Goal: Task Accomplishment & Management: Manage account settings

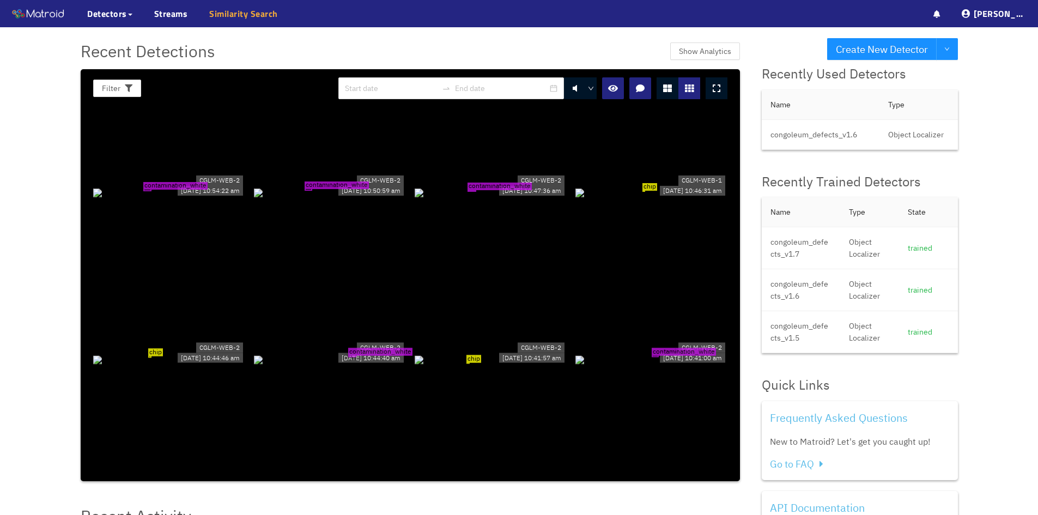
click at [231, 14] on link "Similarity Search" at bounding box center [243, 13] width 69 height 13
click at [129, 14] on icon at bounding box center [130, 15] width 4 height 2
click at [120, 56] on link "Gallery" at bounding box center [108, 62] width 25 height 22
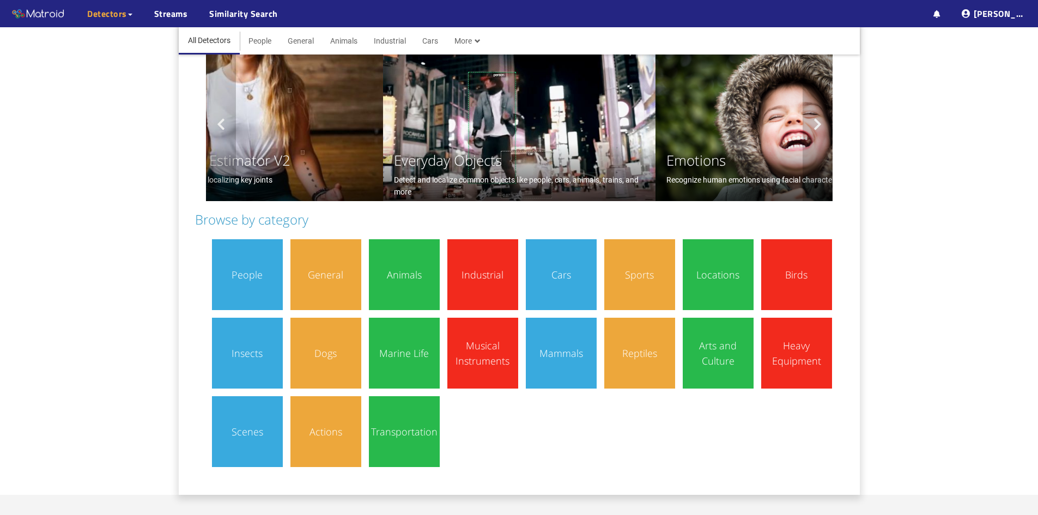
scroll to position [109, 0]
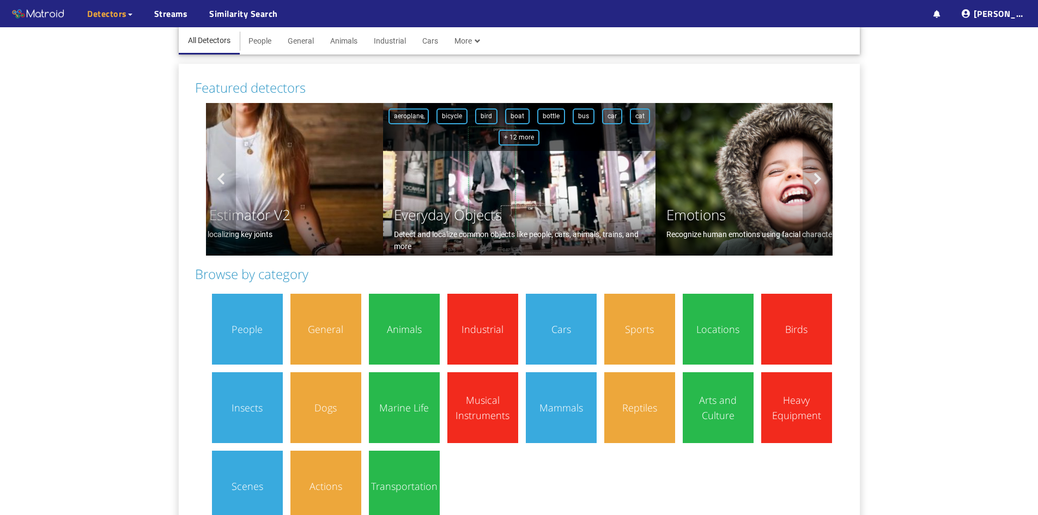
click at [463, 207] on div "Everyday Objects" at bounding box center [519, 215] width 251 height 22
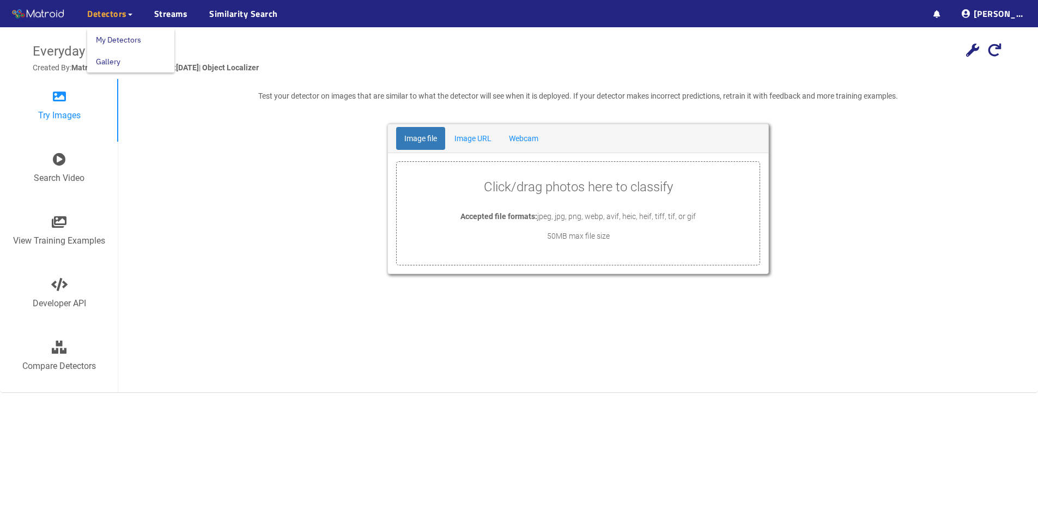
click at [120, 59] on link "Gallery" at bounding box center [108, 62] width 25 height 22
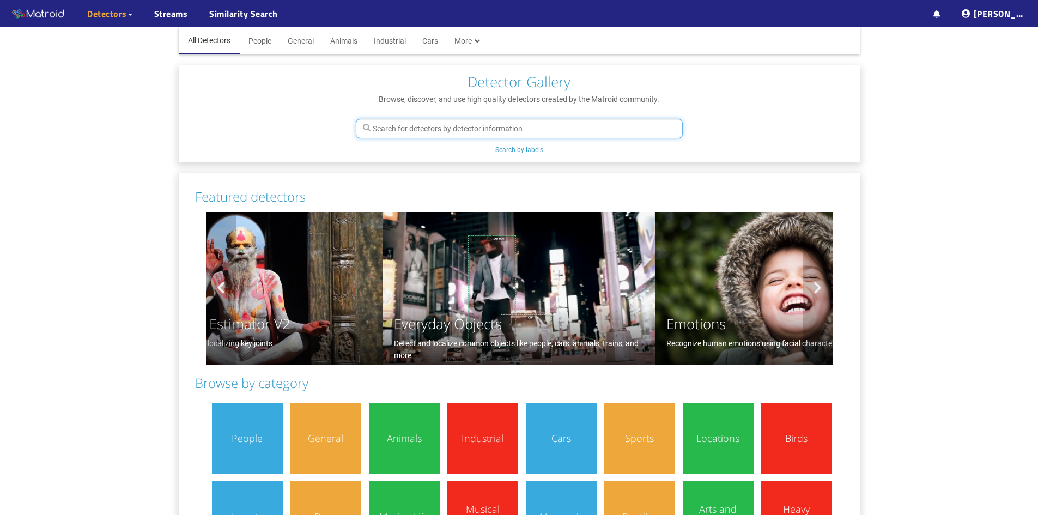
click at [509, 130] on input "text" at bounding box center [519, 129] width 327 height 20
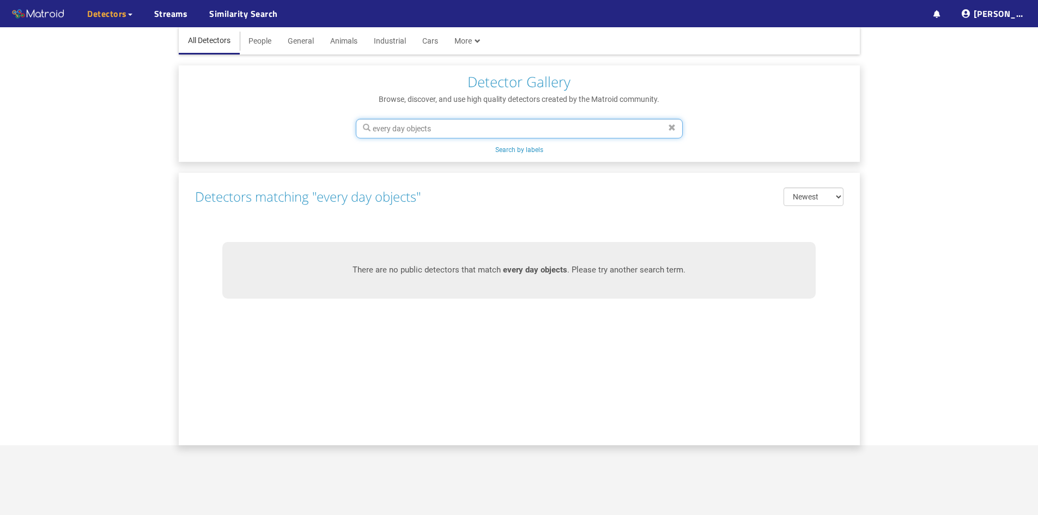
type input "every day objects"
click at [679, 198] on div "Detectors matching "every day objects" Newest Most Popular Name (A-Z) Name (Z-A)" at bounding box center [520, 196] width 660 height 37
click at [808, 198] on select "Newest Most Popular Name (A-Z) Name (Z-A)" at bounding box center [814, 197] width 60 height 19
click at [607, 205] on div "Detectors matching "every day objects" Newest Most Popular Name (A-Z) Name (Z-A)" at bounding box center [520, 196] width 660 height 37
click at [612, 268] on div "There are no public detectors that match every day objects . Please try another…" at bounding box center [519, 270] width 594 height 57
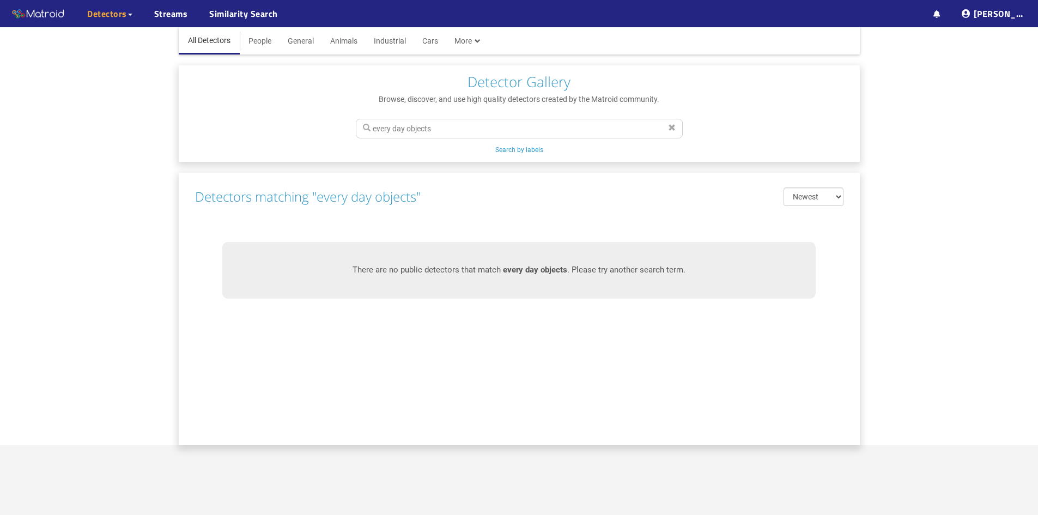
drag, startPoint x: 564, startPoint y: 146, endPoint x: 561, endPoint y: 125, distance: 20.9
click at [563, 145] on div "every day objects Search by labels" at bounding box center [519, 133] width 681 height 57
click at [562, 125] on input "every day objects" at bounding box center [519, 129] width 327 height 20
click at [835, 196] on select "Newest Most Popular Name (A-Z) Name (Z-A)" at bounding box center [814, 197] width 60 height 19
select select "-matroidScore"
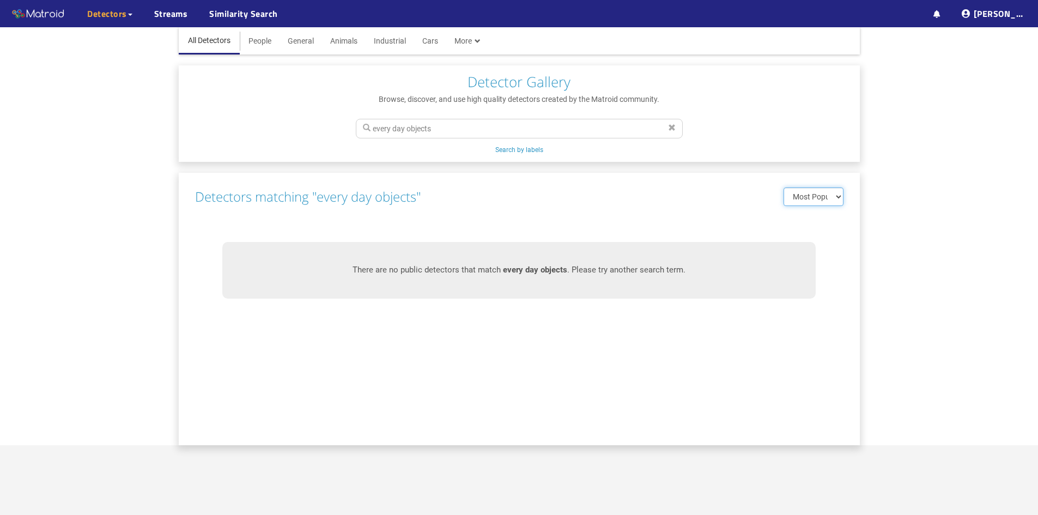
click at [784, 188] on select "Newest Most Popular Name (A-Z) Name (Z-A)" at bounding box center [814, 197] width 60 height 19
click at [452, 128] on input "every day objects" at bounding box center [519, 129] width 327 height 20
type input "e"
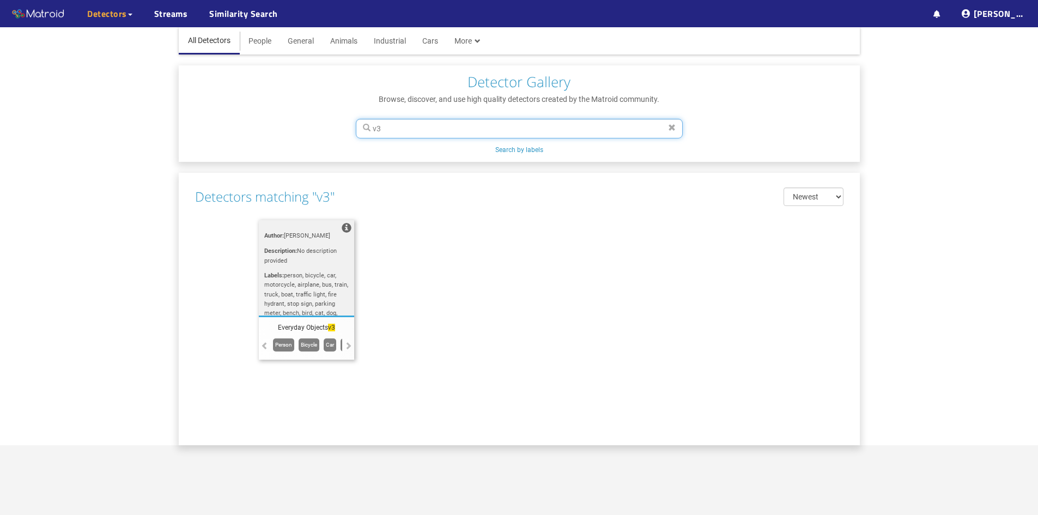
type input "v3"
click at [316, 279] on span "person, bicycle, car, motorcycle, airplane, bus, train, truck, boat, traffic li…" at bounding box center [306, 383] width 84 height 223
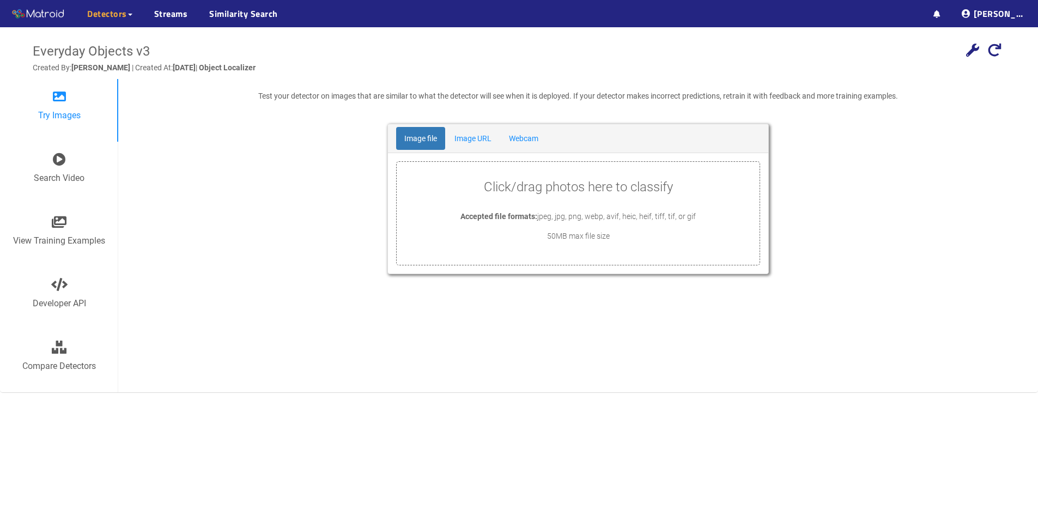
drag, startPoint x: 505, startPoint y: 209, endPoint x: 444, endPoint y: 231, distance: 65.5
click at [444, 231] on p "50MB max file size" at bounding box center [578, 236] width 363 height 12
click at [468, 189] on p "Click/drag photos here to classify" at bounding box center [578, 187] width 363 height 21
click at [498, 220] on span "jpeg, jpg, png, webp, avif, heic, heif, tiff, tif, or gif" at bounding box center [616, 216] width 159 height 9
click at [471, 143] on link "Image URL" at bounding box center [472, 138] width 53 height 23
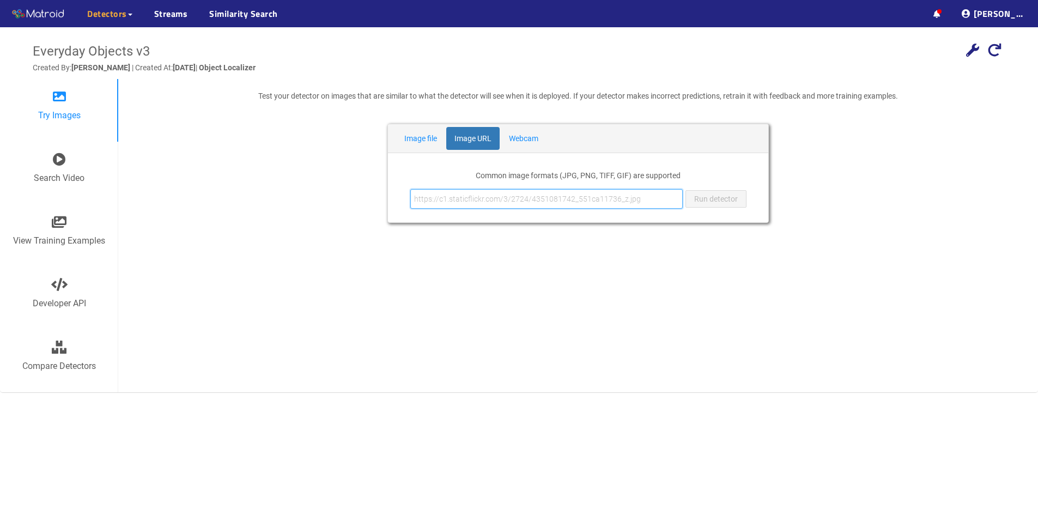
click at [498, 197] on input "text" at bounding box center [546, 199] width 273 height 20
click at [498, 199] on input "text" at bounding box center [546, 199] width 273 height 20
paste input "data:image/jpeg;base64,/9j/4AAQSkZJRgABAQAAAQABAAD/2wCEAAkGBwgHBgkIBwgKCgkLDRYP…"
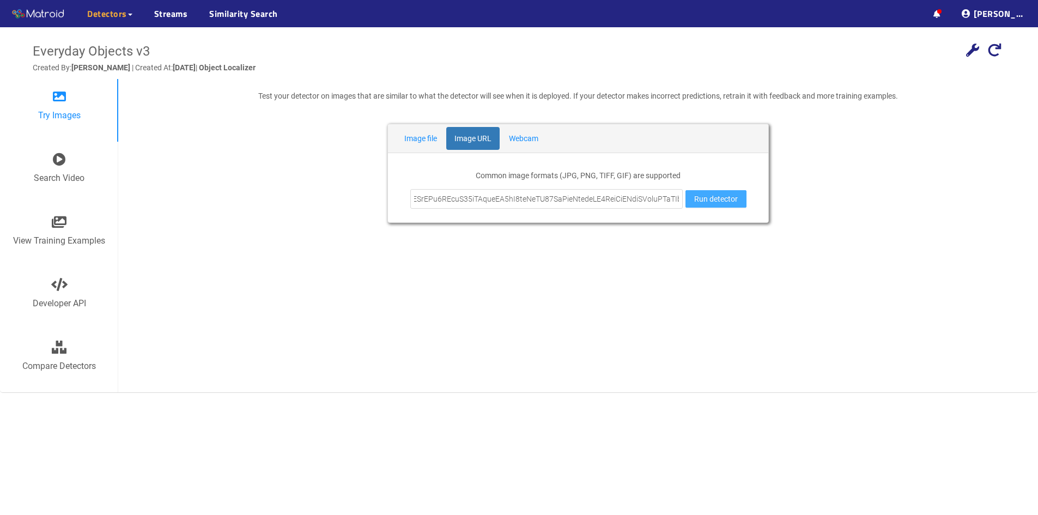
click at [498, 201] on span "Run detector" at bounding box center [716, 199] width 44 height 12
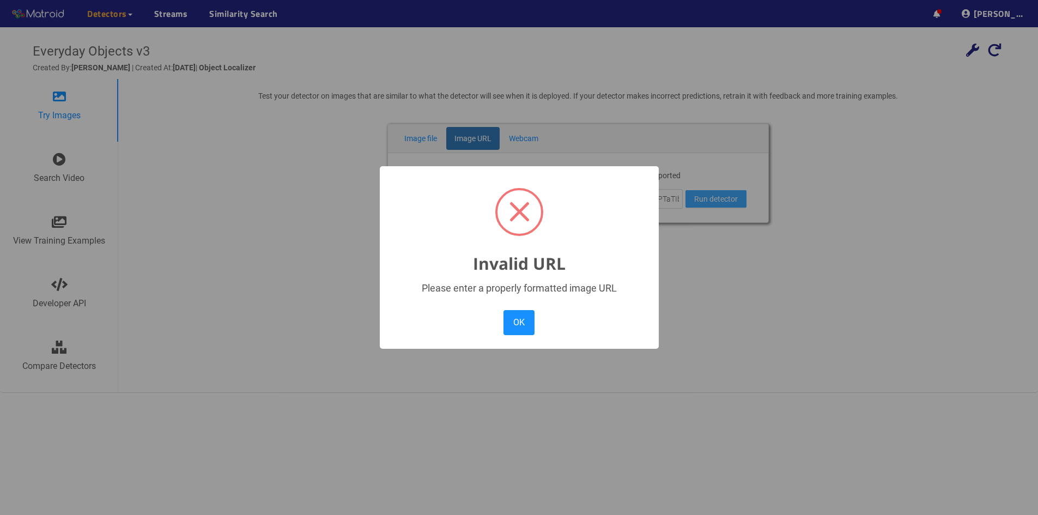
scroll to position [0, 0]
click at [498, 324] on button "OK" at bounding box center [519, 322] width 31 height 25
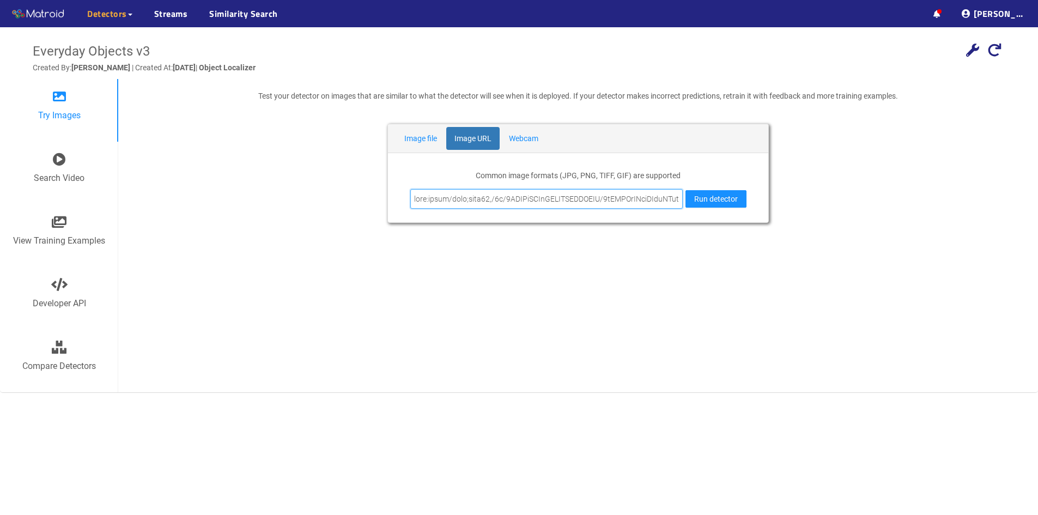
click at [498, 198] on input "text" at bounding box center [546, 199] width 273 height 20
paste input "data:image/jpeg;base64,/9j/4AAQSkZJRgABAQAAAQABAAD/2wCEAAkGBwgHBgkIBwgKCgkLDRYP…"
type input "data:image/jpeg;base64,/9j/4AAdata:image/jpeg;base64,/9j/4AAQSkZJRgABAQAAAQABAA…"
click at [498, 201] on span "Run detector" at bounding box center [716, 199] width 44 height 12
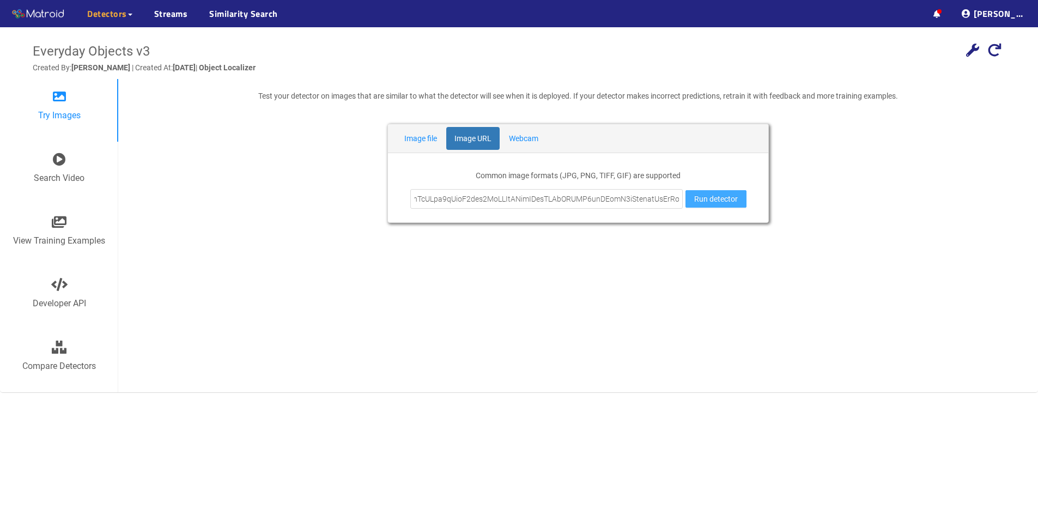
scroll to position [0, 0]
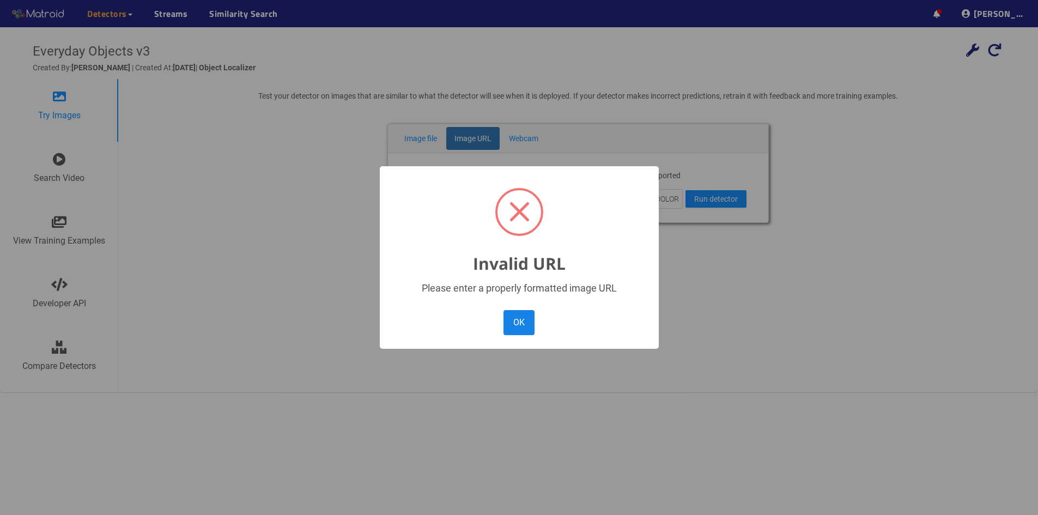
click at [498, 326] on button "OK" at bounding box center [519, 322] width 31 height 25
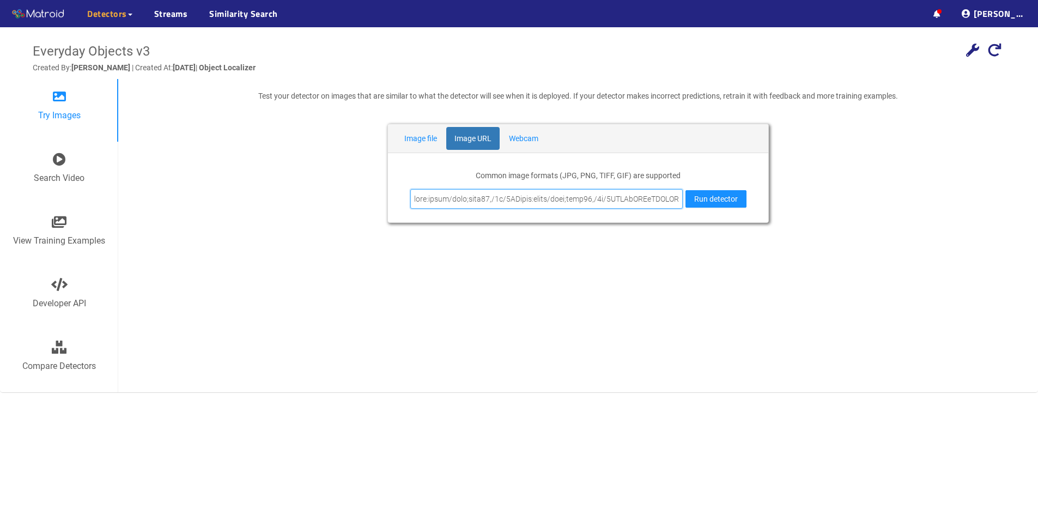
click at [498, 199] on input "text" at bounding box center [546, 199] width 273 height 20
drag, startPoint x: 413, startPoint y: 201, endPoint x: 795, endPoint y: 219, distance: 382.5
click at [498, 208] on div "Image file Image URL Webcam Click/drag photos here to classify Accepted file fo…" at bounding box center [578, 184] width 898 height 121
paste input "https://images.unsplash.com/photo-1515631604561-23e0be68ee06?fm=jpg&q=60&w=3000…"
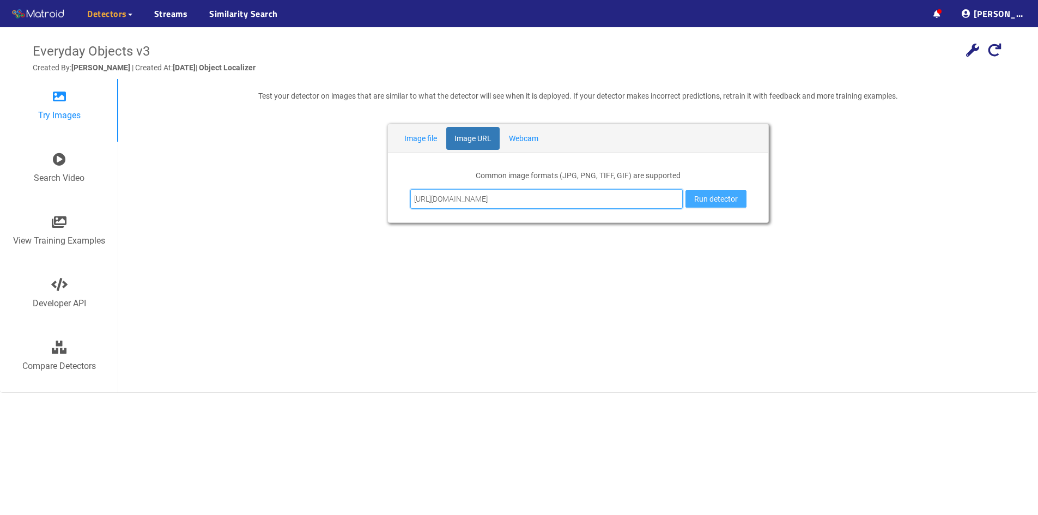
type input "https://images.unsplash.com/photo-1515631604561-23e0be68ee06?fm=jpg&q=60&w=3000…"
click at [498, 197] on span "Run detector" at bounding box center [716, 199] width 44 height 12
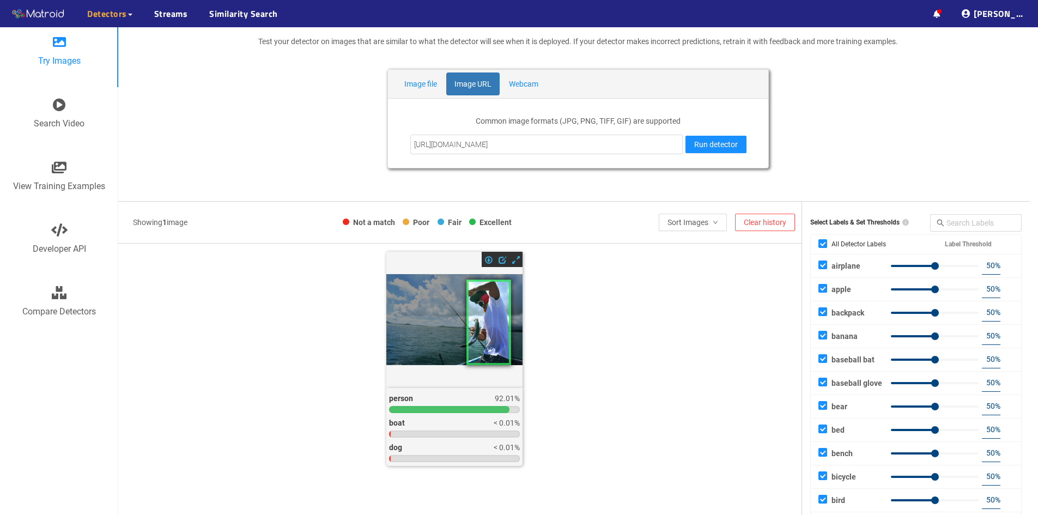
scroll to position [109, 0]
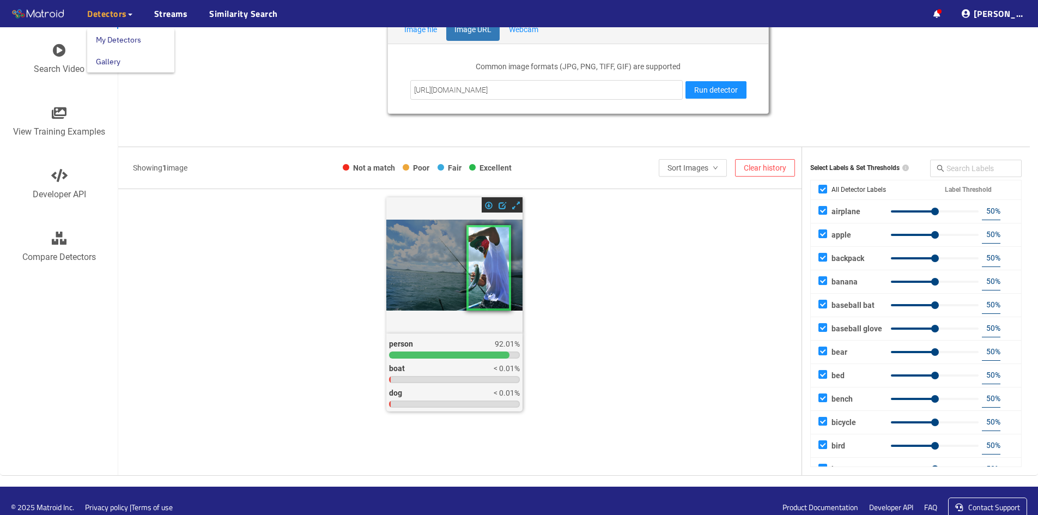
click at [121, 14] on span "Detectors" at bounding box center [107, 13] width 40 height 13
click at [126, 42] on link "My Detectors" at bounding box center [118, 40] width 45 height 22
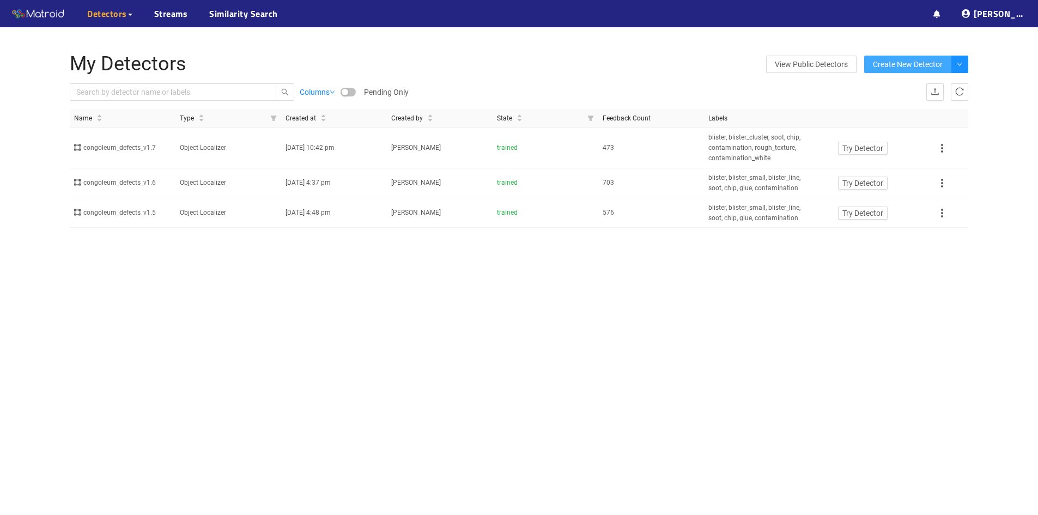
click at [887, 60] on span "Create New Detector" at bounding box center [908, 64] width 70 height 12
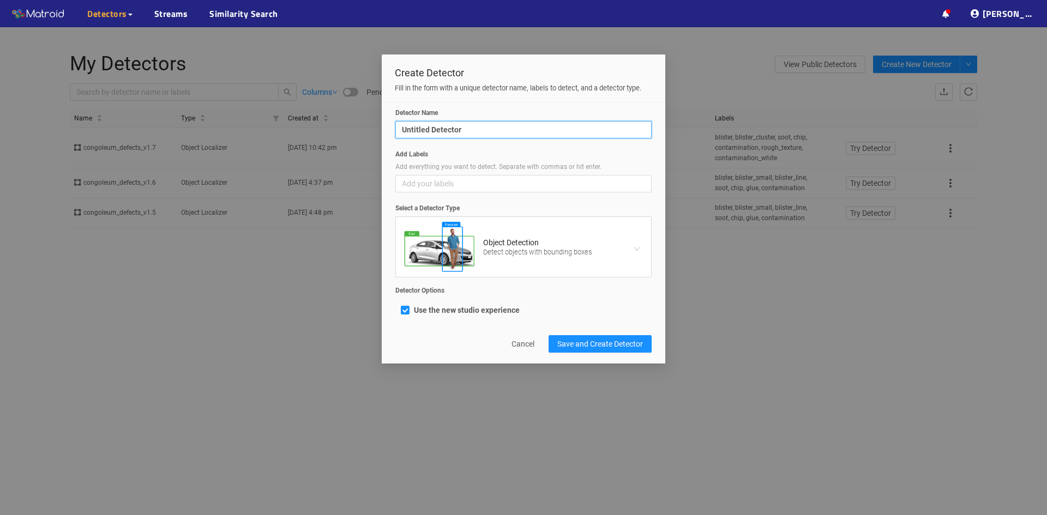
click at [501, 128] on input "Untitled Detector" at bounding box center [523, 129] width 256 height 17
click at [529, 188] on span "Add your labels" at bounding box center [523, 184] width 243 height 12
type input "Demo 1"
click at [418, 188] on input "Add Labels Add everything you want to detect. Separate with commas or hit enter…" at bounding box center [410, 184] width 16 height 12
type input "blisters"
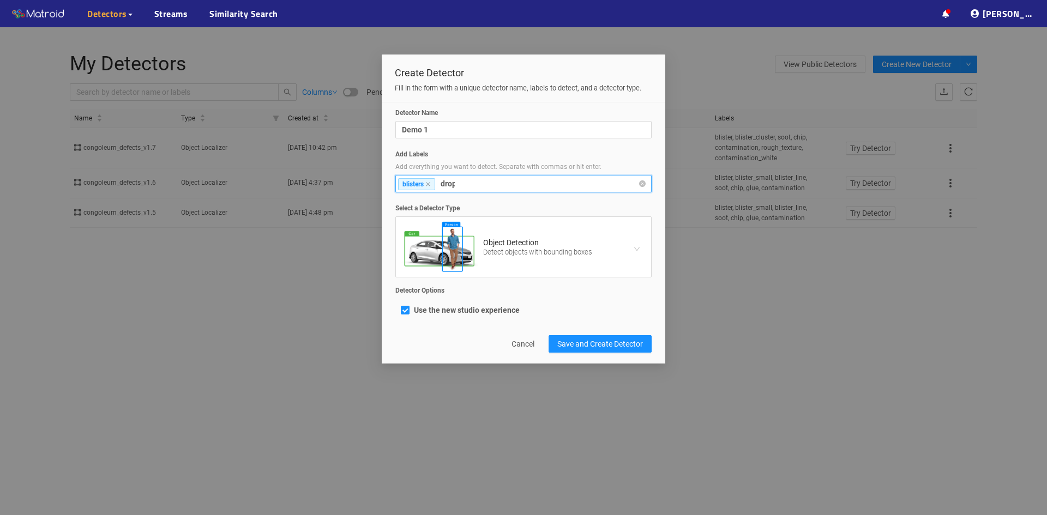
scroll to position [0, 2]
type input "drops streaks"
type input "contamination"
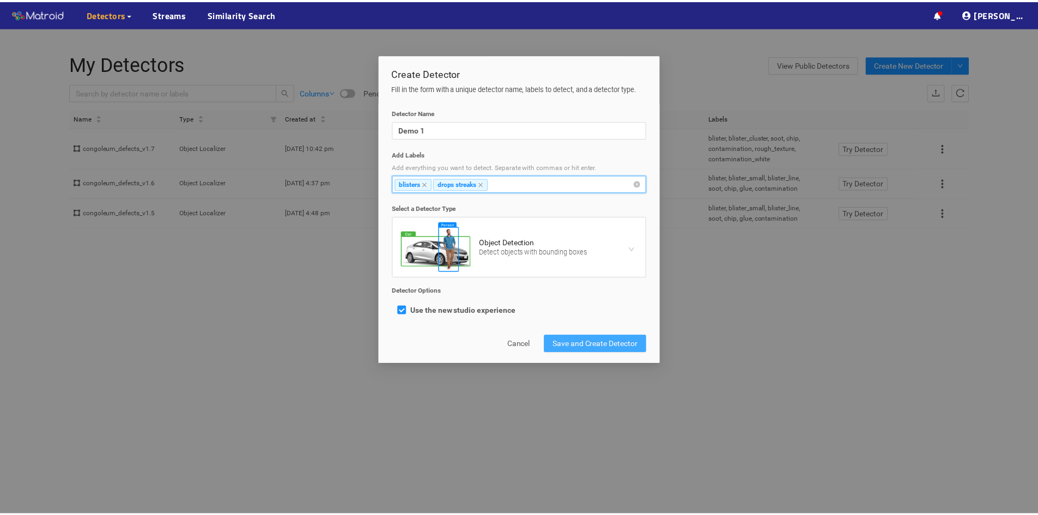
scroll to position [0, 0]
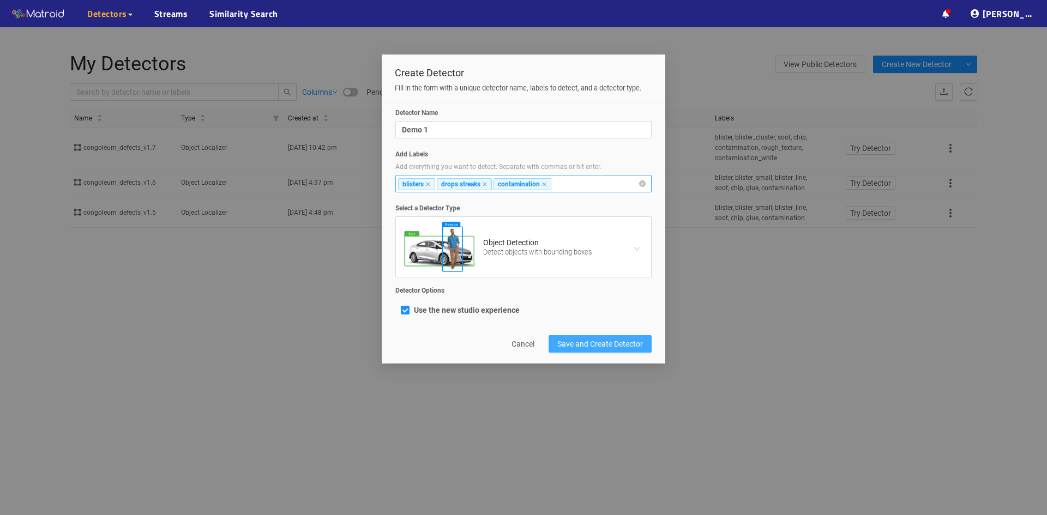
click at [588, 348] on span "Save and Create Detector" at bounding box center [600, 344] width 86 height 12
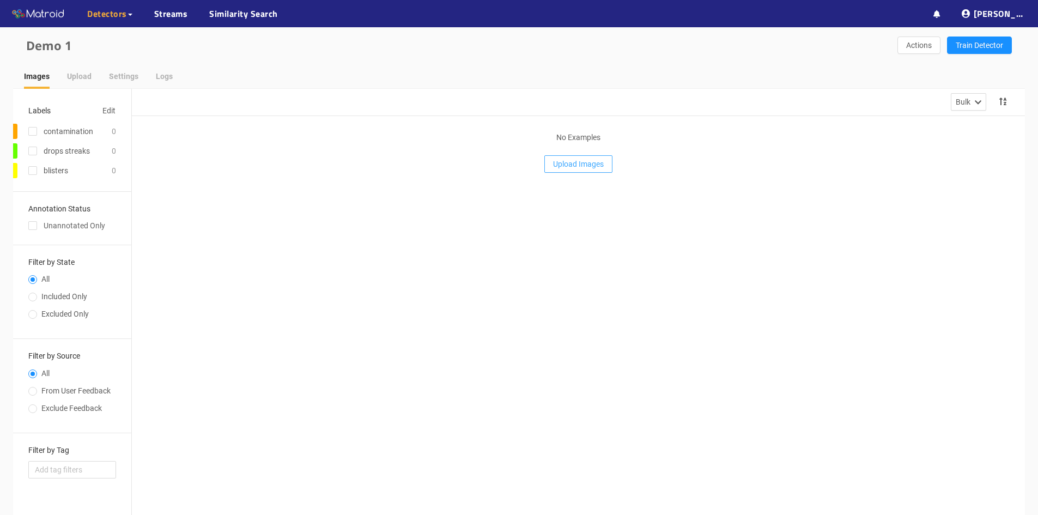
click at [577, 161] on span "Upload Images" at bounding box center [578, 164] width 51 height 12
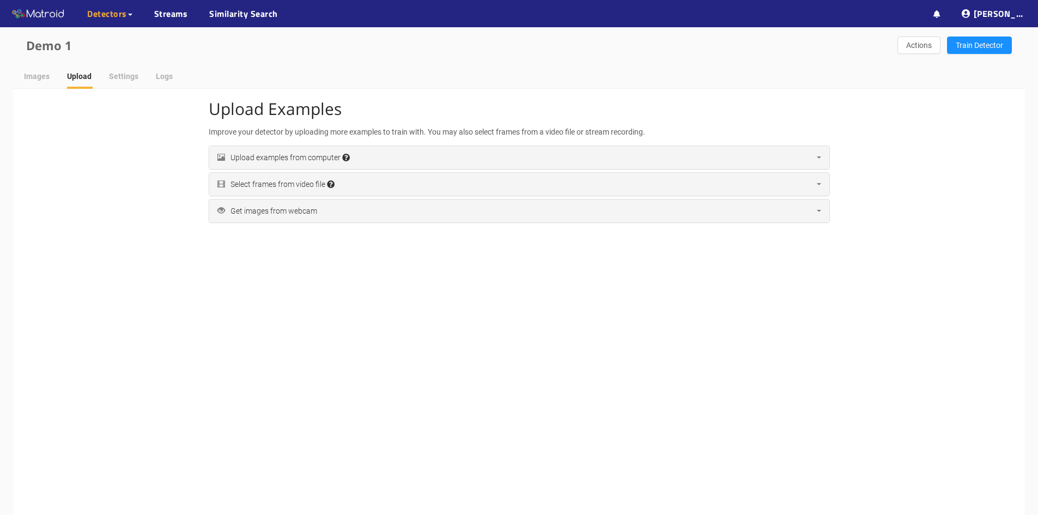
click at [298, 156] on div "Upload examples from computer Accepted file extensions: jpg, jpeg, png, tif, ti…" at bounding box center [283, 158] width 132 height 12
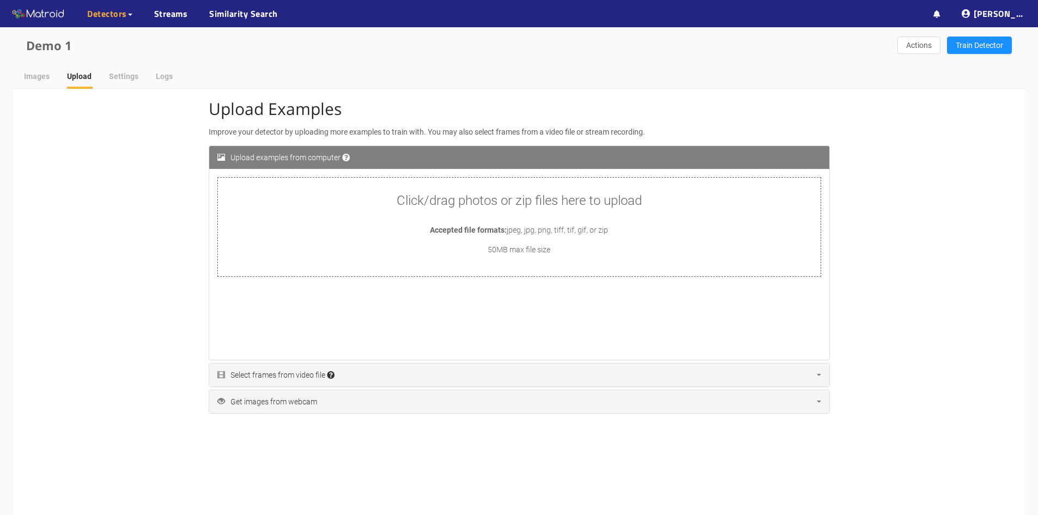
drag, startPoint x: 380, startPoint y: 215, endPoint x: 301, endPoint y: 196, distance: 80.9
click at [301, 196] on div "Click/drag photos or zip files here to upload Accepted file formats: jpeg, jpg,…" at bounding box center [519, 227] width 603 height 99
click at [356, 228] on div "Click/drag photos or zip files here to upload Accepted file formats: jpeg, jpg,…" at bounding box center [519, 227] width 603 height 99
click at [42, 78] on div "Images" at bounding box center [37, 76] width 26 height 12
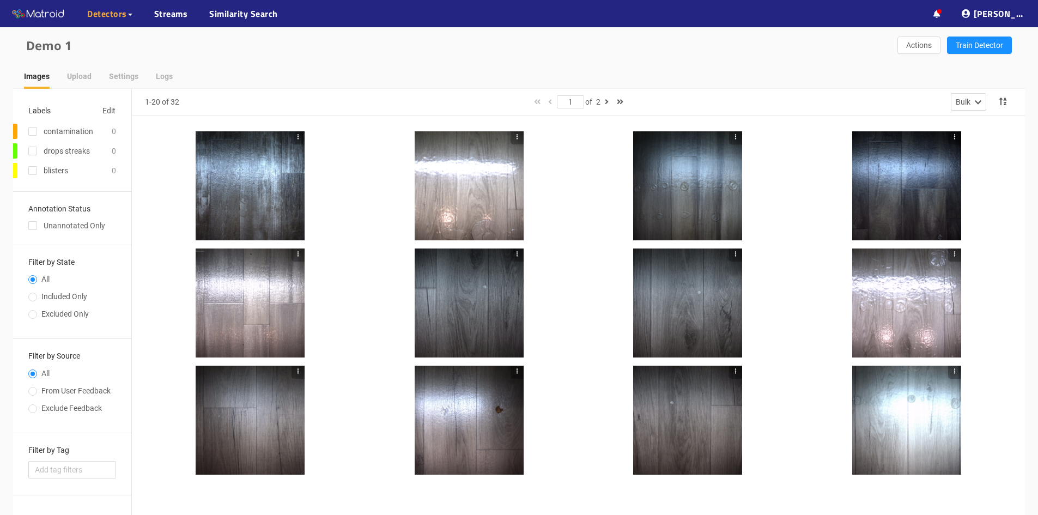
click at [232, 180] on div at bounding box center [250, 185] width 109 height 109
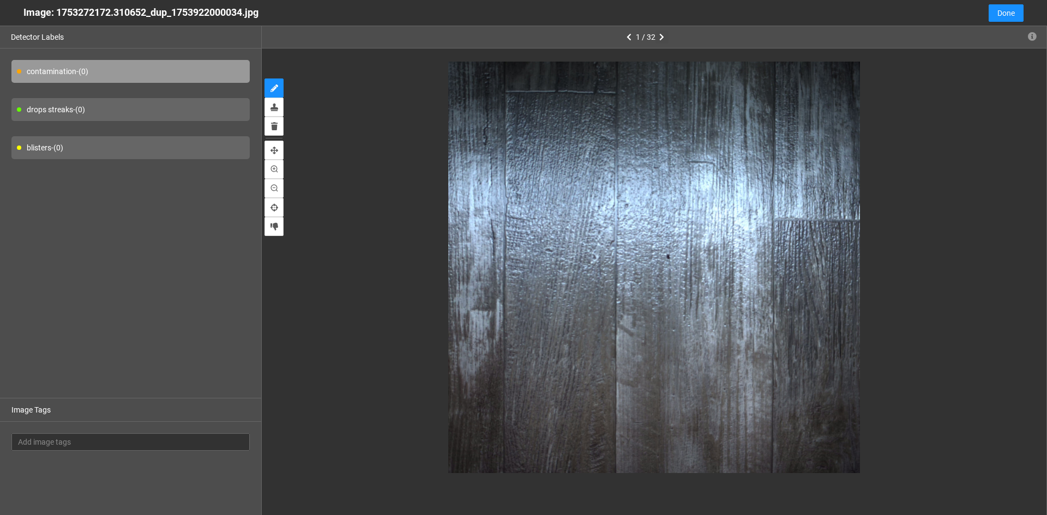
click at [660, 33] on icon "button" at bounding box center [661, 37] width 5 height 8
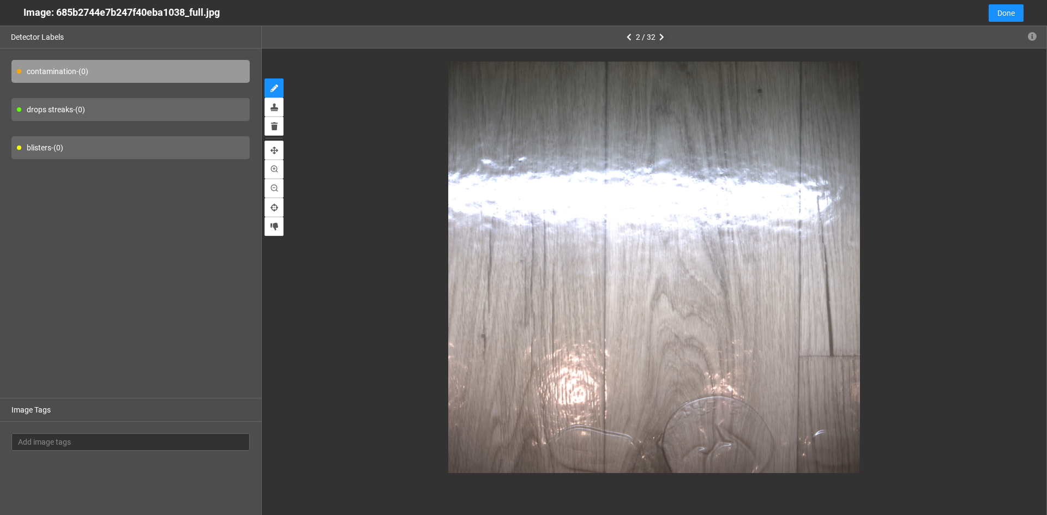
click at [660, 33] on icon "button" at bounding box center [661, 37] width 5 height 8
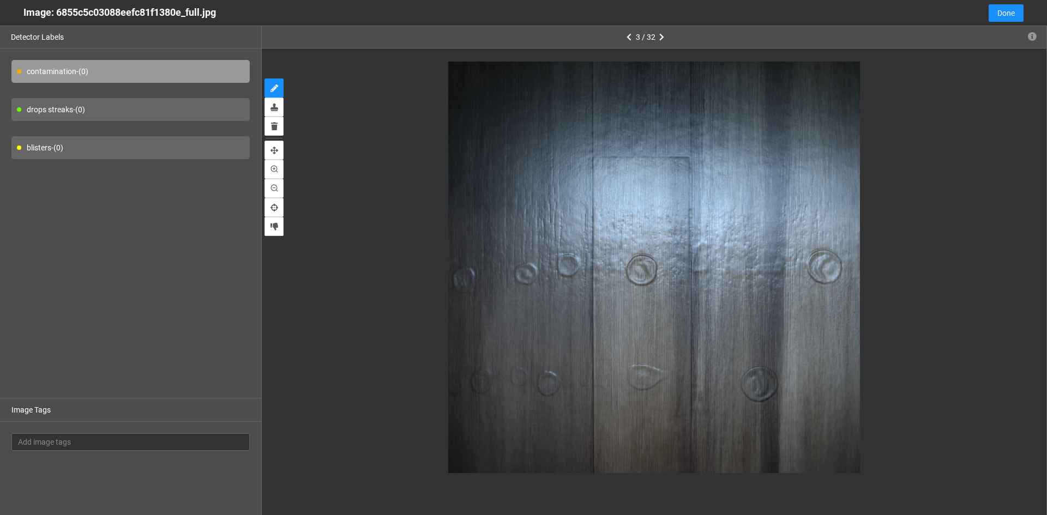
click at [42, 145] on div "blisters - (0)" at bounding box center [130, 147] width 238 height 23
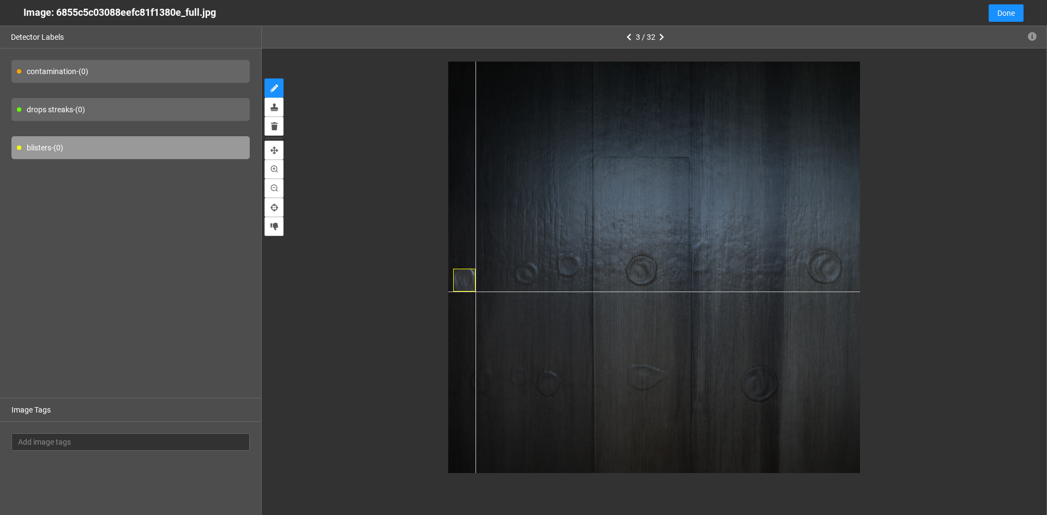
click at [475, 292] on div at bounding box center [654, 268] width 412 height 412
click at [543, 288] on div at bounding box center [654, 268] width 412 height 412
click at [586, 283] on div at bounding box center [654, 268] width 412 height 412
click at [666, 290] on div at bounding box center [654, 268] width 412 height 412
click at [844, 289] on div at bounding box center [654, 268] width 412 height 412
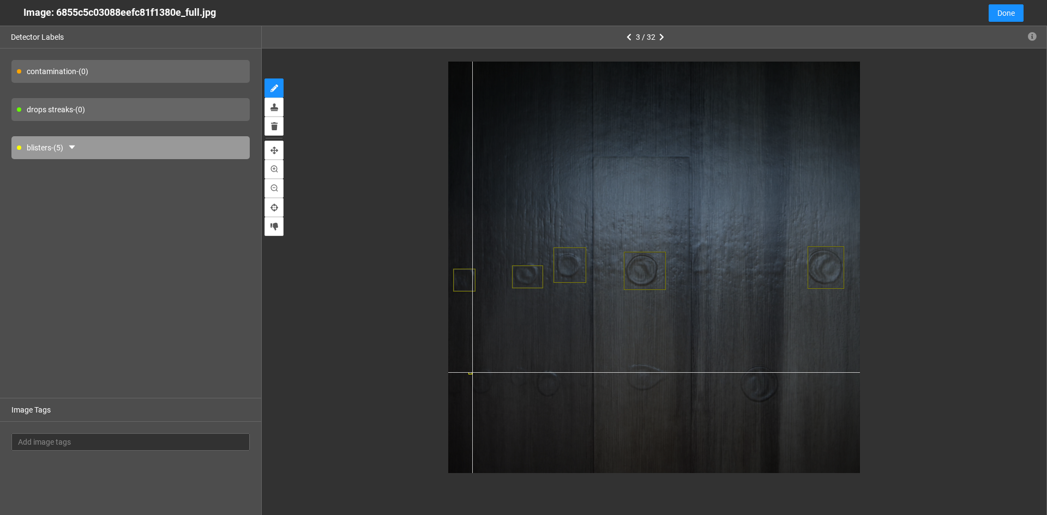
click at [472, 372] on div at bounding box center [654, 268] width 412 height 412
click at [502, 401] on div at bounding box center [654, 268] width 412 height 412
click at [574, 404] on div at bounding box center [654, 268] width 412 height 412
click at [531, 394] on div at bounding box center [654, 268] width 412 height 412
click at [679, 397] on div at bounding box center [654, 268] width 412 height 412
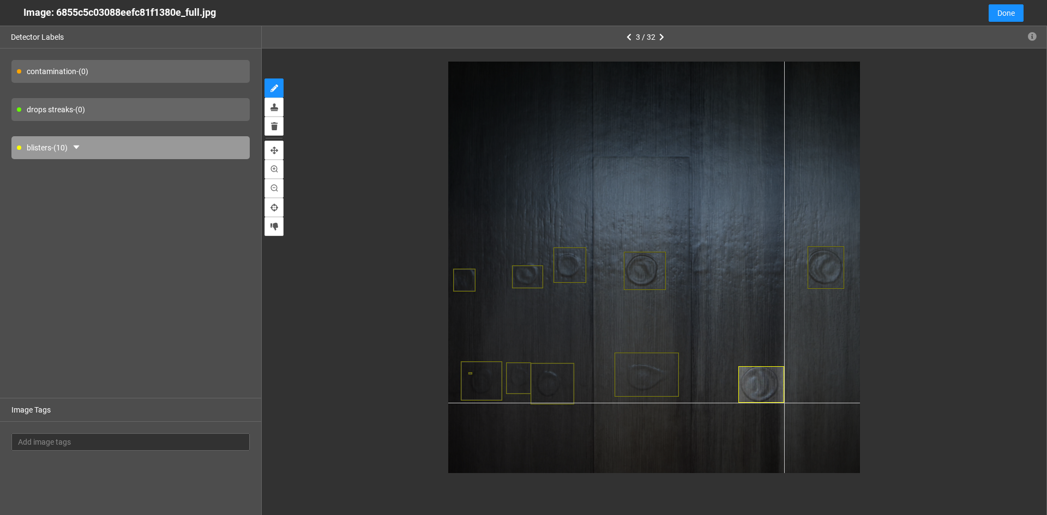
click at [784, 403] on div at bounding box center [654, 268] width 412 height 412
click at [719, 289] on div at bounding box center [654, 268] width 412 height 412
click at [761, 291] on div at bounding box center [654, 268] width 412 height 412
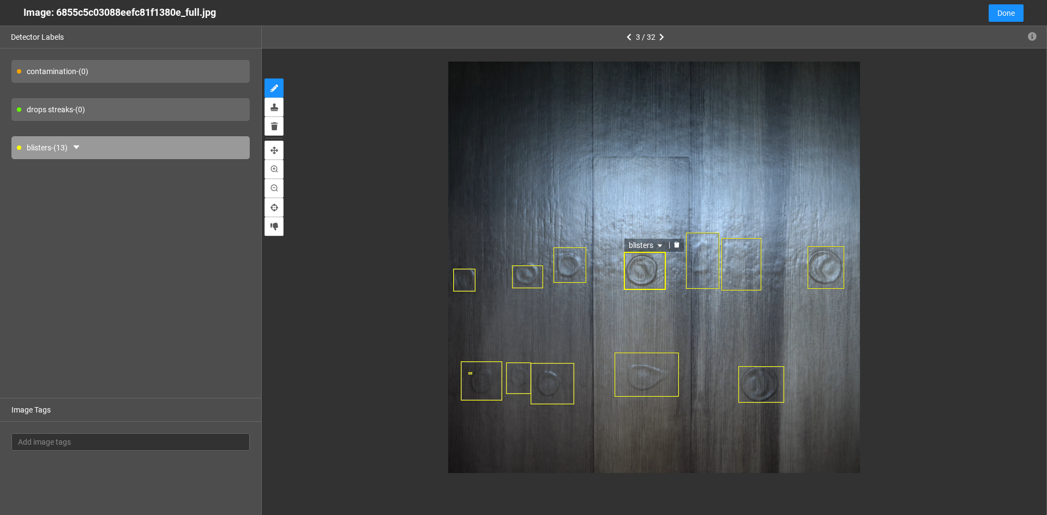
click at [658, 281] on div "blisters" at bounding box center [645, 271] width 42 height 38
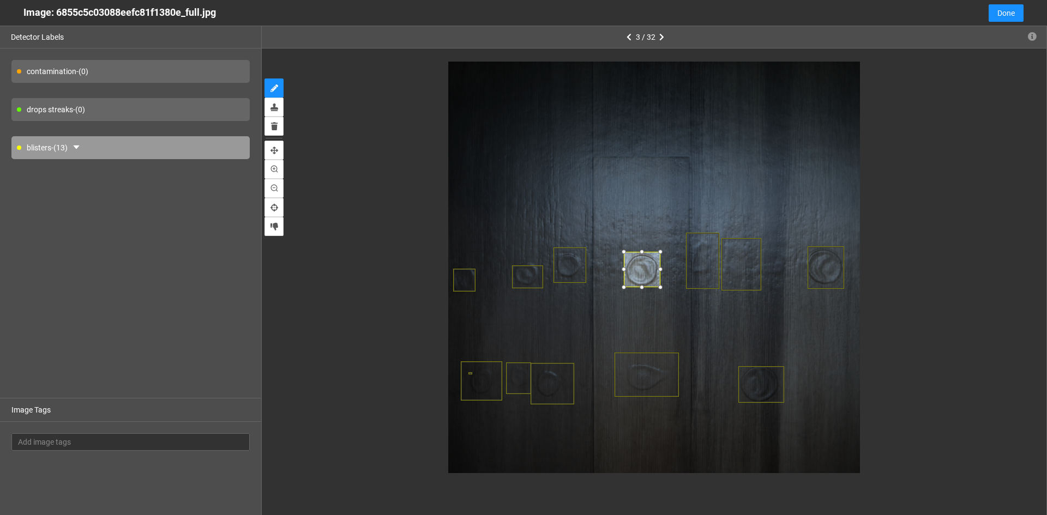
click at [659, 286] on div at bounding box center [660, 287] width 11 height 11
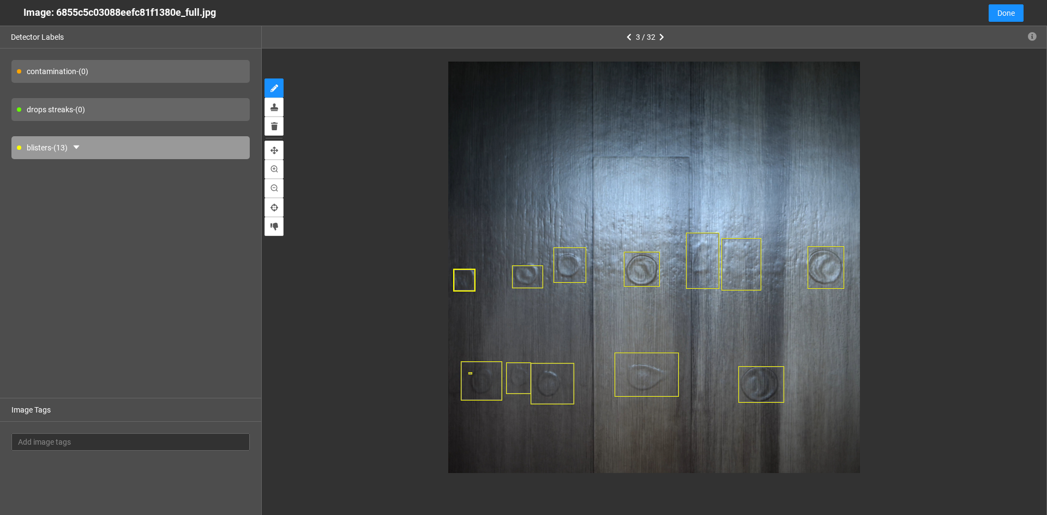
click at [461, 282] on div at bounding box center [464, 280] width 22 height 23
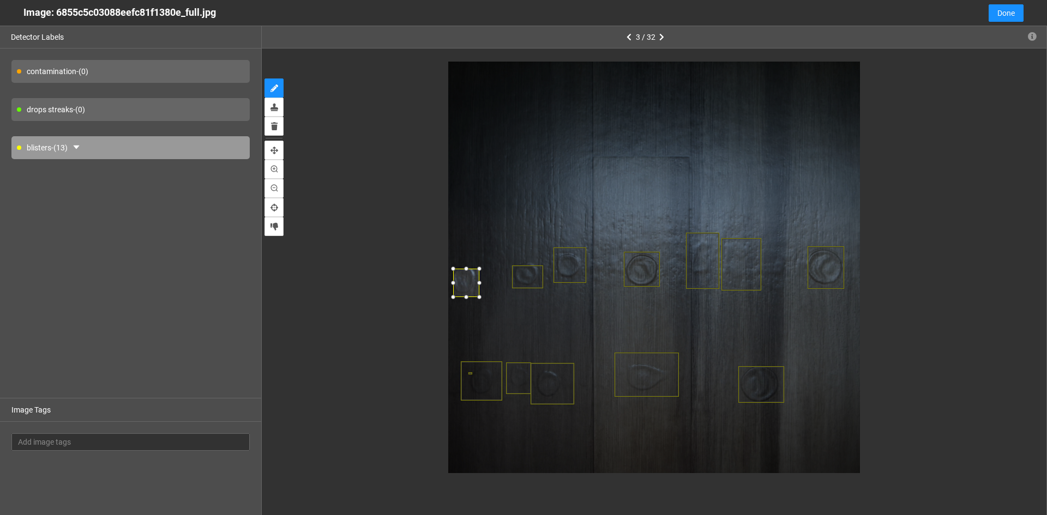
click at [477, 298] on div at bounding box center [479, 297] width 11 height 11
click at [465, 263] on div at bounding box center [466, 262] width 11 height 11
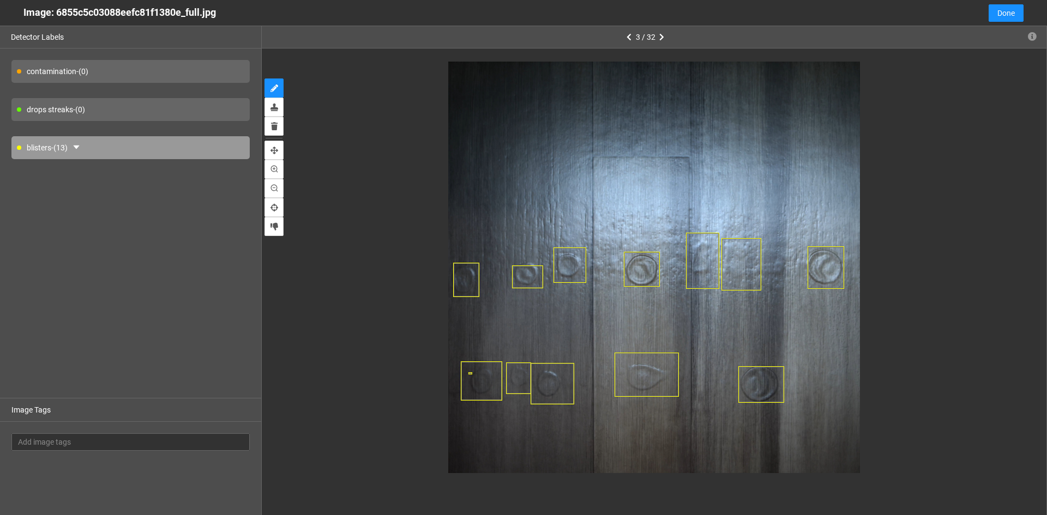
click at [524, 277] on div at bounding box center [527, 276] width 31 height 23
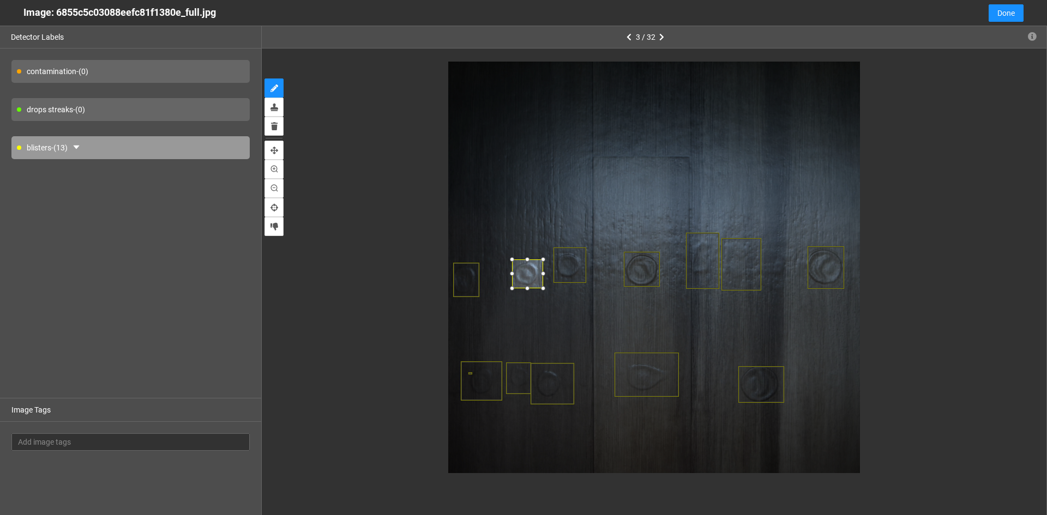
click at [527, 261] on div at bounding box center [527, 259] width 11 height 11
click at [540, 285] on div at bounding box center [540, 287] width 11 height 11
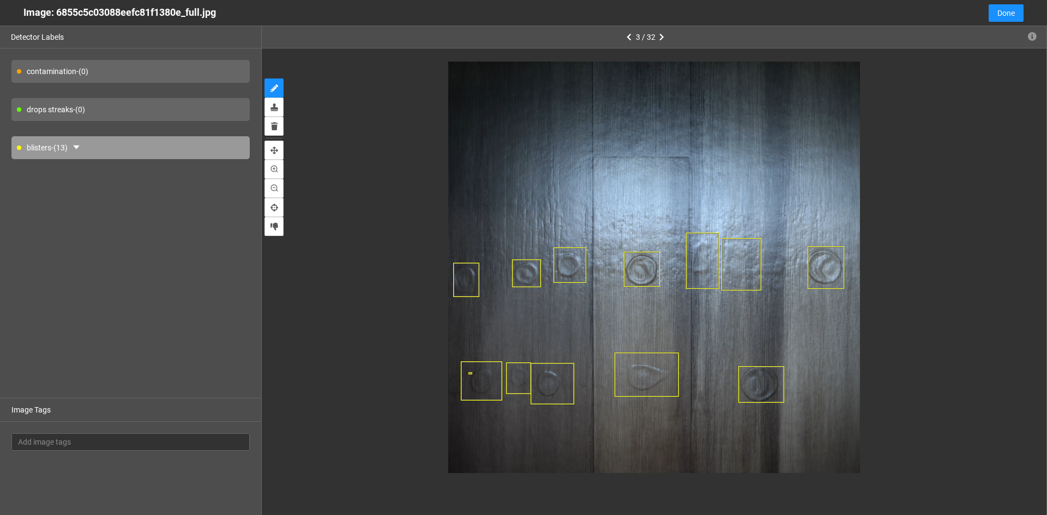
click at [577, 274] on div at bounding box center [569, 264] width 33 height 35
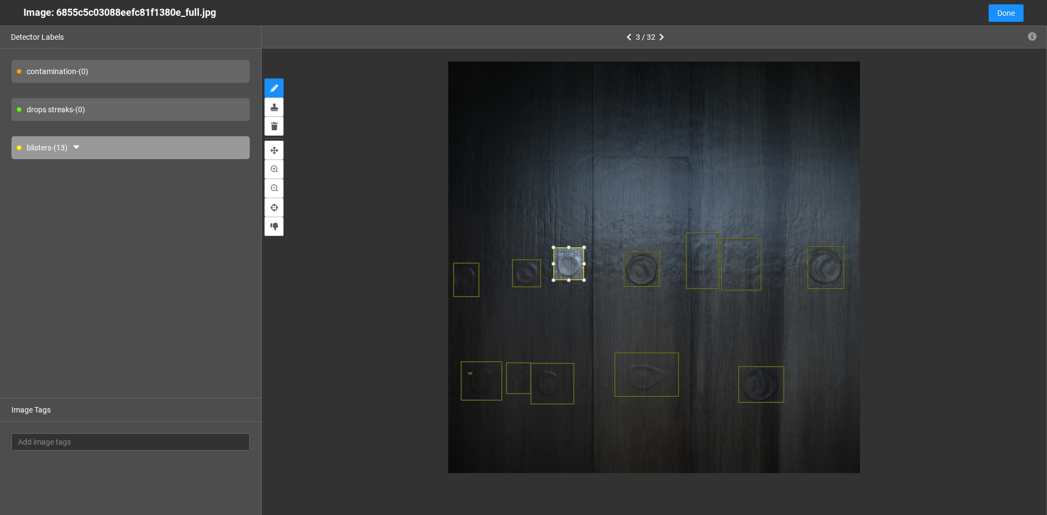
click at [583, 281] on div at bounding box center [583, 280] width 11 height 11
click at [568, 248] on div at bounding box center [568, 249] width 11 height 11
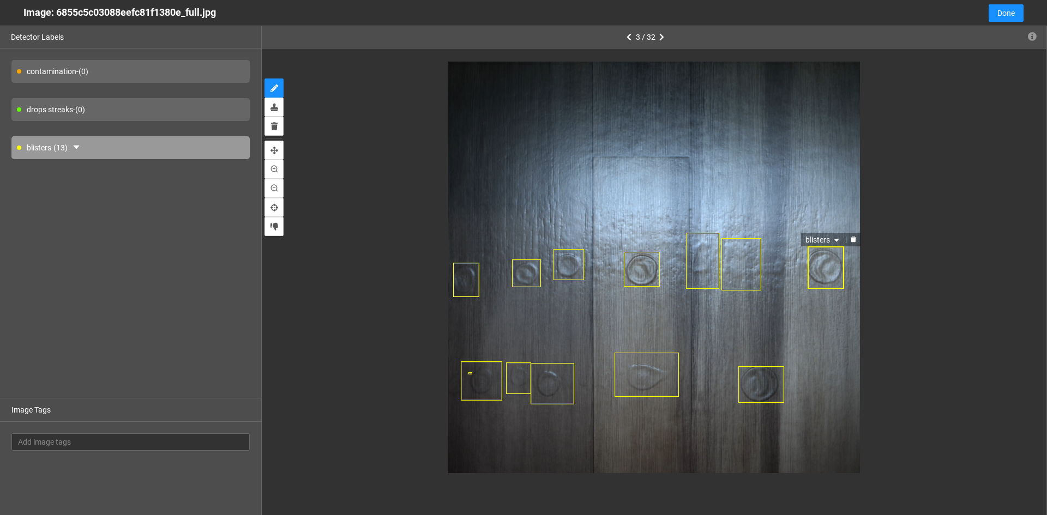
click at [815, 274] on div "blisters" at bounding box center [825, 267] width 37 height 43
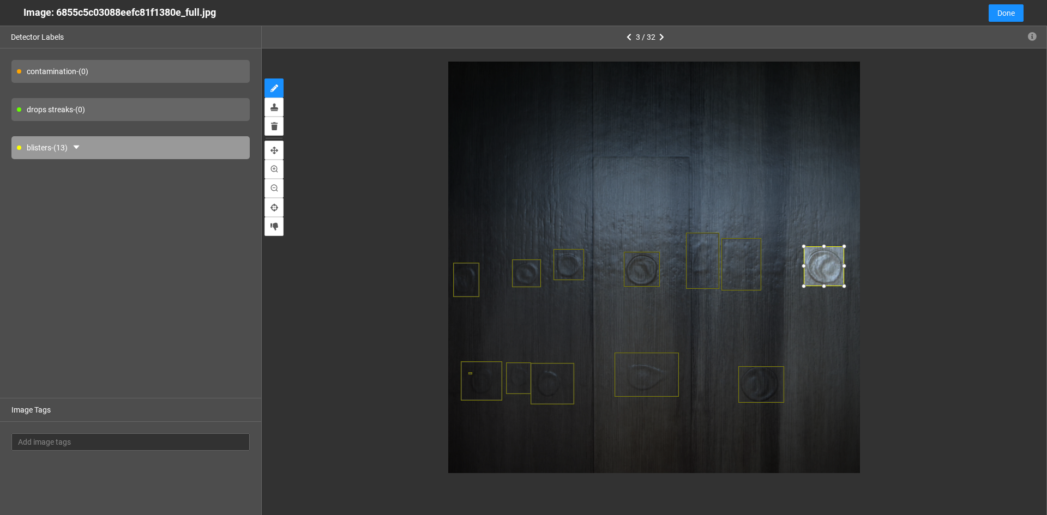
click at [806, 285] on div at bounding box center [803, 286] width 11 height 11
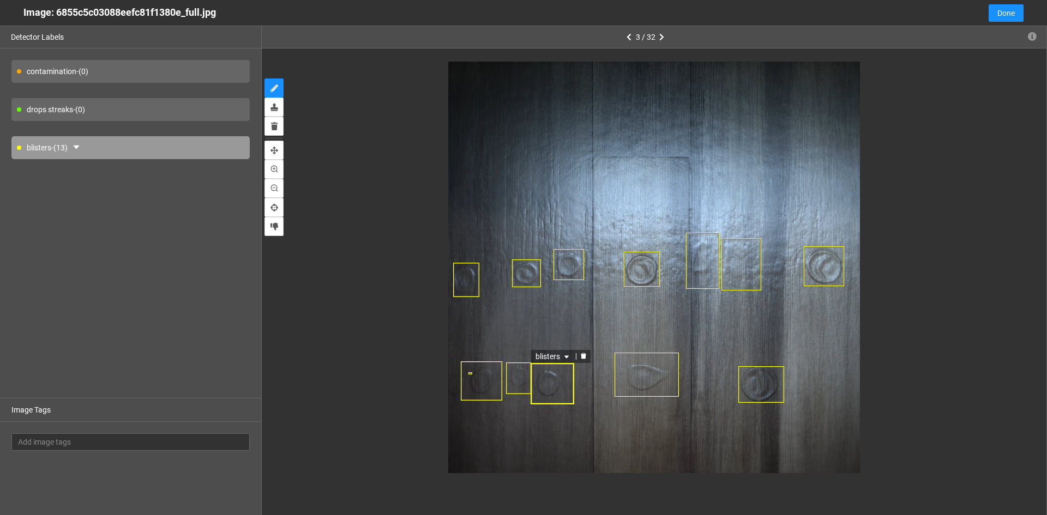
click at [563, 394] on div "blisters" at bounding box center [552, 383] width 44 height 41
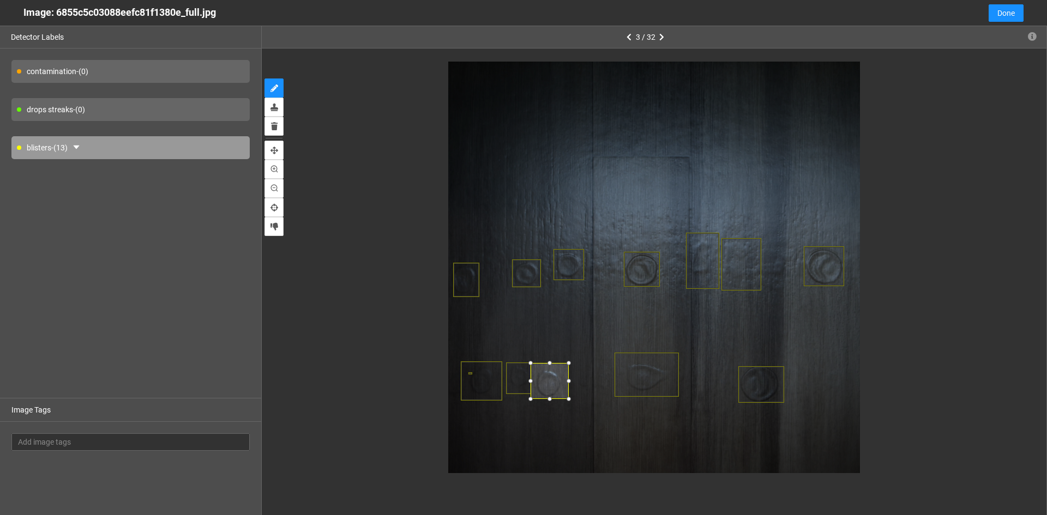
click at [565, 398] on div at bounding box center [568, 399] width 11 height 11
click at [549, 366] on div at bounding box center [549, 367] width 11 height 11
click at [564, 368] on div at bounding box center [564, 368] width 11 height 11
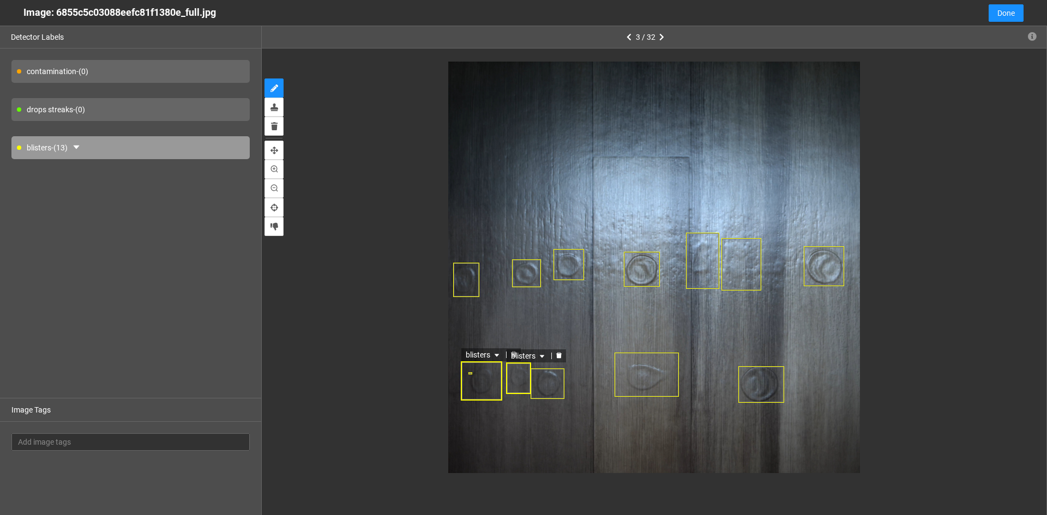
click at [484, 396] on div "blisters" at bounding box center [481, 380] width 41 height 39
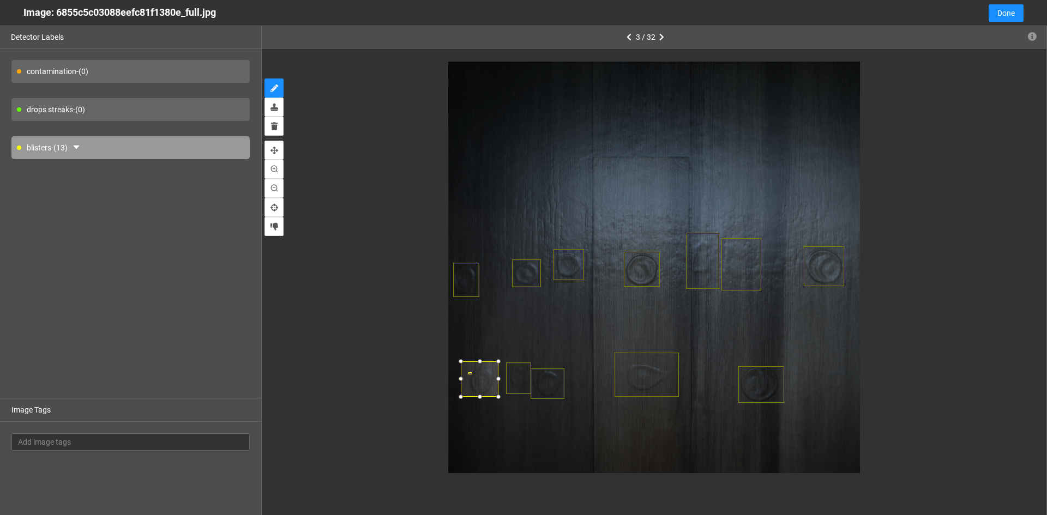
click at [499, 398] on div at bounding box center [498, 396] width 11 height 11
click at [470, 395] on div at bounding box center [468, 395] width 11 height 11
click at [484, 362] on div at bounding box center [482, 362] width 11 height 11
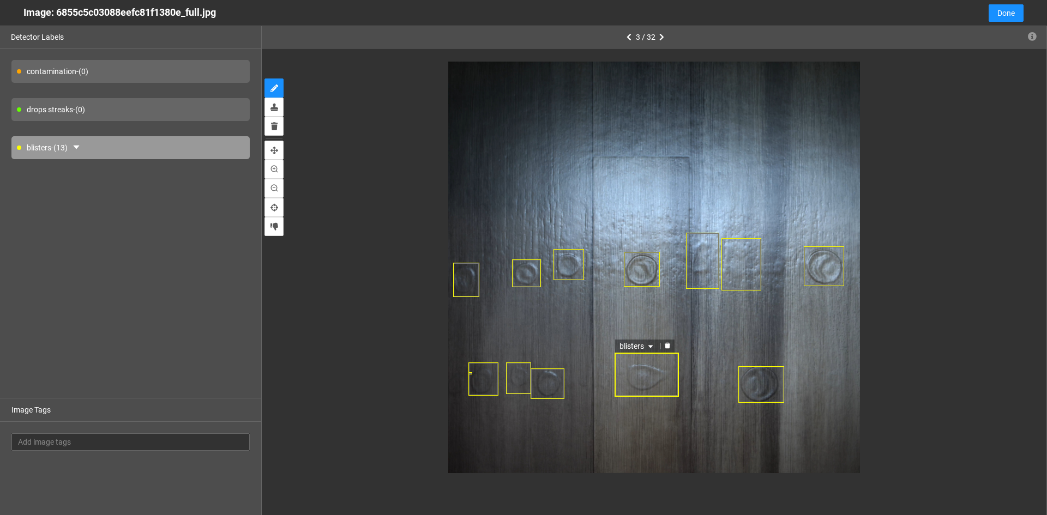
click at [657, 382] on div "blisters" at bounding box center [646, 375] width 64 height 44
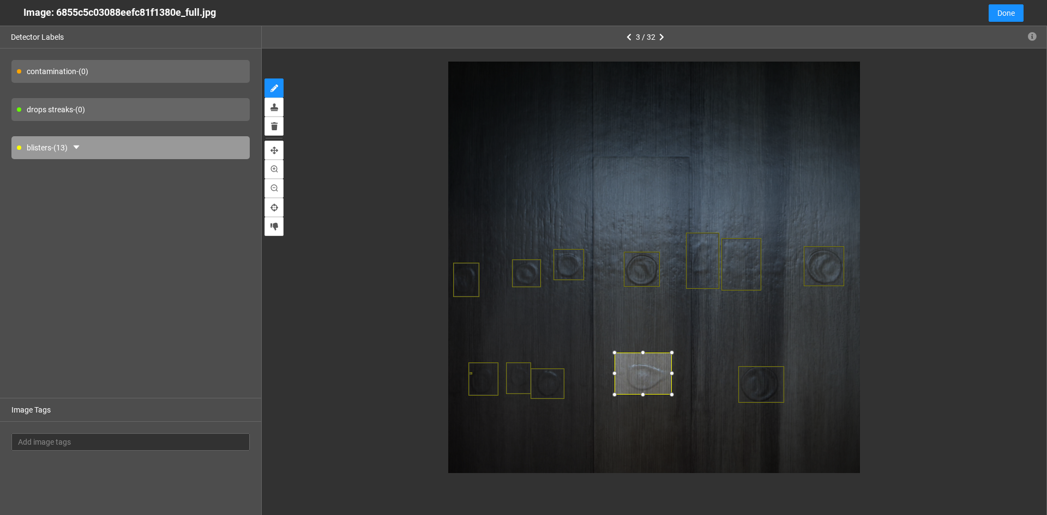
click at [669, 394] on div at bounding box center [671, 394] width 11 height 11
click at [624, 376] on div at bounding box center [626, 373] width 11 height 11
click at [647, 364] on div at bounding box center [648, 362] width 11 height 11
click at [649, 394] on div at bounding box center [648, 392] width 11 height 11
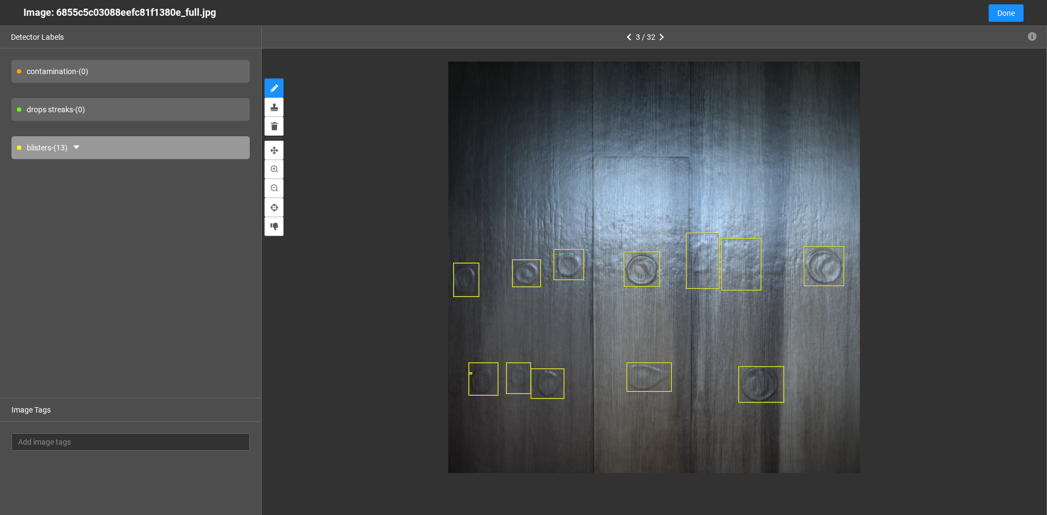
click at [758, 392] on div at bounding box center [761, 384] width 46 height 37
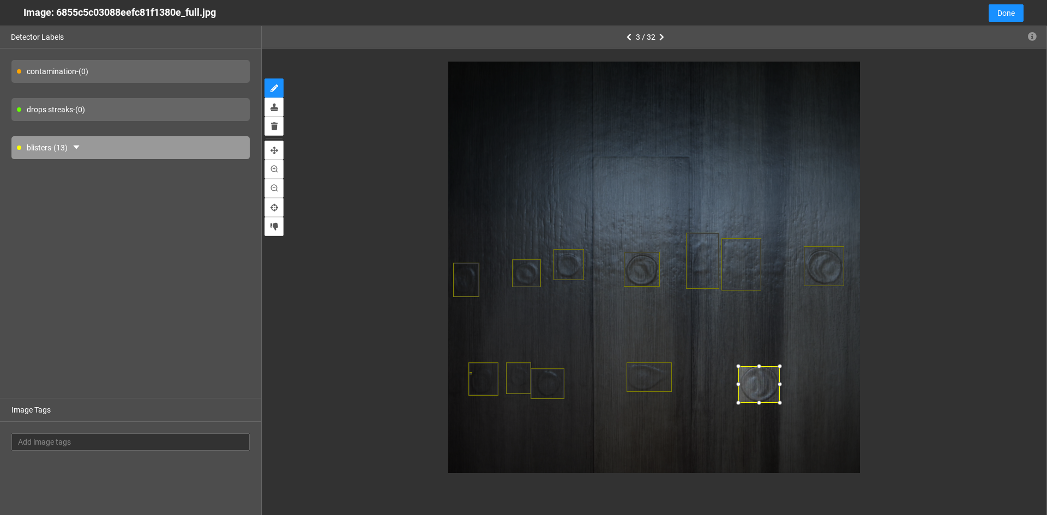
click at [778, 383] on div at bounding box center [779, 384] width 11 height 11
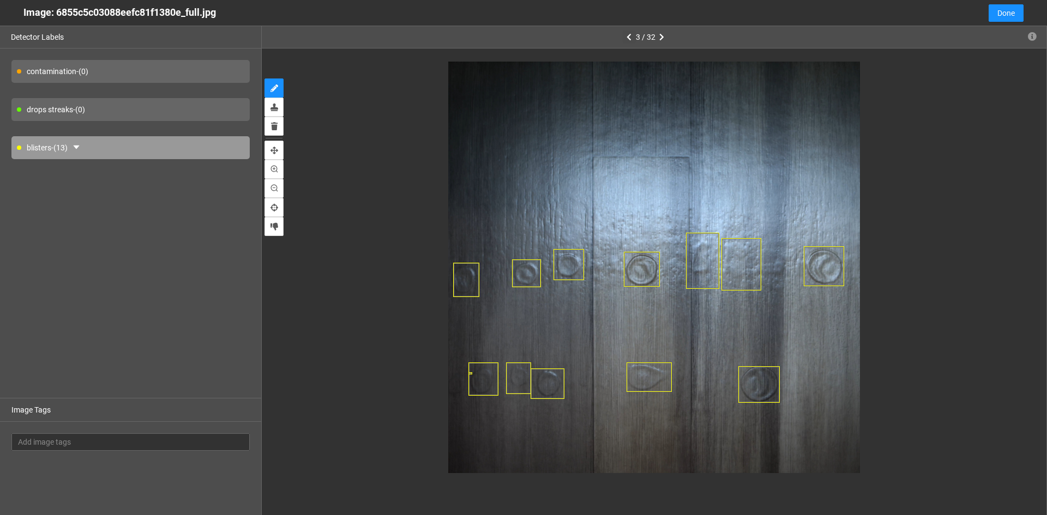
click at [630, 36] on icon "button" at bounding box center [628, 37] width 5 height 8
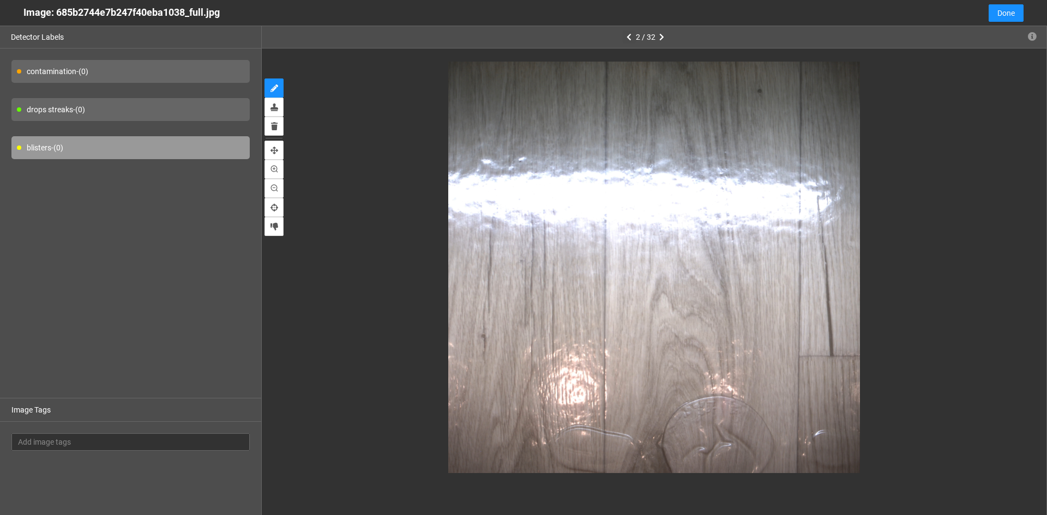
click at [628, 34] on icon "button" at bounding box center [628, 37] width 5 height 8
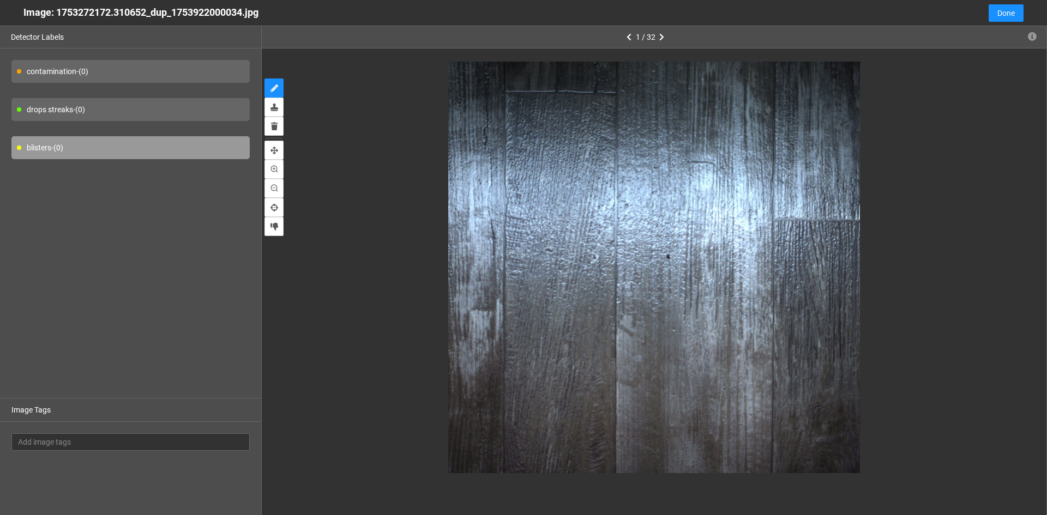
click at [50, 69] on div "contamination - (0)" at bounding box center [130, 71] width 238 height 23
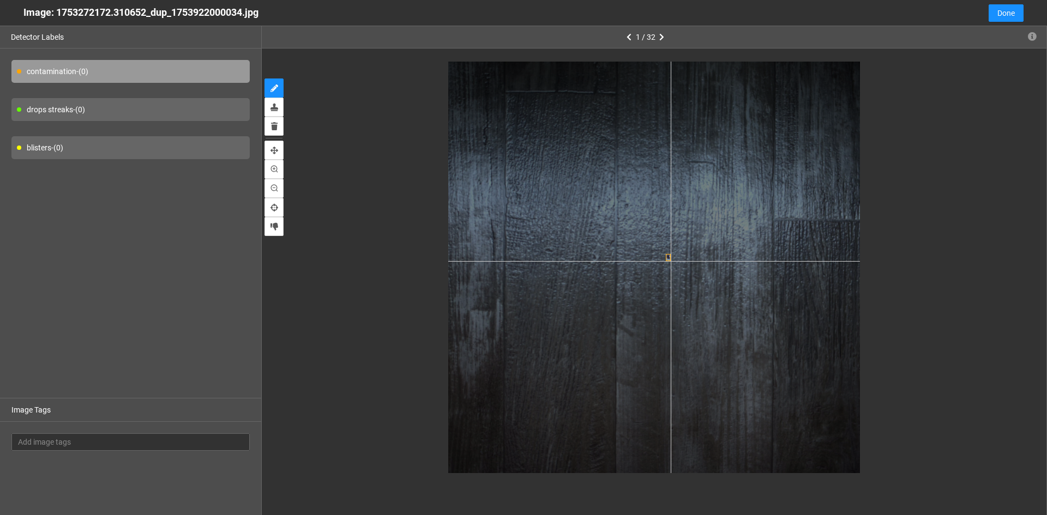
click at [670, 261] on div at bounding box center [654, 268] width 412 height 412
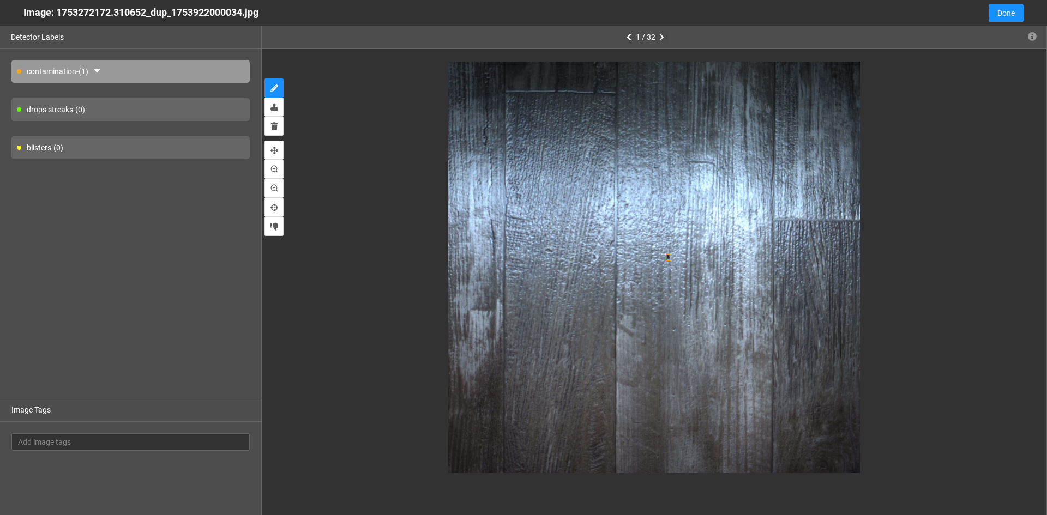
click at [660, 36] on icon "button" at bounding box center [661, 37] width 5 height 8
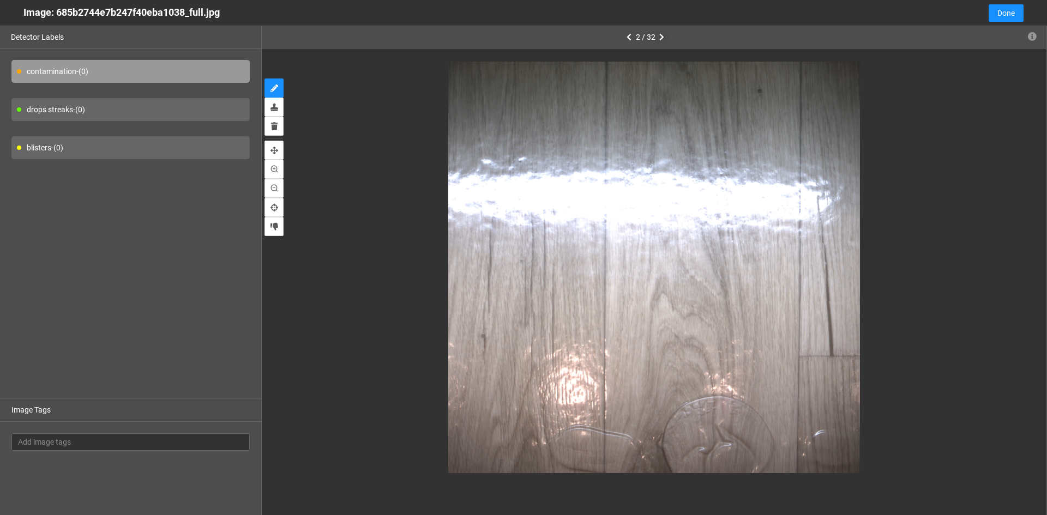
click at [660, 36] on icon "button" at bounding box center [661, 37] width 5 height 8
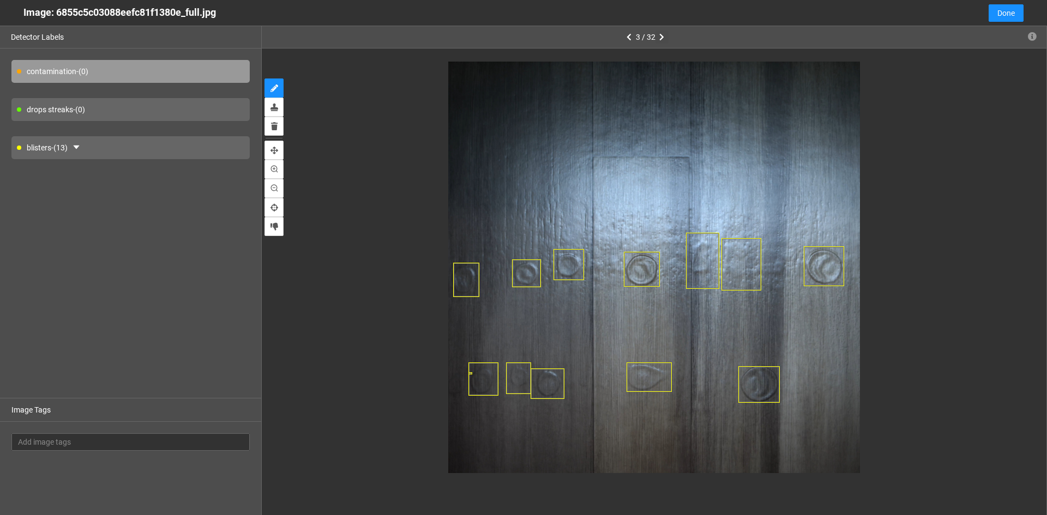
click at [660, 36] on icon "button" at bounding box center [661, 37] width 5 height 8
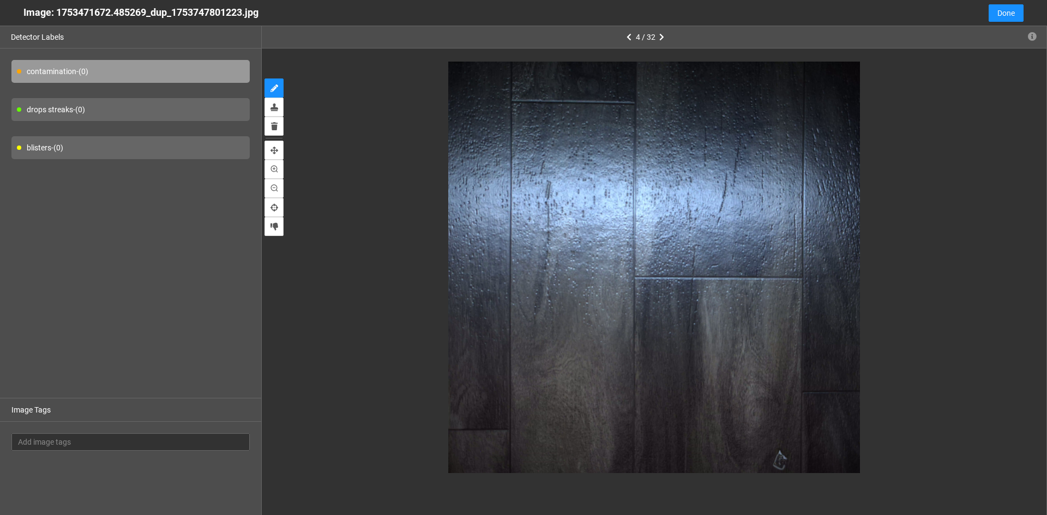
click at [81, 71] on div "contamination - (0)" at bounding box center [130, 71] width 238 height 23
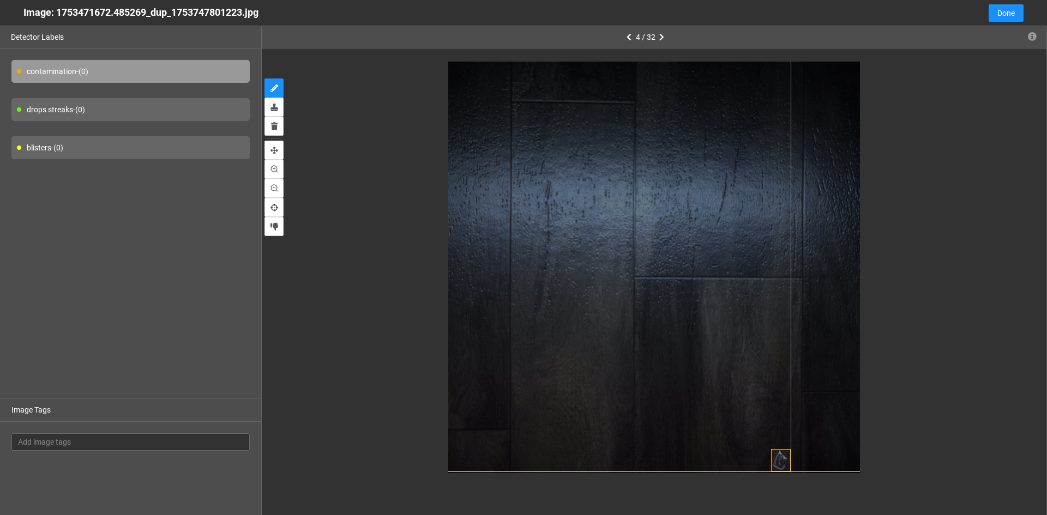
click at [790, 471] on div at bounding box center [654, 268] width 412 height 412
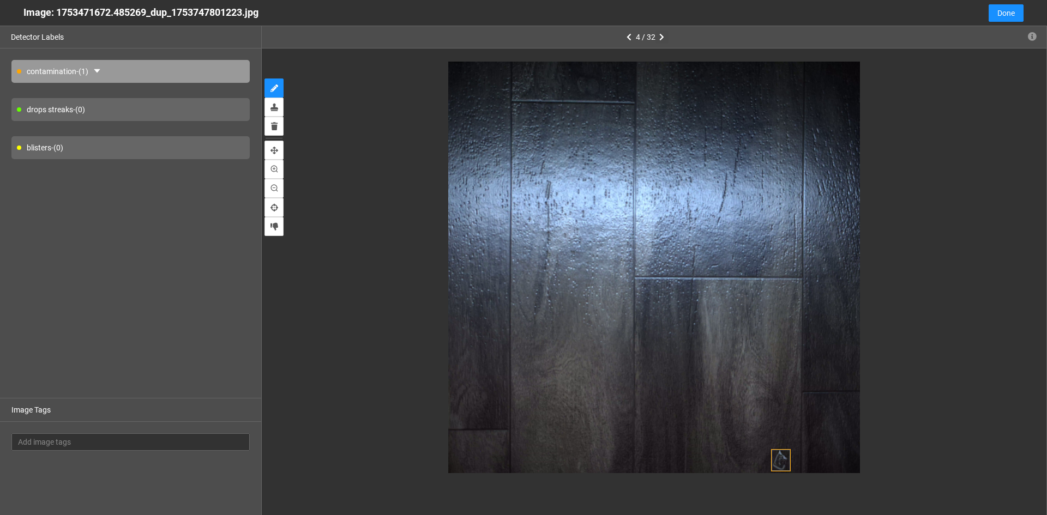
click at [661, 35] on icon "button" at bounding box center [661, 37] width 5 height 8
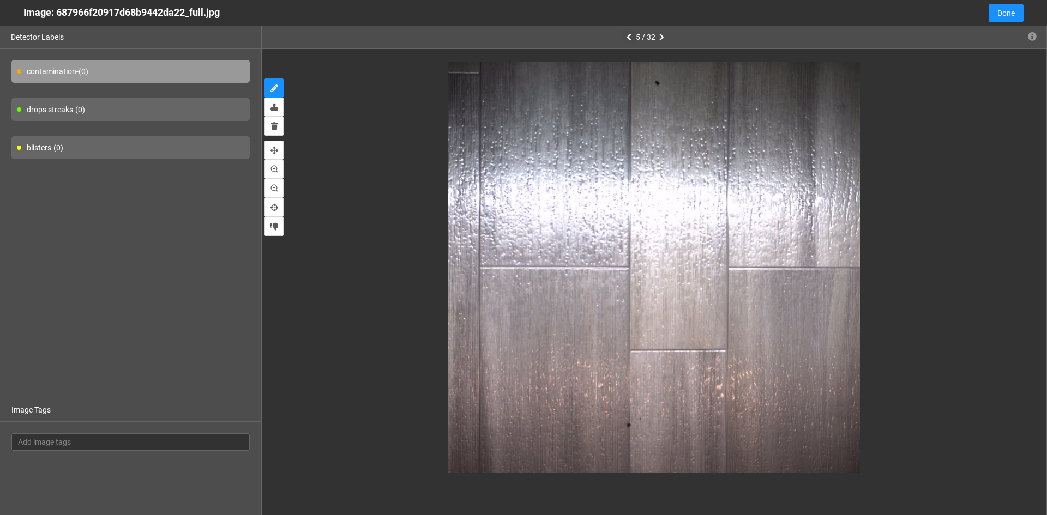
click at [627, 35] on icon "button" at bounding box center [628, 37] width 5 height 8
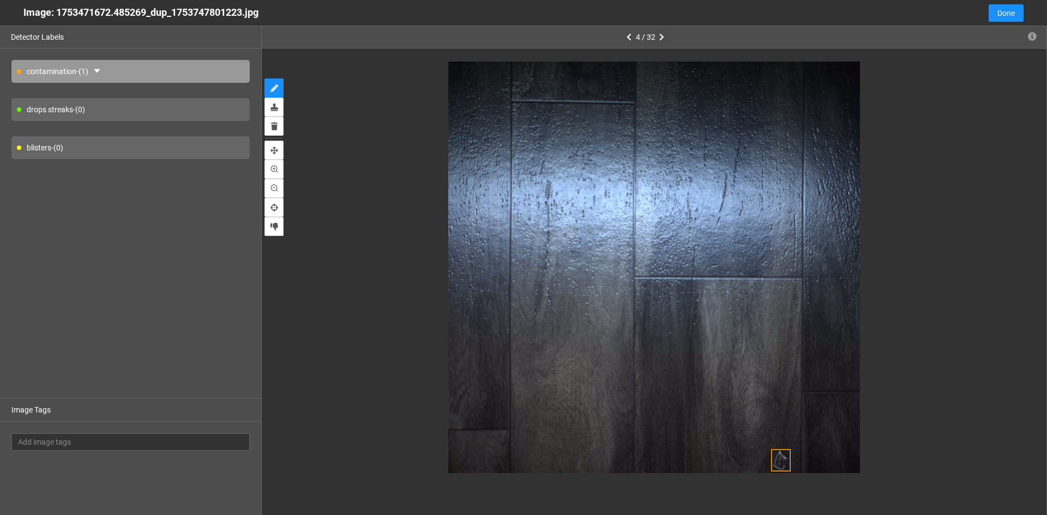
click at [664, 36] on button "button" at bounding box center [661, 37] width 13 height 13
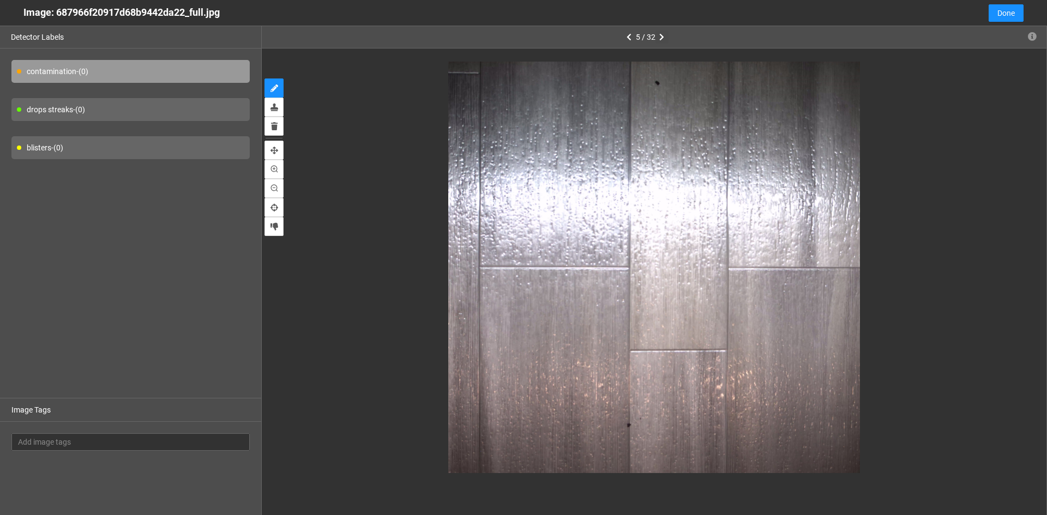
click at [660, 36] on icon "button" at bounding box center [661, 37] width 5 height 8
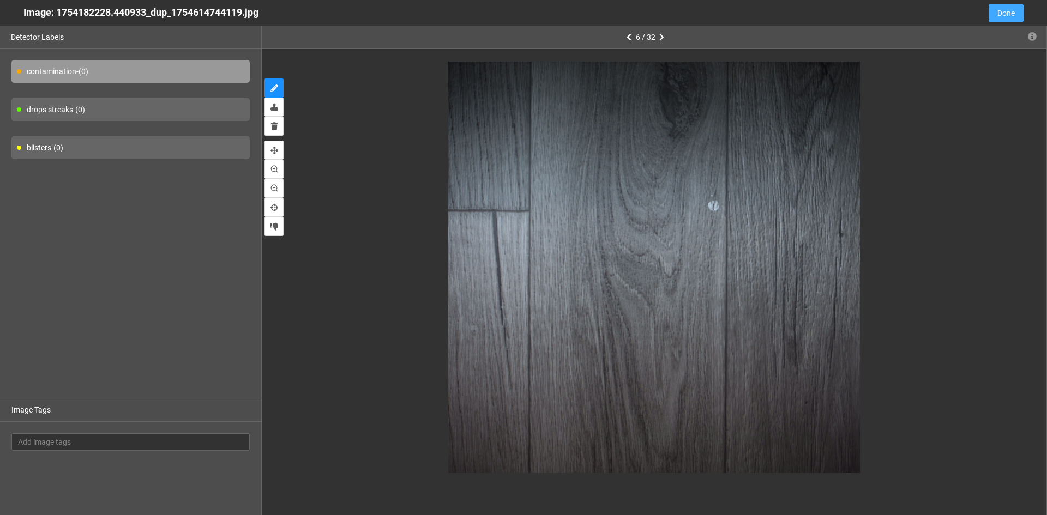
click at [1013, 11] on span "Done" at bounding box center [1005, 13] width 17 height 12
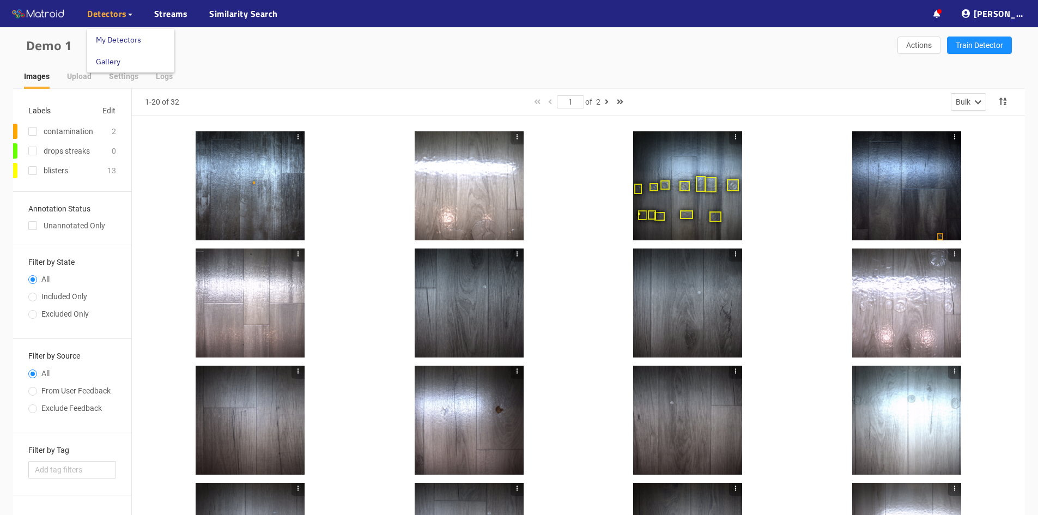
click at [99, 10] on span "Detectors" at bounding box center [107, 13] width 40 height 13
click at [117, 42] on link "My Detectors" at bounding box center [118, 40] width 45 height 22
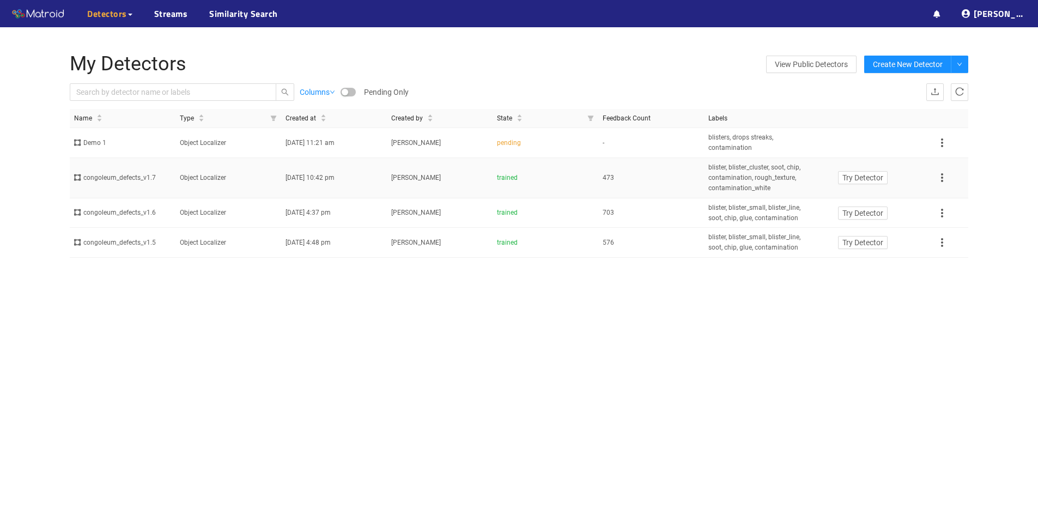
click at [124, 179] on div "congoleum_defects_v1.7" at bounding box center [122, 178] width 97 height 10
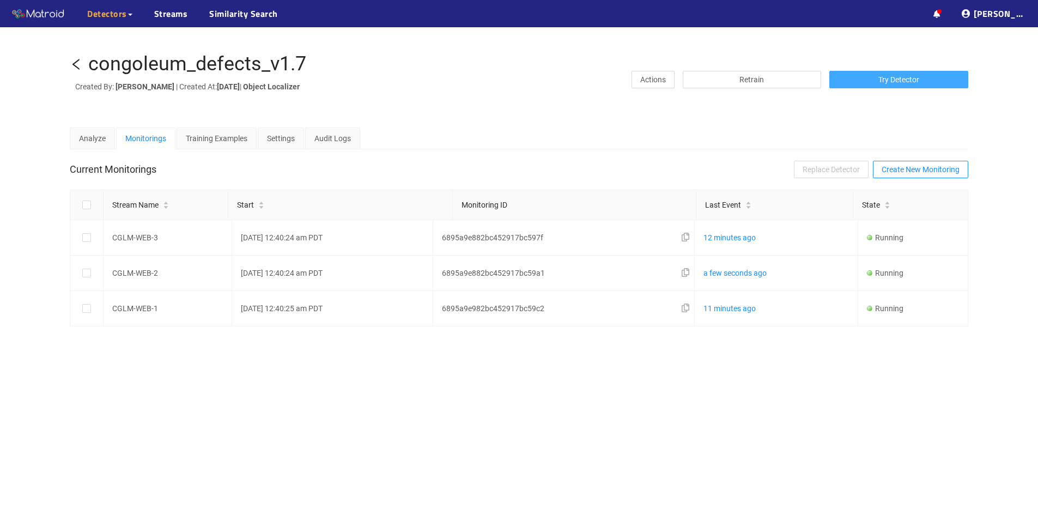
click at [910, 77] on span "Try Detector" at bounding box center [899, 80] width 41 height 12
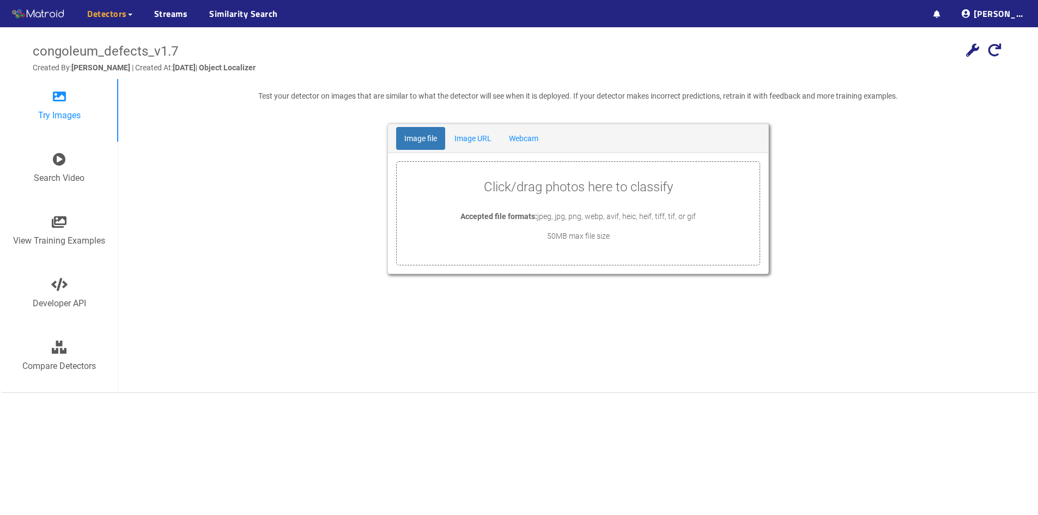
click at [496, 212] on span "Accepted file formats:" at bounding box center [499, 216] width 77 height 9
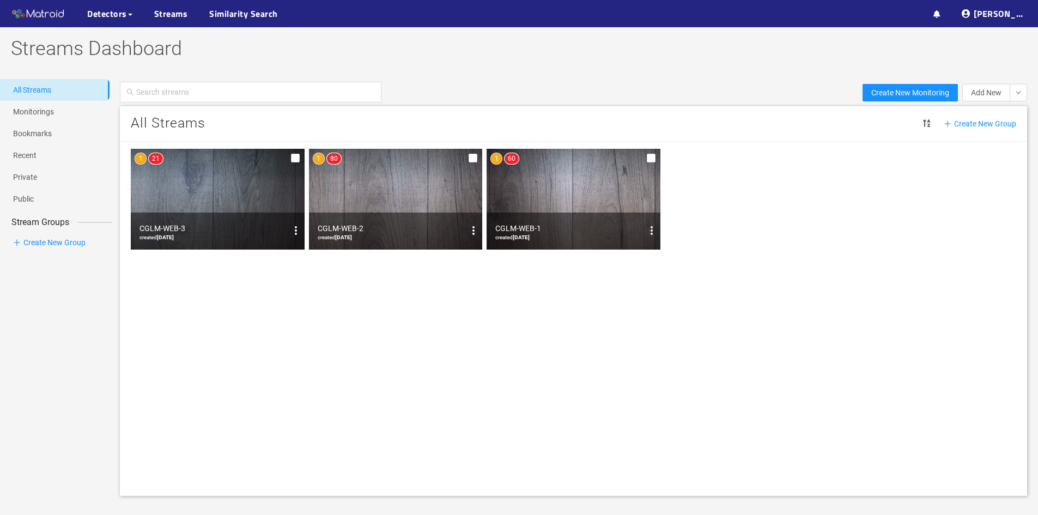
click at [384, 191] on img at bounding box center [396, 199] width 174 height 101
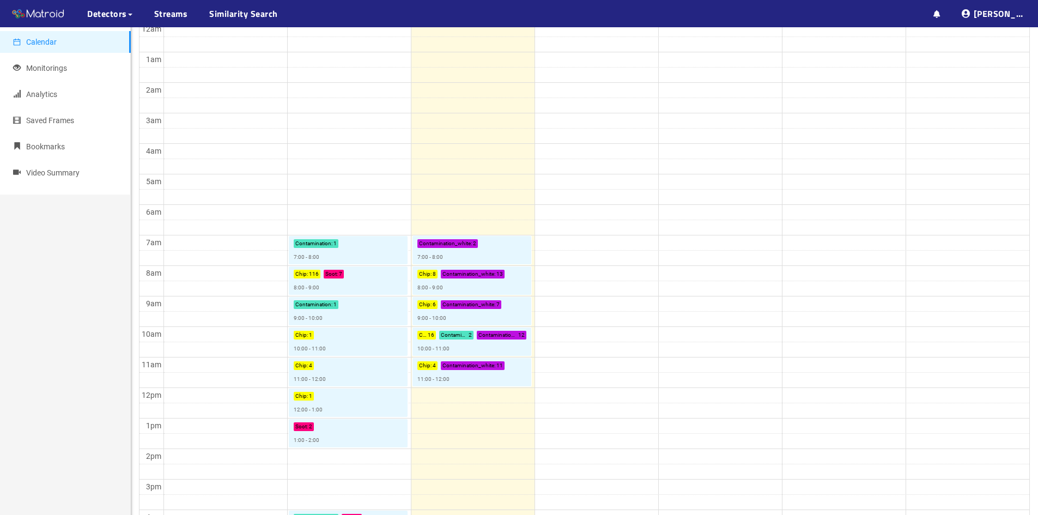
scroll to position [164, 0]
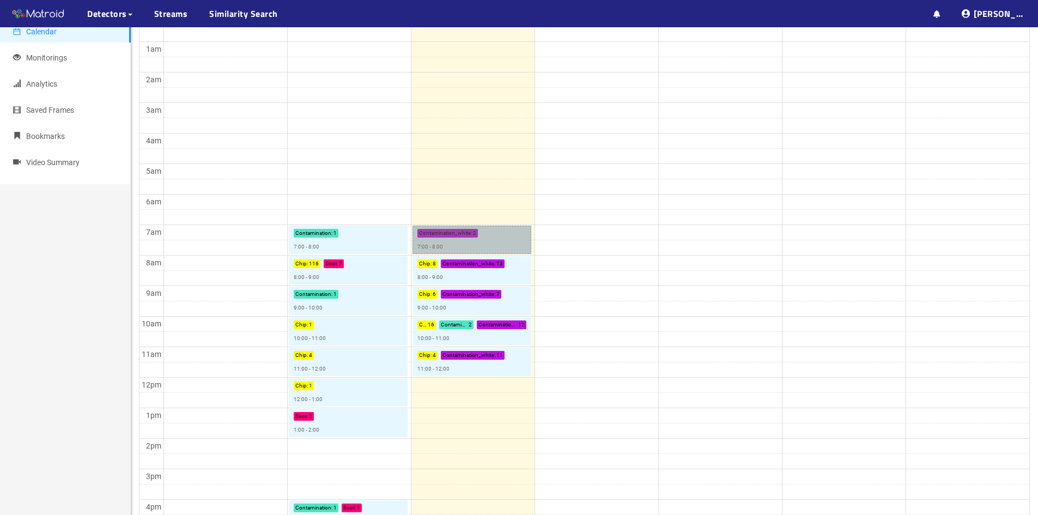
click at [456, 232] on link "Contamination_white : 2 7:00 - 8:00" at bounding box center [472, 240] width 119 height 28
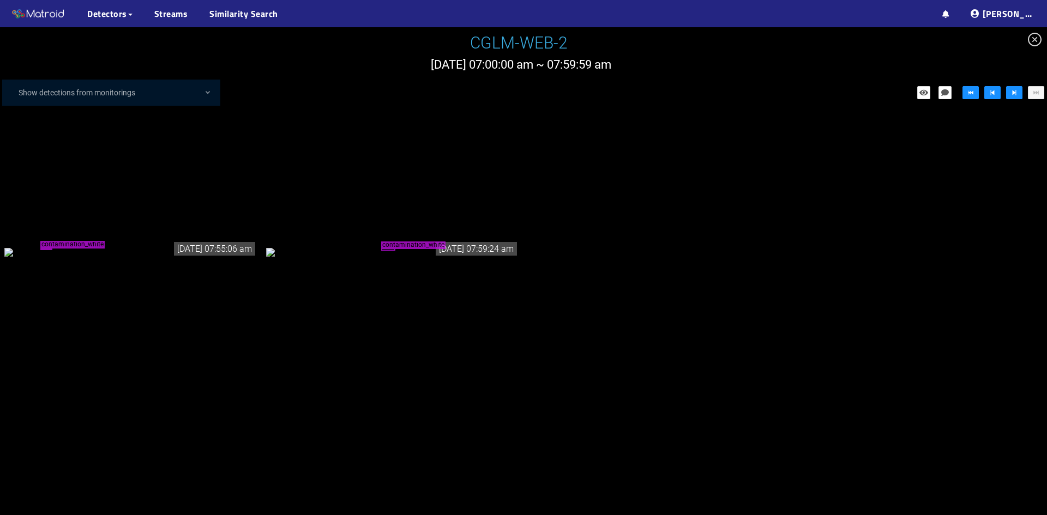
click at [394, 246] on div "contamination_white" at bounding box center [392, 252] width 253 height 12
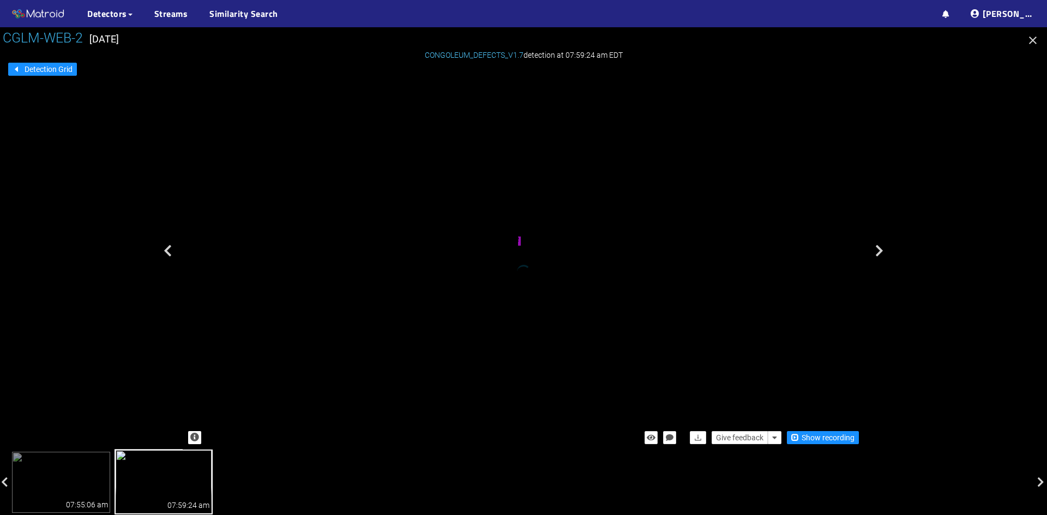
drag, startPoint x: 509, startPoint y: 190, endPoint x: 512, endPoint y: 322, distance: 131.4
click at [428, 262] on div "contamination_white" at bounding box center [418, 250] width 17 height 23
click at [1032, 40] on icon "button" at bounding box center [1033, 41] width 8 height 8
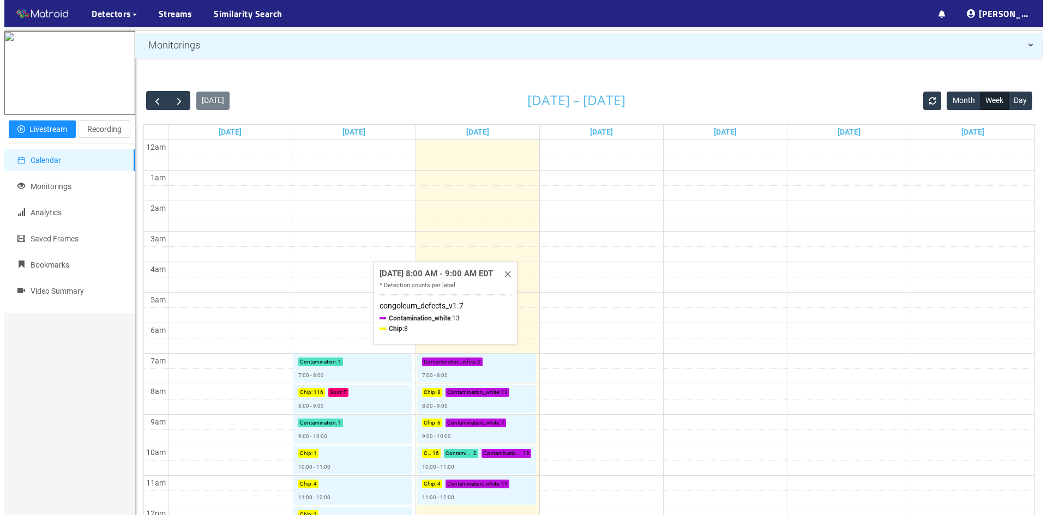
scroll to position [55, 0]
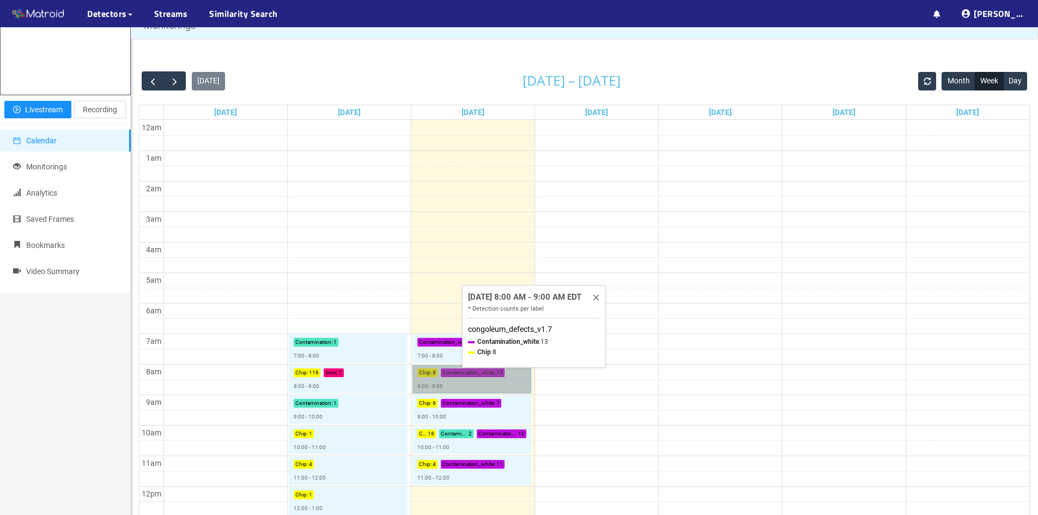
click at [453, 374] on link "Chip : 8 Contamination_white : 13 8:00 - 9:00" at bounding box center [472, 379] width 119 height 28
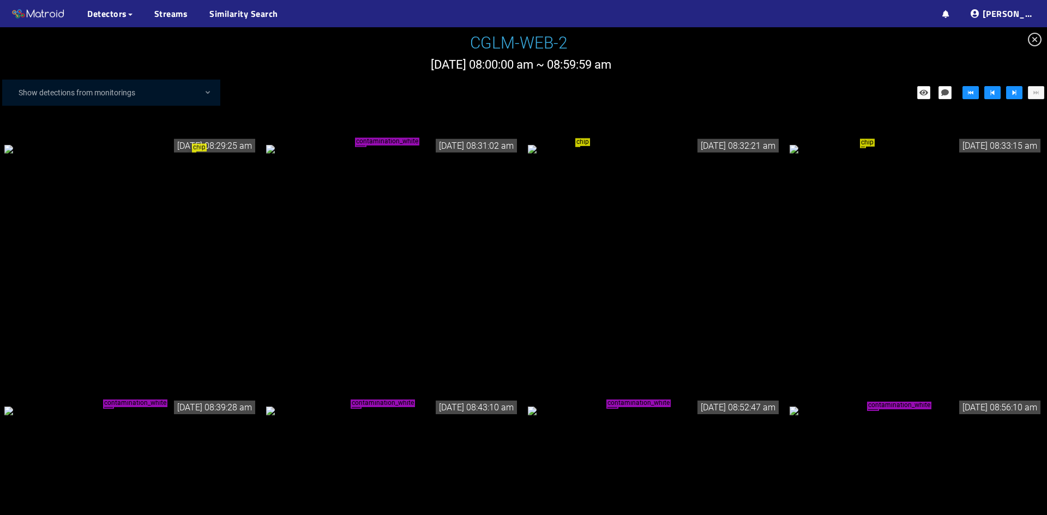
scroll to position [981, 0]
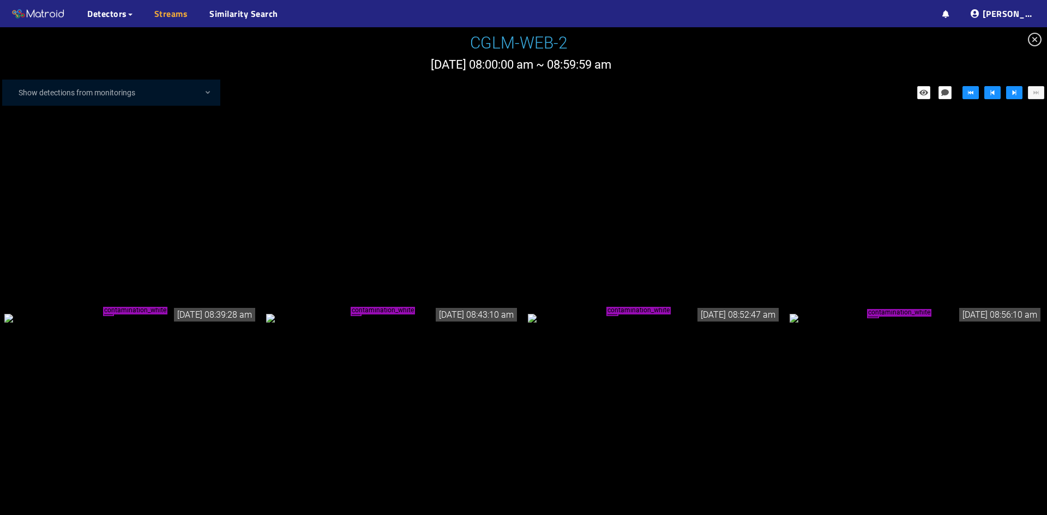
click at [170, 14] on link "Streams" at bounding box center [171, 13] width 34 height 13
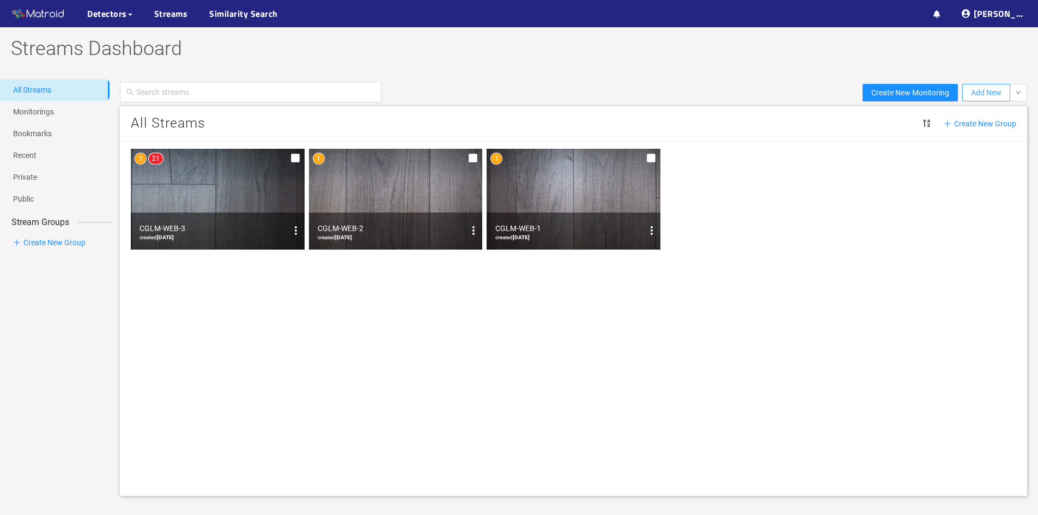
click at [996, 92] on span "Add New" at bounding box center [986, 93] width 31 height 12
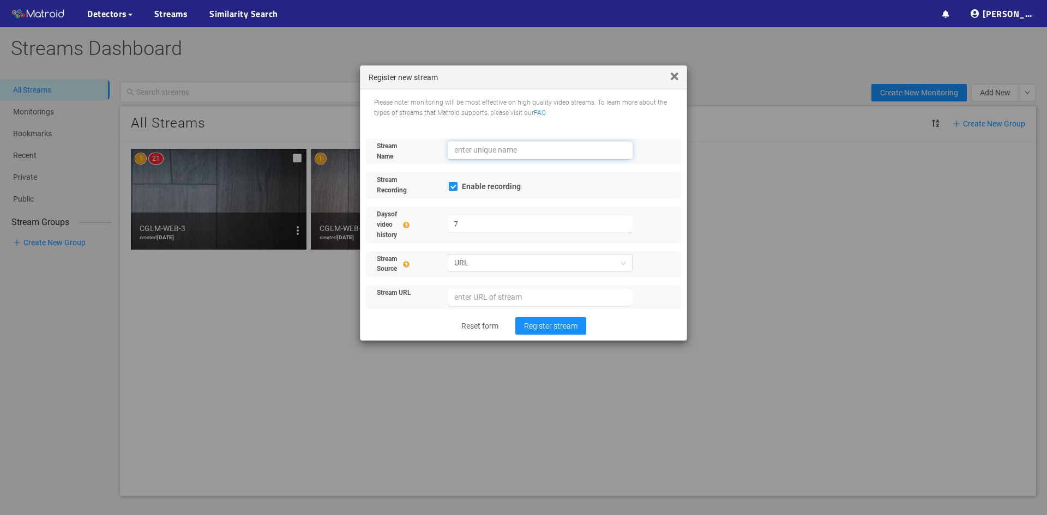
click at [509, 153] on input "text" at bounding box center [540, 150] width 185 height 19
type input "congo demo 1"
click at [546, 330] on span "Register stream" at bounding box center [550, 326] width 53 height 12
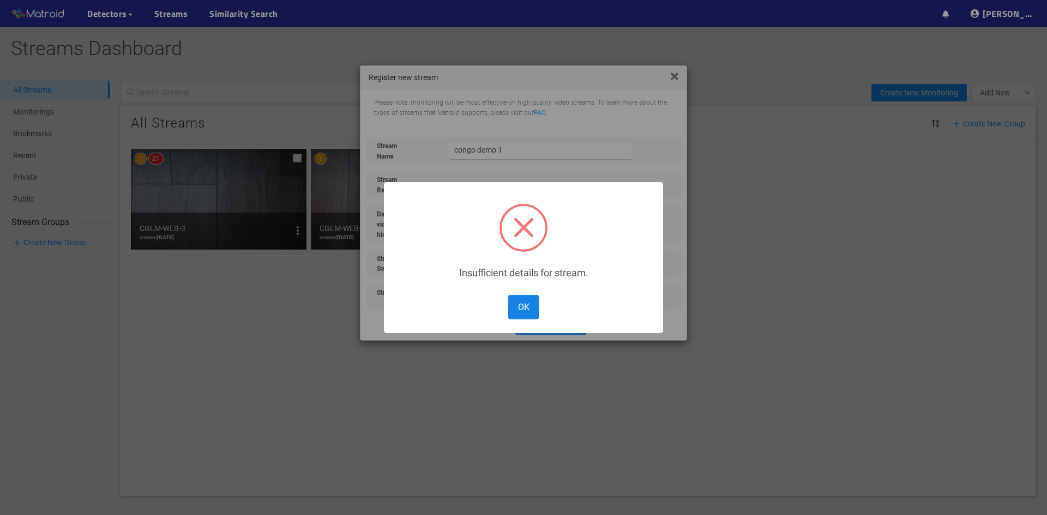
click at [515, 308] on button "OK" at bounding box center [523, 307] width 31 height 25
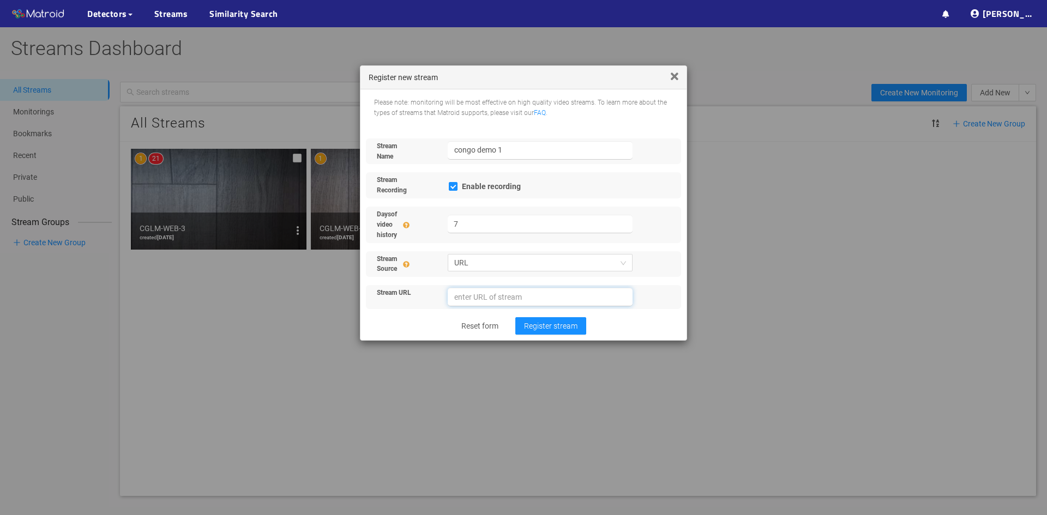
click at [554, 297] on input "url" at bounding box center [540, 297] width 185 height 19
click at [674, 74] on icon at bounding box center [674, 77] width 8 height 12
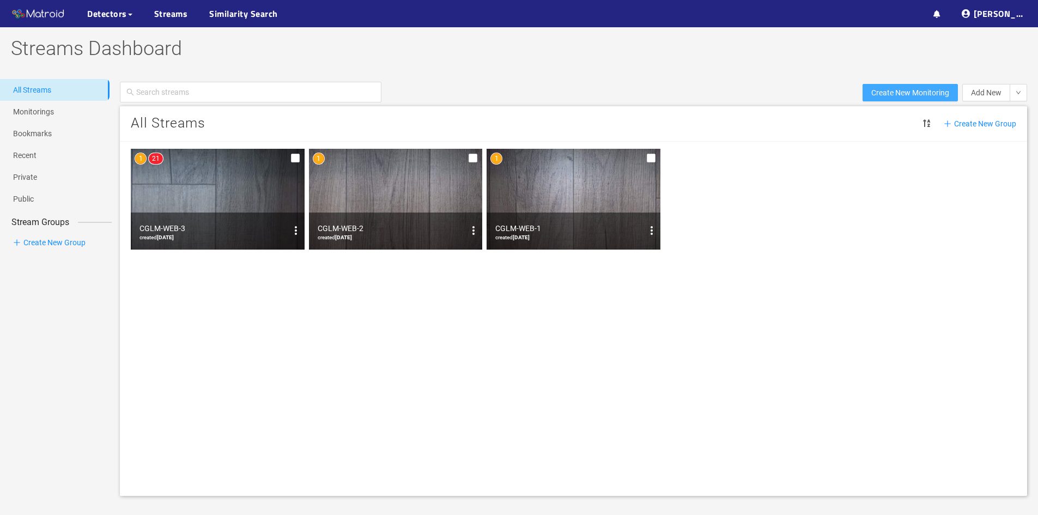
click at [900, 89] on span "Create New Monitoring" at bounding box center [911, 93] width 78 height 12
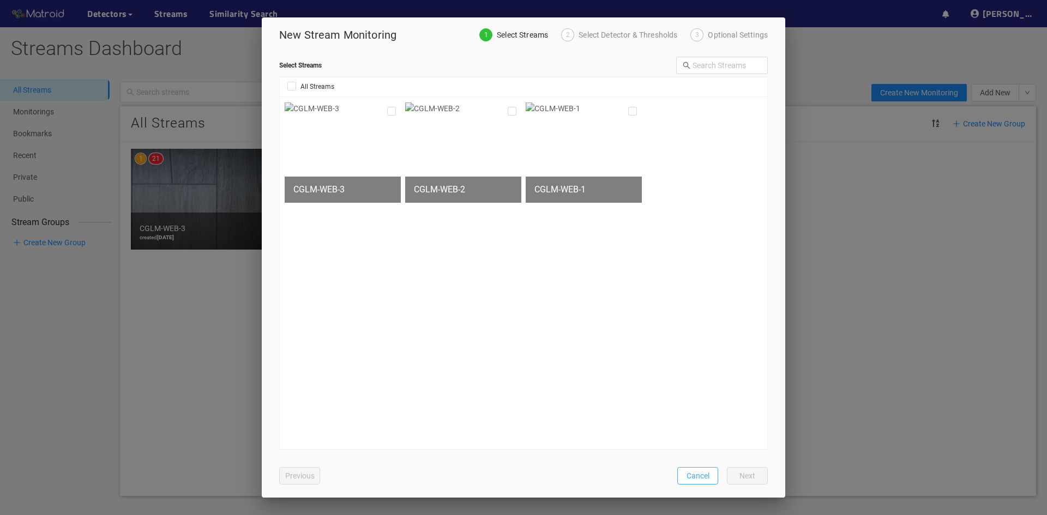
click at [702, 470] on span "Cancel" at bounding box center [697, 476] width 23 height 12
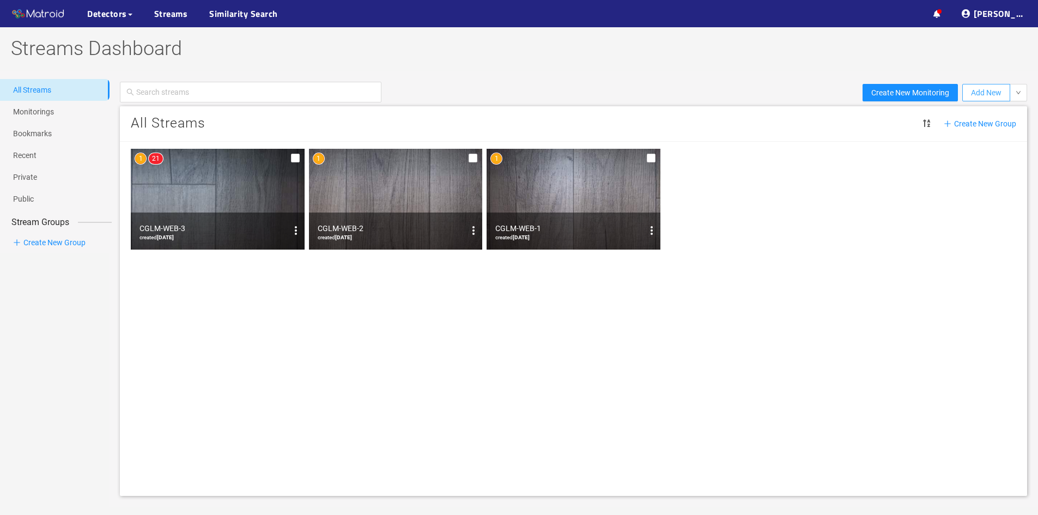
click at [997, 91] on span "Add New" at bounding box center [986, 93] width 31 height 12
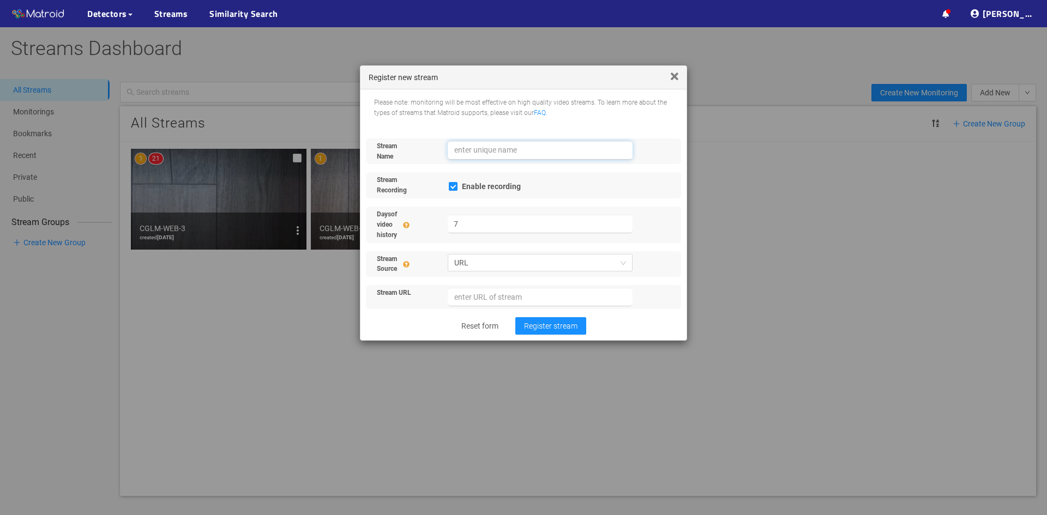
click at [501, 152] on input "text" at bounding box center [540, 150] width 185 height 19
click at [511, 296] on input "url" at bounding box center [540, 297] width 185 height 19
click at [500, 152] on input "text" at bounding box center [540, 150] width 185 height 19
type input "demo 2"
click at [530, 300] on input "url" at bounding box center [540, 297] width 185 height 19
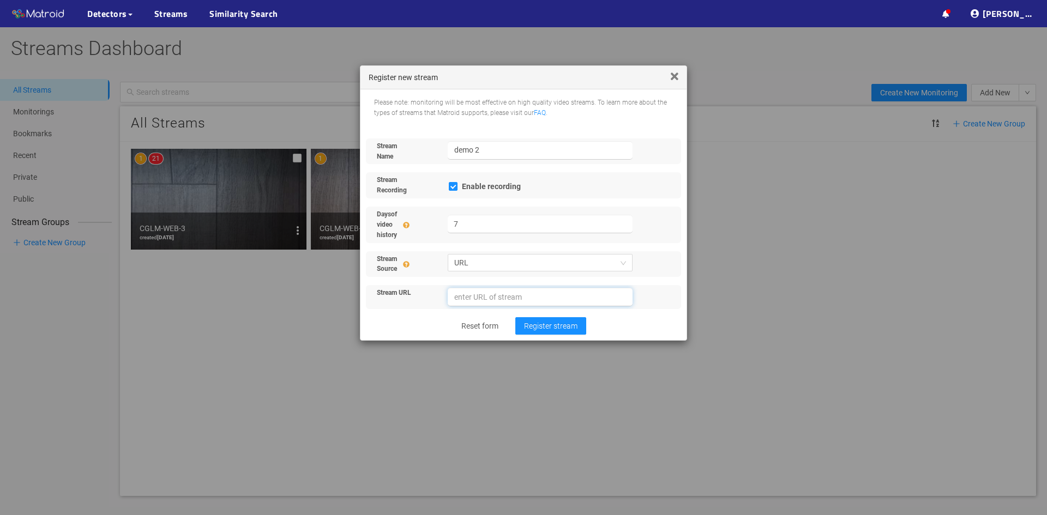
paste input "https://m-training.s3.us-west-2.amazonaws.com/cglm_defect_demo.mp4"
type input "https://m-training.s3.us-west-2.amazonaws.com/cglm_defect_demo.mp4"
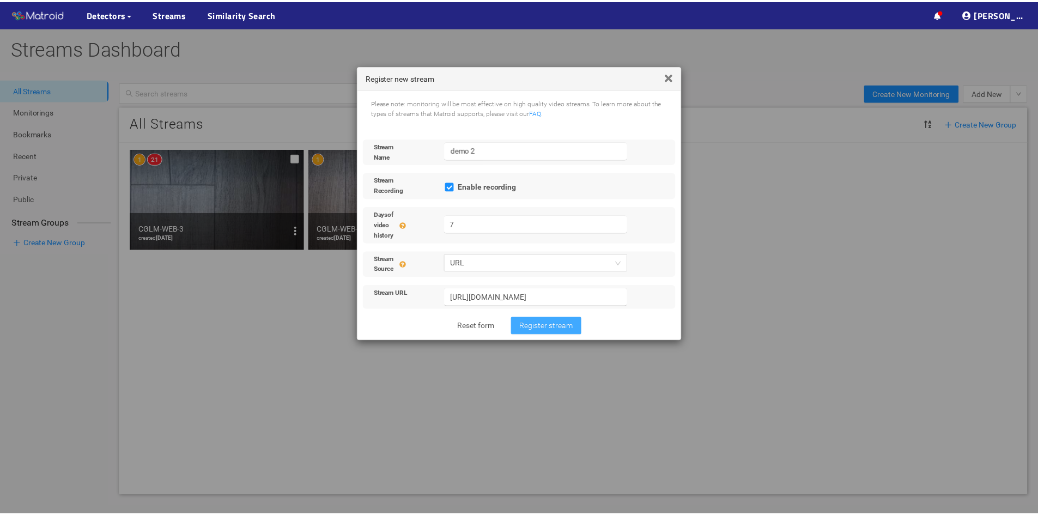
scroll to position [0, 0]
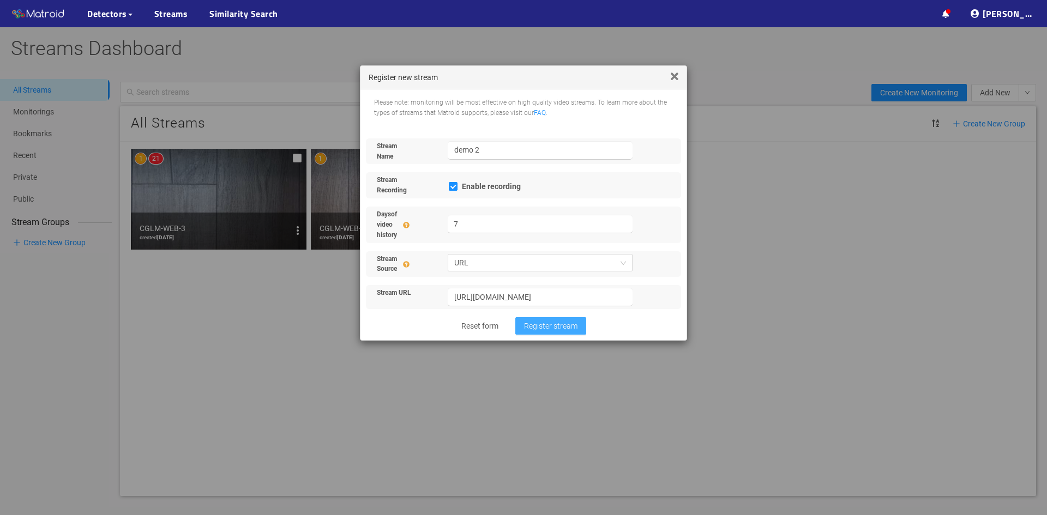
click at [539, 331] on span "Register stream" at bounding box center [550, 326] width 53 height 12
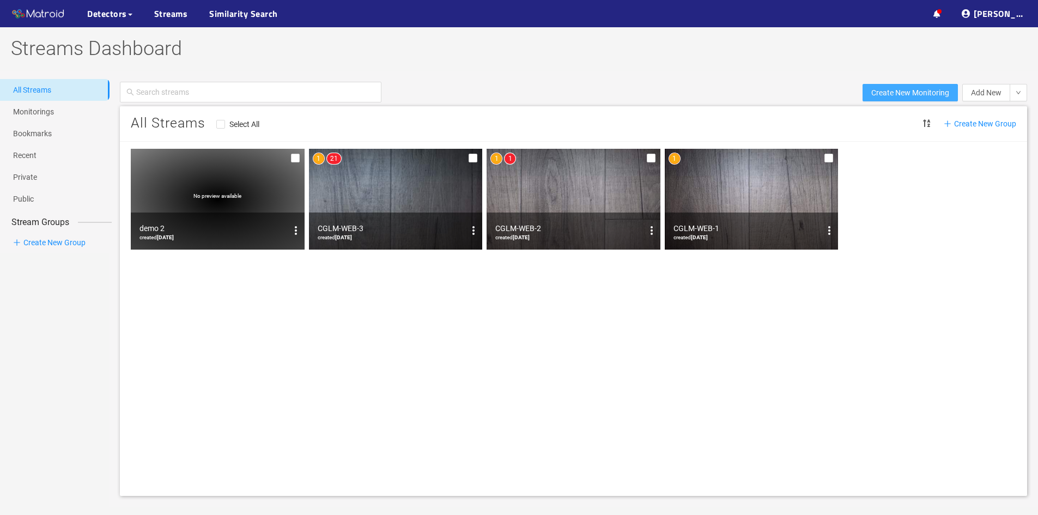
click at [891, 93] on span "Create New Monitoring" at bounding box center [911, 93] width 78 height 12
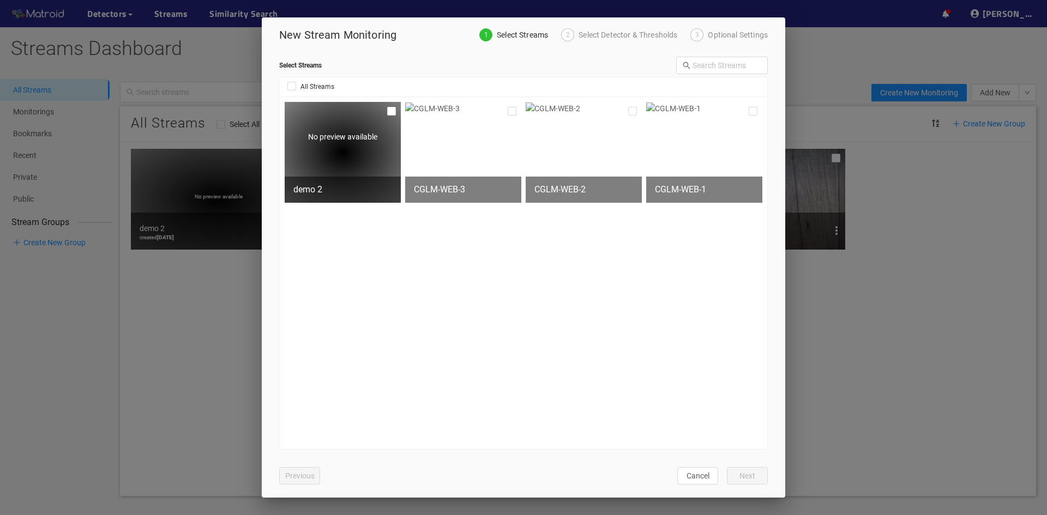
click at [358, 188] on div "demo 2" at bounding box center [342, 189] width 99 height 13
click at [355, 150] on div "No preview available" at bounding box center [343, 152] width 116 height 101
checkbox input "true"
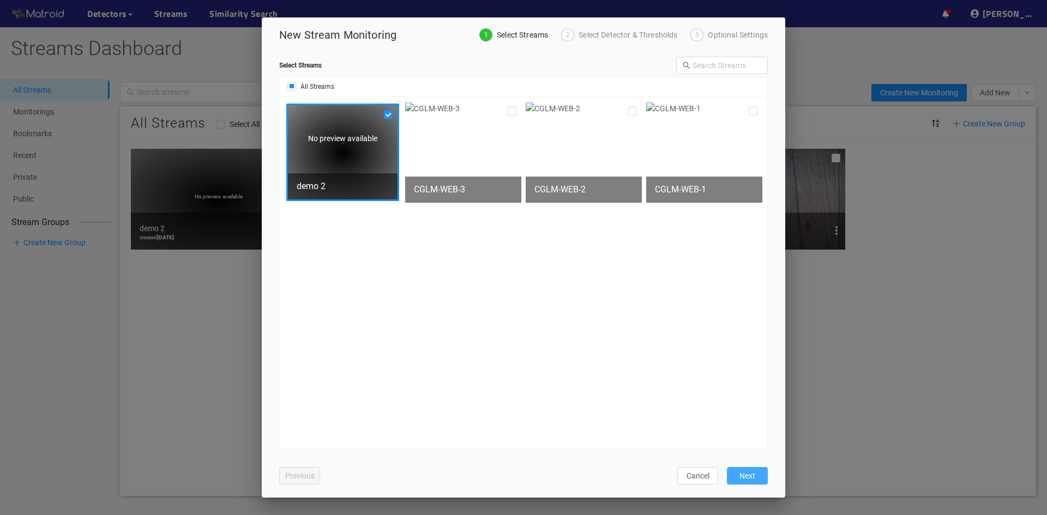
click at [745, 478] on span "Next" at bounding box center [747, 476] width 16 height 12
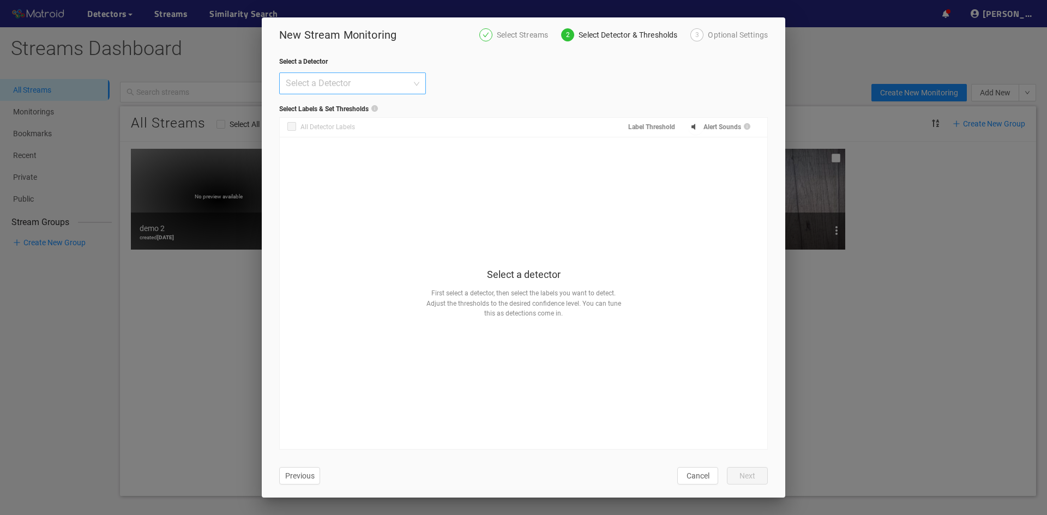
click at [417, 87] on div "Select a Detector" at bounding box center [352, 83] width 147 height 22
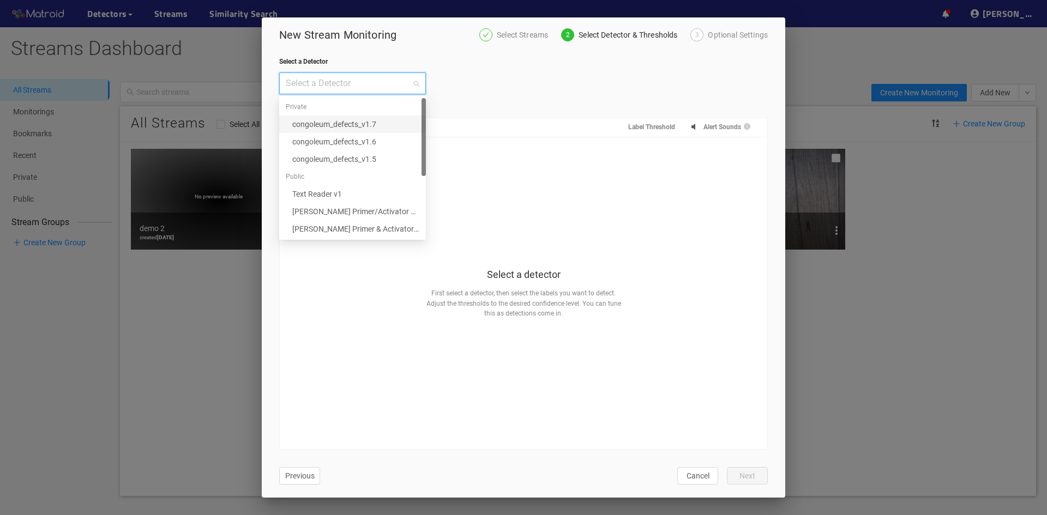
click at [342, 124] on div "congoleum_defects_v1.7" at bounding box center [355, 124] width 127 height 12
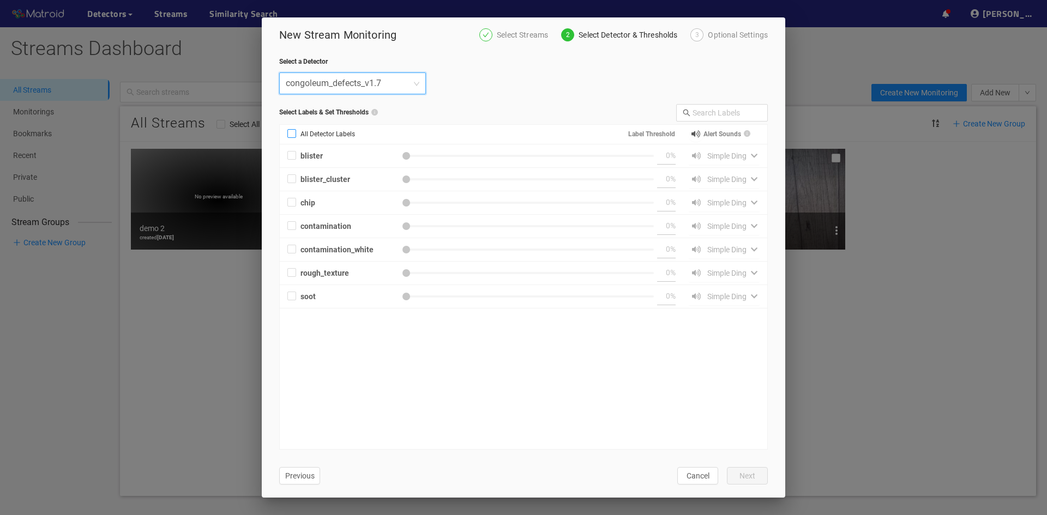
click at [293, 135] on input "All Detector Labels" at bounding box center [291, 135] width 9 height 9
checkbox input "true"
type input "50"
checkbox input "true"
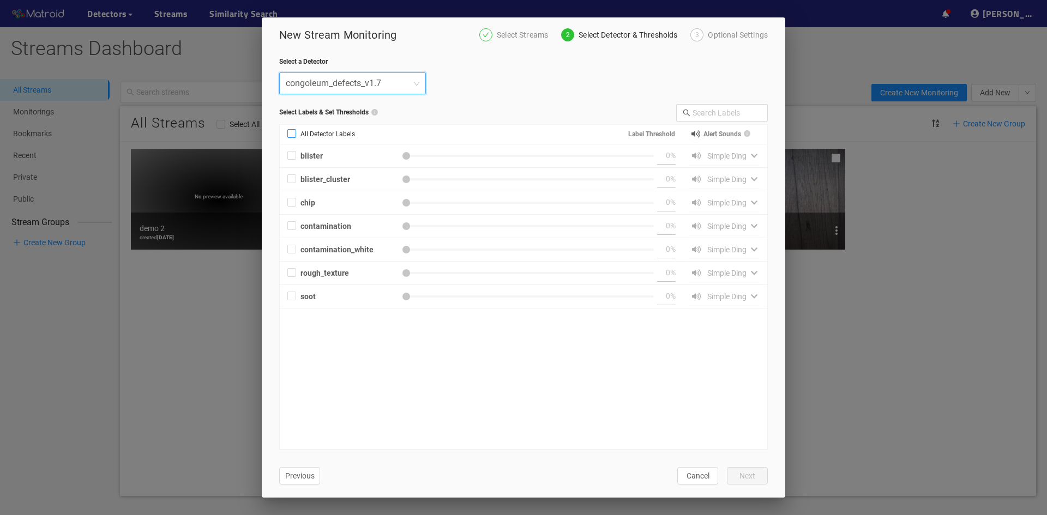
type input "50"
checkbox input "true"
type input "50"
checkbox input "true"
type input "50"
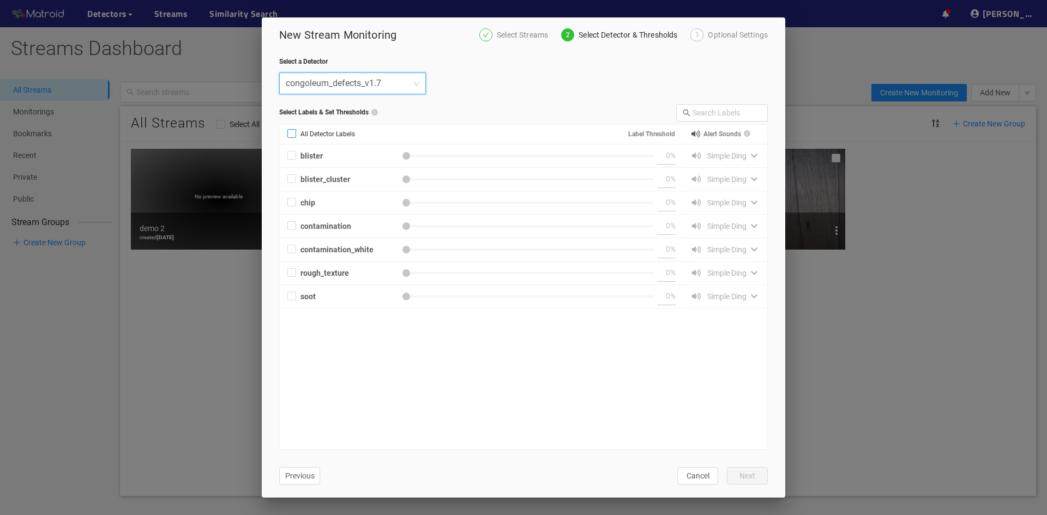
checkbox input "true"
type input "50"
checkbox input "true"
type input "50"
checkbox input "true"
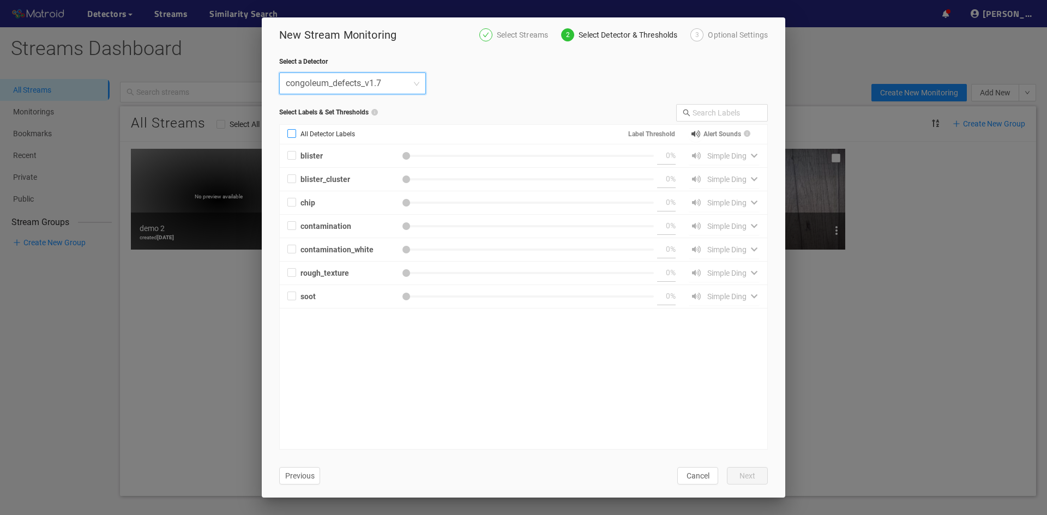
type input "50"
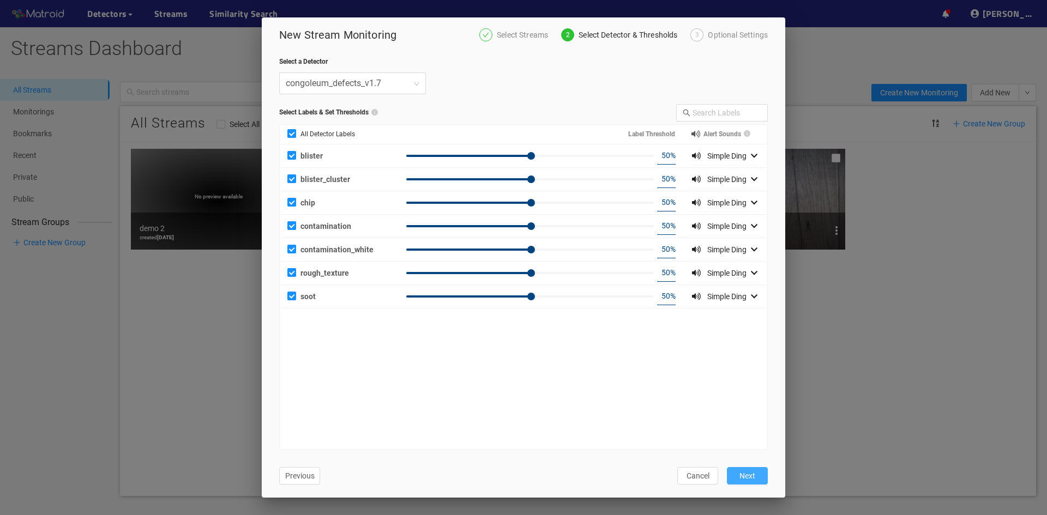
click at [746, 475] on span "Next" at bounding box center [747, 476] width 16 height 12
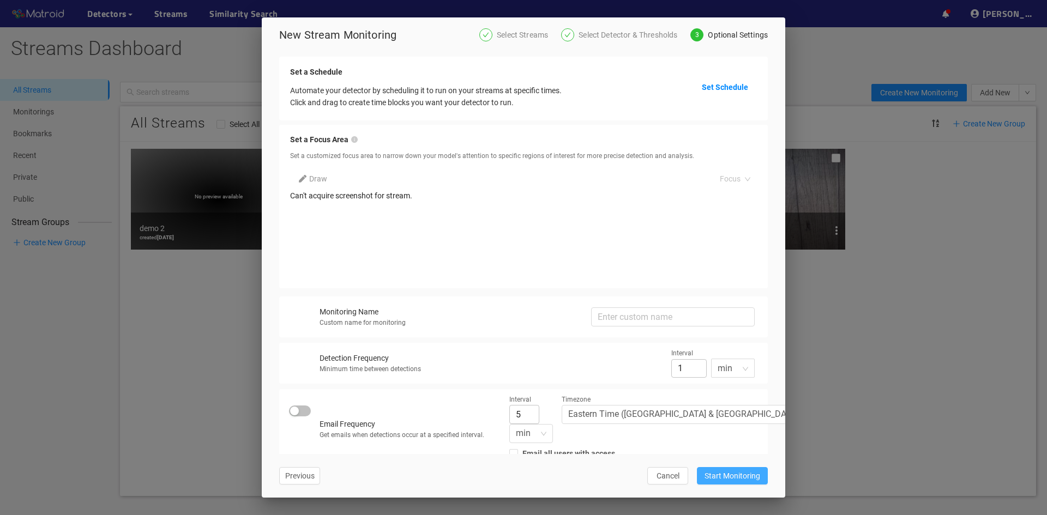
click at [748, 479] on span "Start Monitoring" at bounding box center [732, 476] width 56 height 12
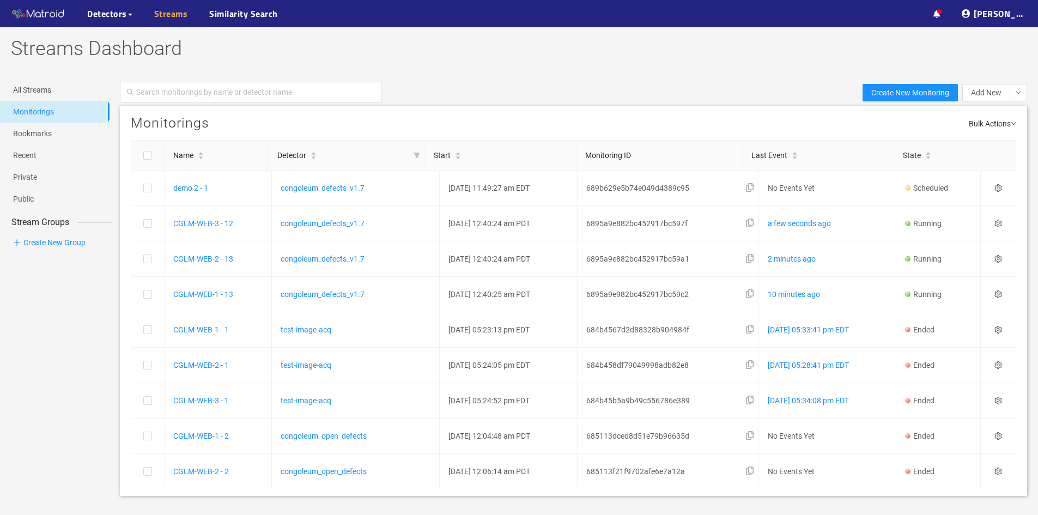
click at [168, 14] on link "Streams" at bounding box center [171, 13] width 34 height 13
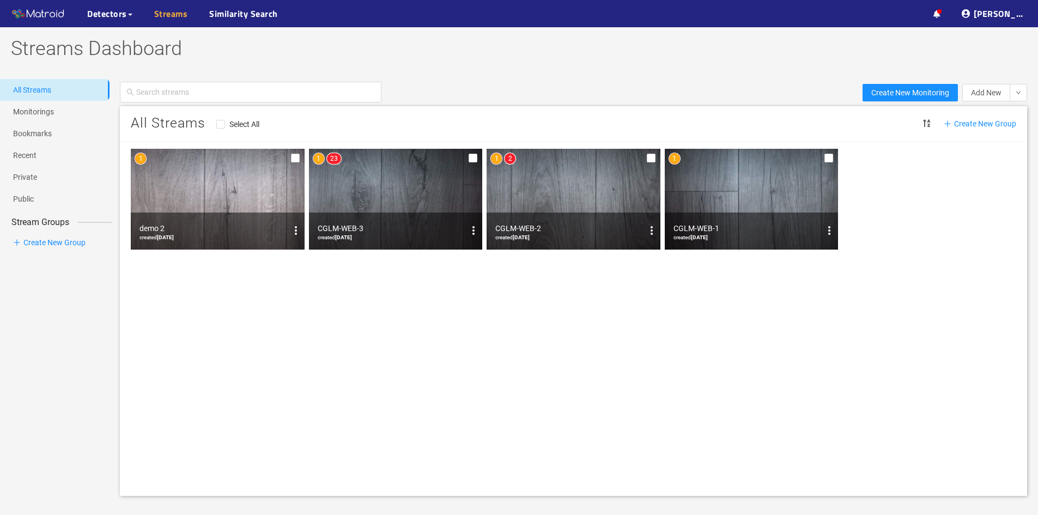
click at [172, 13] on link "Streams" at bounding box center [171, 13] width 34 height 13
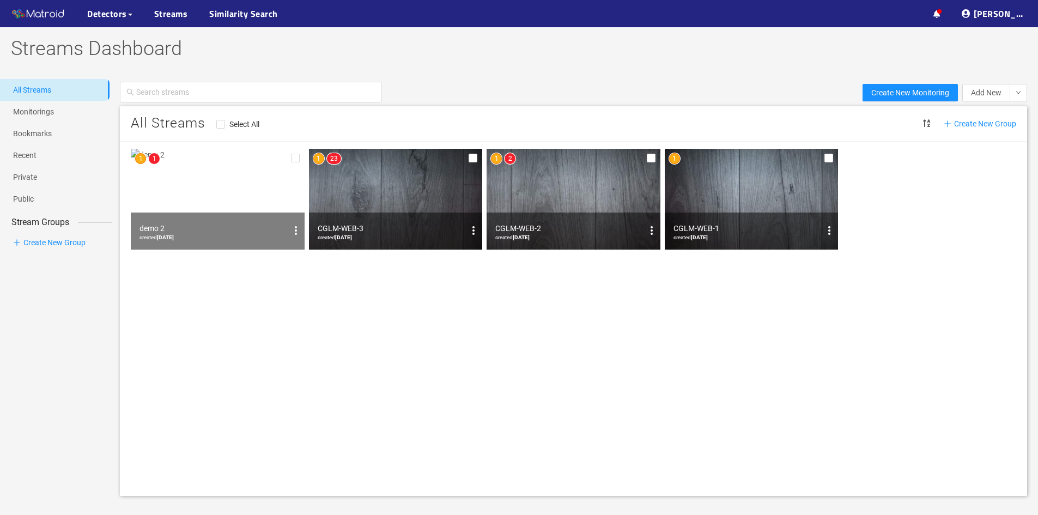
click at [208, 190] on img at bounding box center [218, 199] width 174 height 101
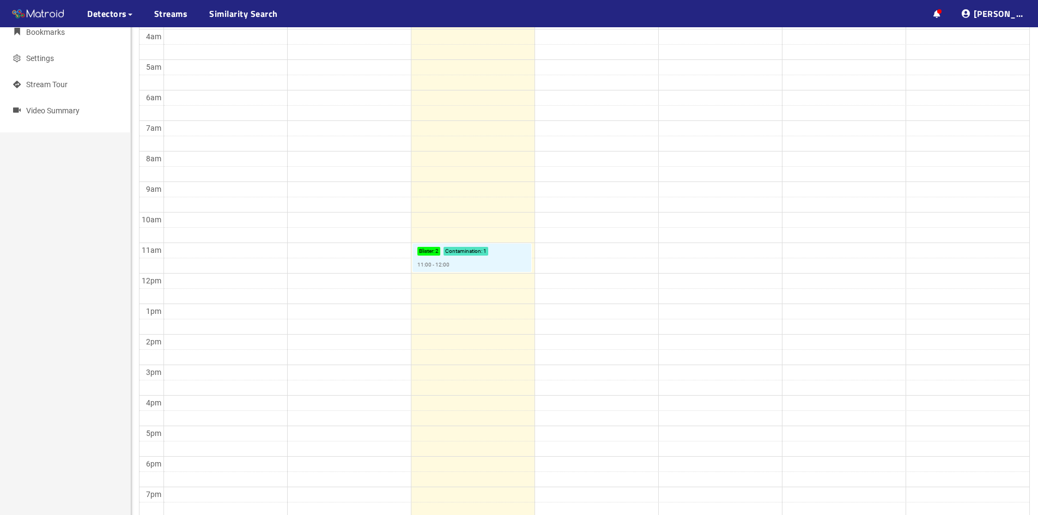
scroll to position [273, 0]
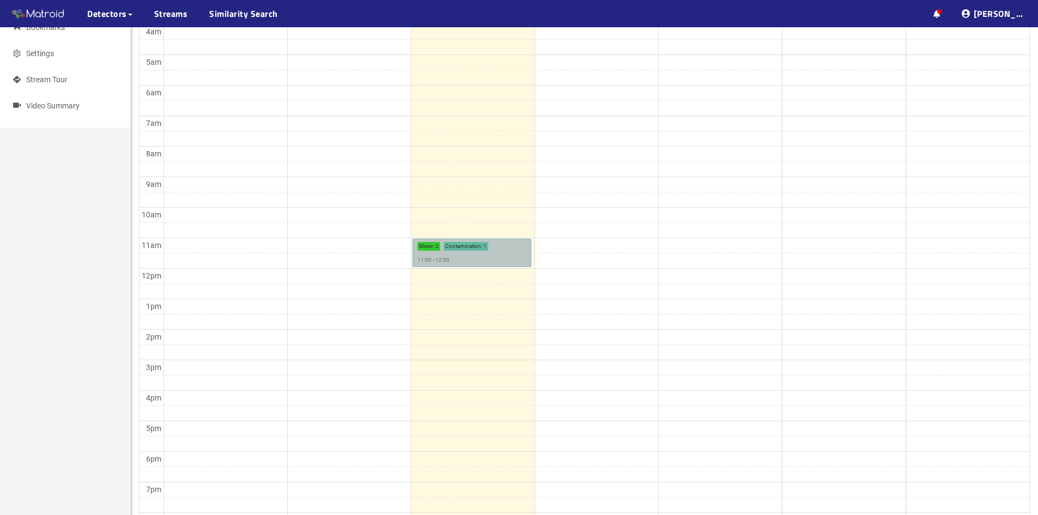
click at [455, 245] on link "Blister : 2 Contamination : 1 11:00 - 12:00" at bounding box center [472, 253] width 119 height 28
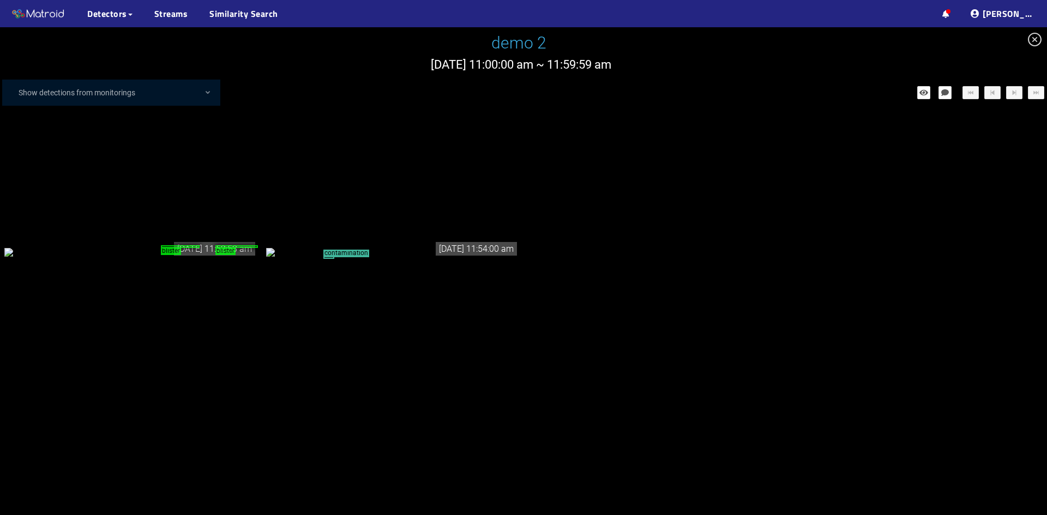
click at [1032, 38] on icon "close-circle" at bounding box center [1034, 40] width 14 height 14
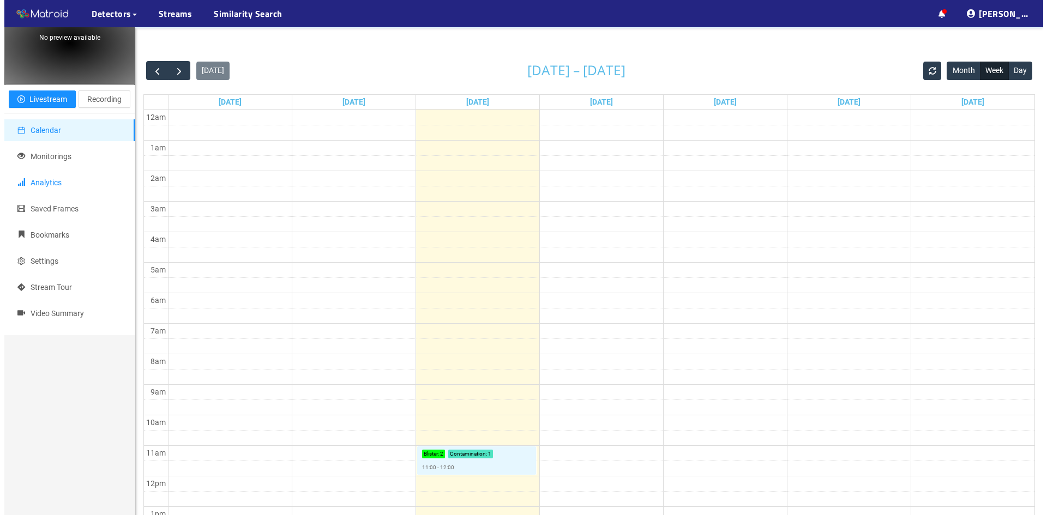
scroll to position [55, 0]
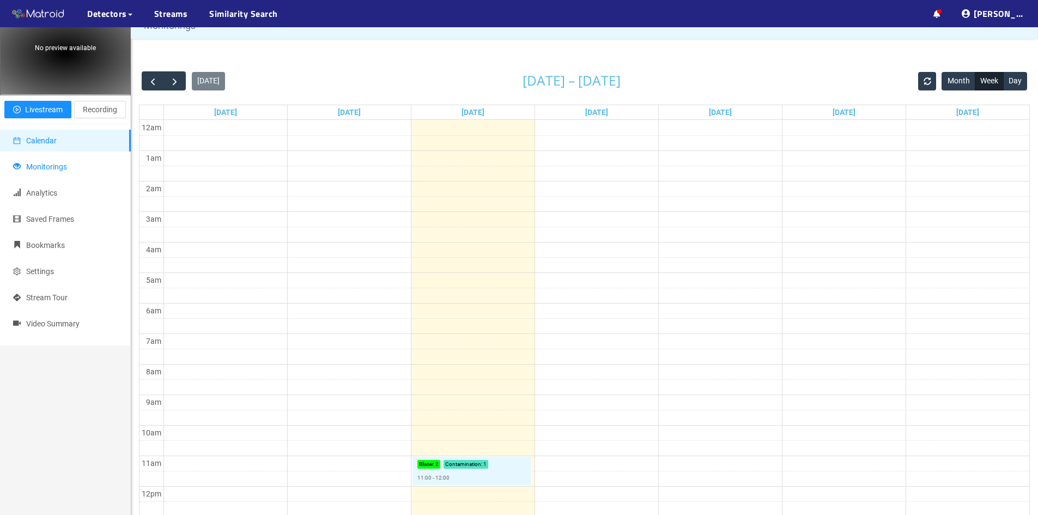
click at [39, 166] on span "Monitorings" at bounding box center [46, 166] width 41 height 9
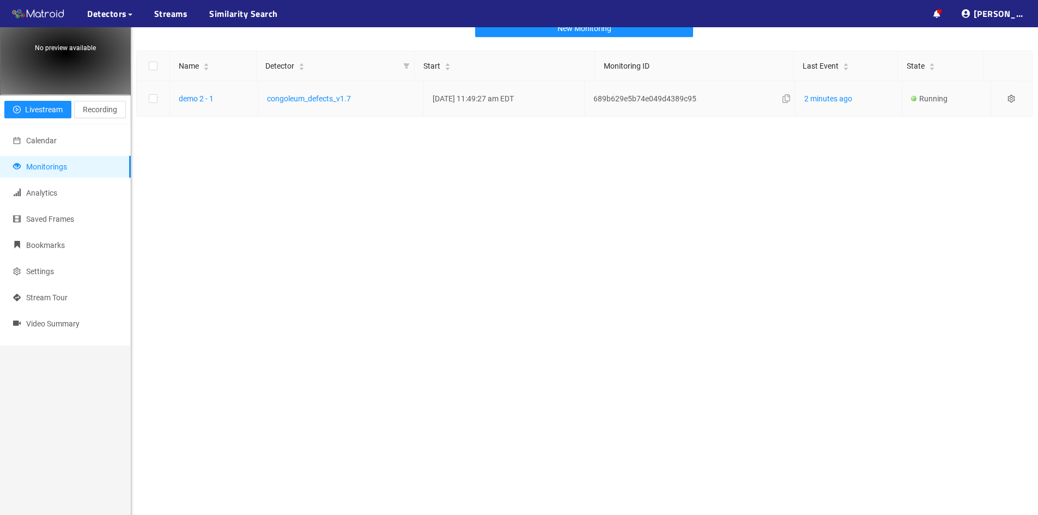
click at [1008, 99] on icon "setting" at bounding box center [1012, 99] width 8 height 8
click at [957, 118] on div "Settings" at bounding box center [956, 113] width 90 height 13
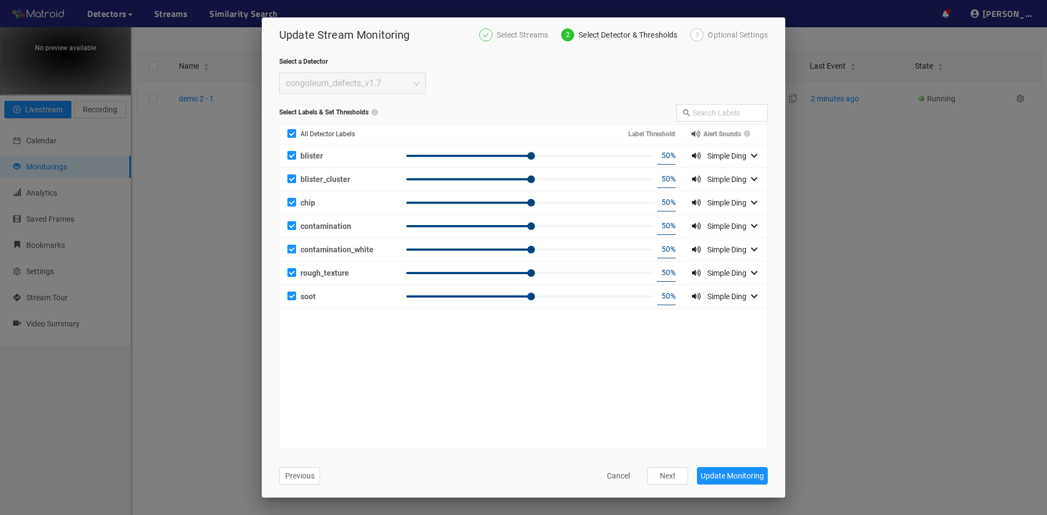
click at [701, 33] on div "3" at bounding box center [696, 34] width 13 height 13
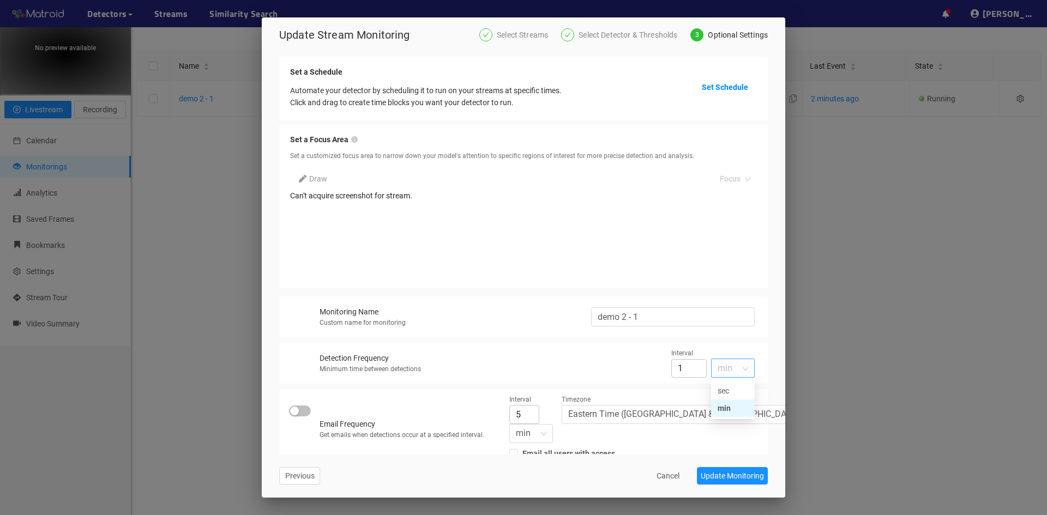
click at [737, 372] on span "min" at bounding box center [732, 368] width 31 height 18
click at [734, 389] on div "sec" at bounding box center [732, 391] width 31 height 12
click at [691, 372] on input "0" at bounding box center [688, 368] width 35 height 19
type input "1"
click at [692, 364] on input "1" at bounding box center [688, 368] width 35 height 19
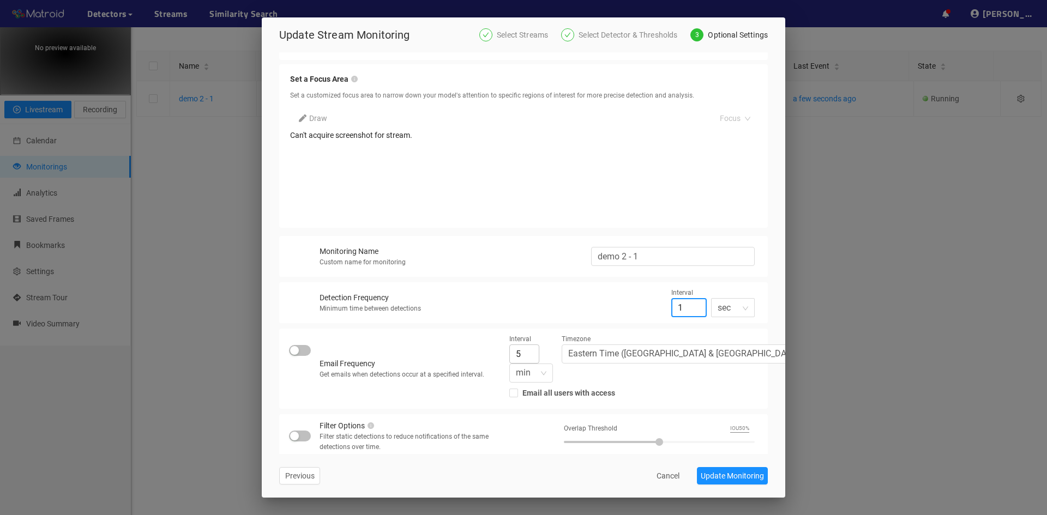
scroll to position [109, 0]
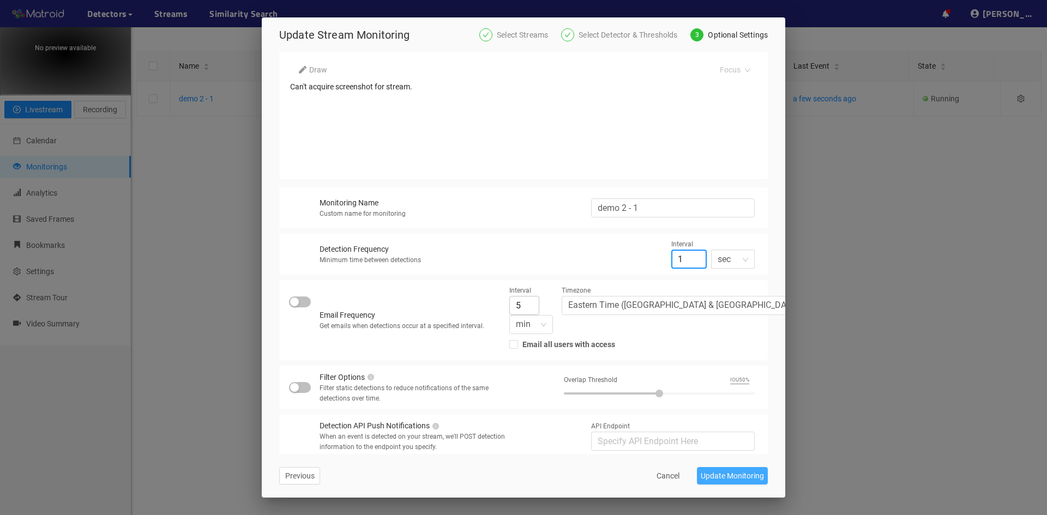
click at [741, 475] on span "Update Monitoring" at bounding box center [731, 476] width 63 height 12
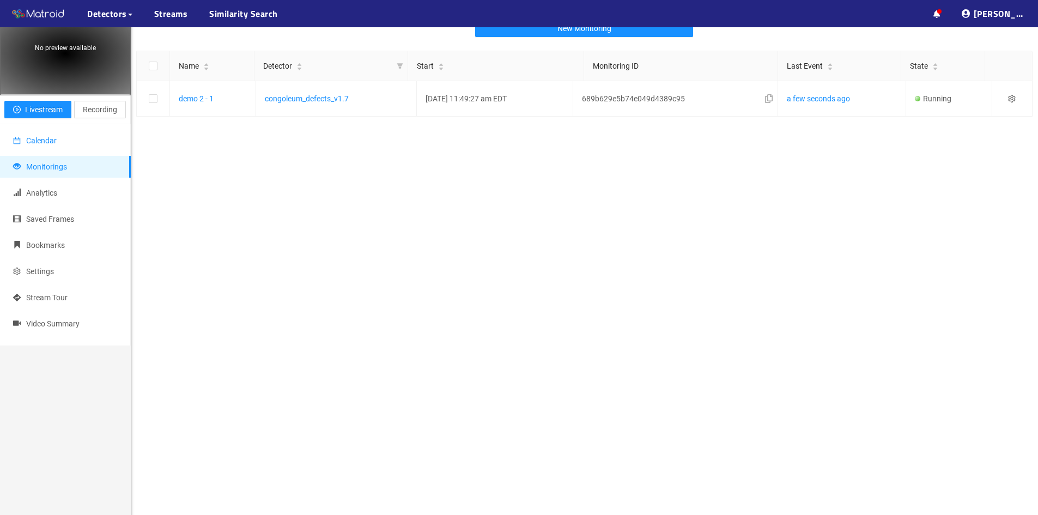
click at [47, 138] on span "Calendar" at bounding box center [41, 140] width 31 height 9
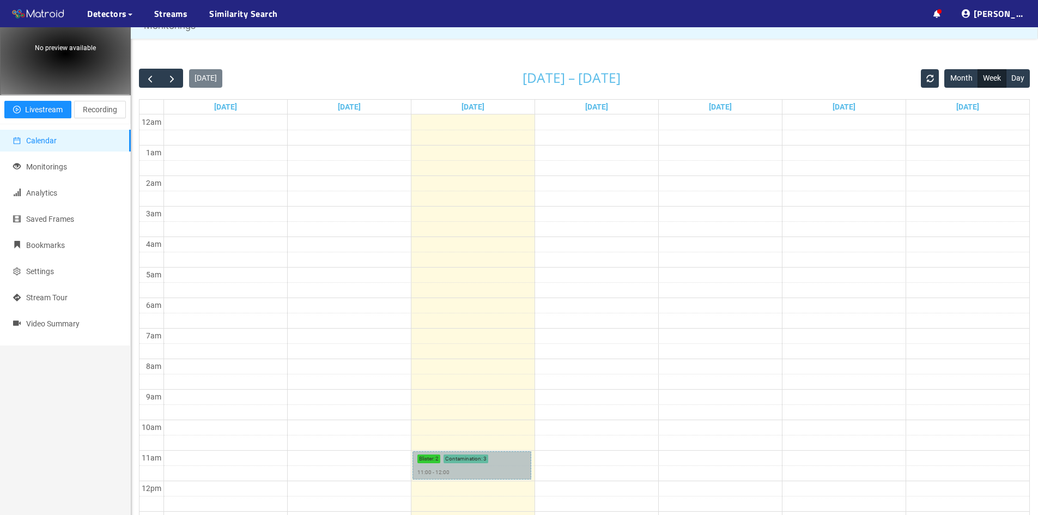
click at [443, 457] on link "Blister : 2 Contamination : 3 11:00 - 12:00" at bounding box center [472, 465] width 119 height 28
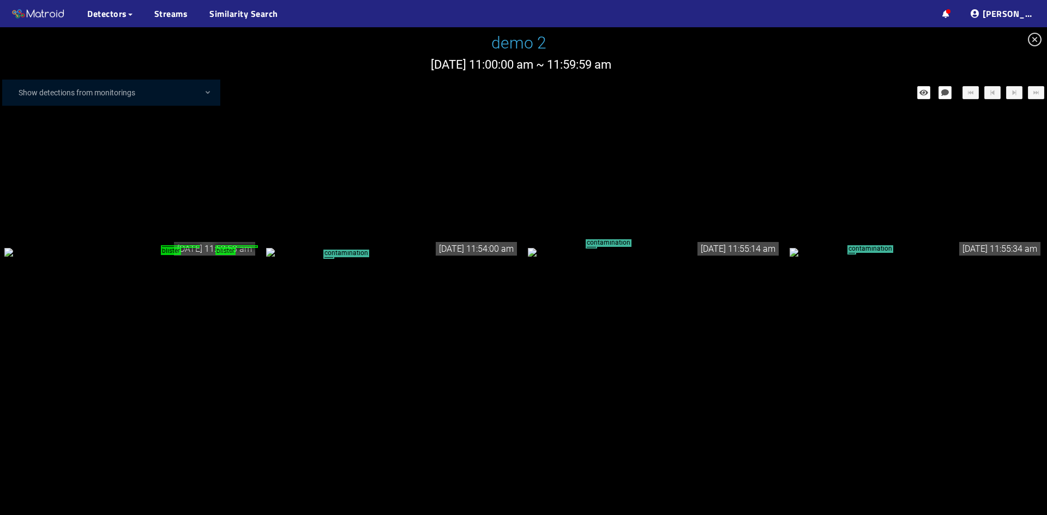
click at [124, 246] on div "blister blister" at bounding box center [130, 252] width 253 height 12
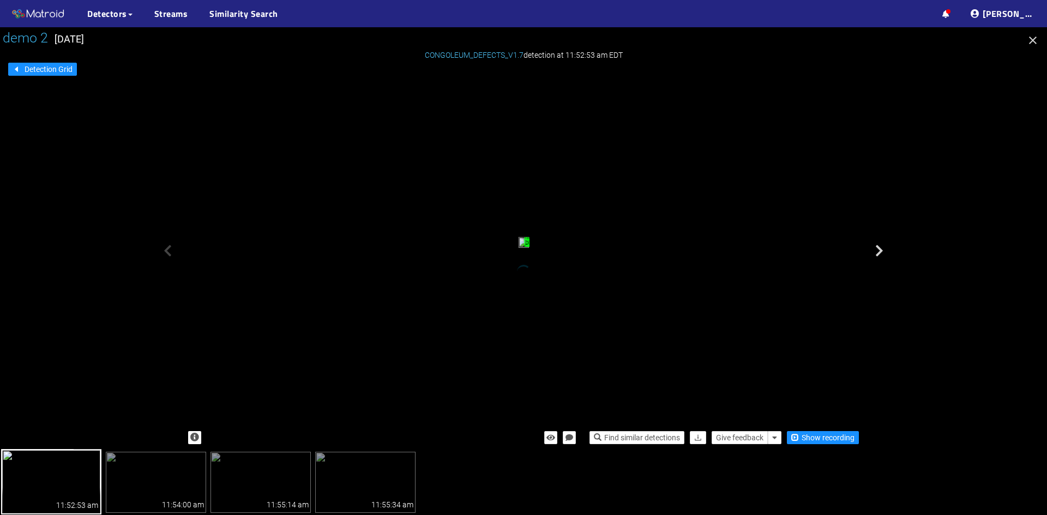
click at [1035, 35] on icon "button" at bounding box center [1032, 40] width 13 height 13
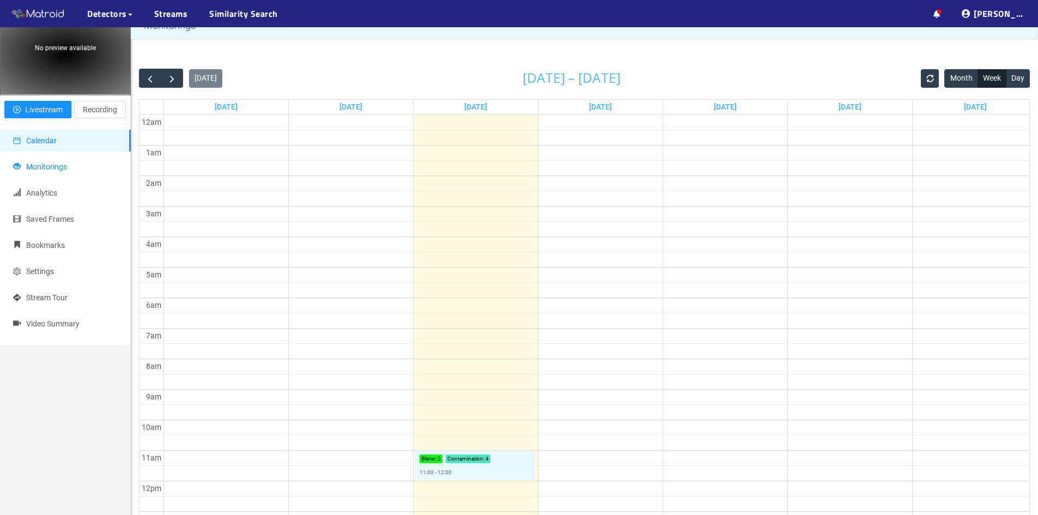
click at [37, 166] on span "Monitorings" at bounding box center [46, 166] width 41 height 9
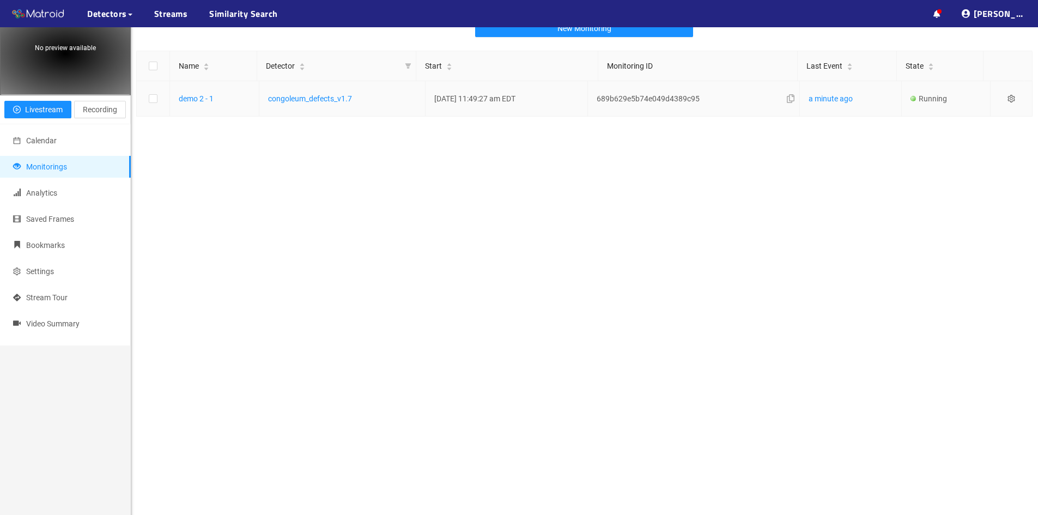
click at [1008, 96] on icon "setting" at bounding box center [1012, 99] width 8 height 8
click at [953, 111] on div "Settings" at bounding box center [956, 113] width 90 height 13
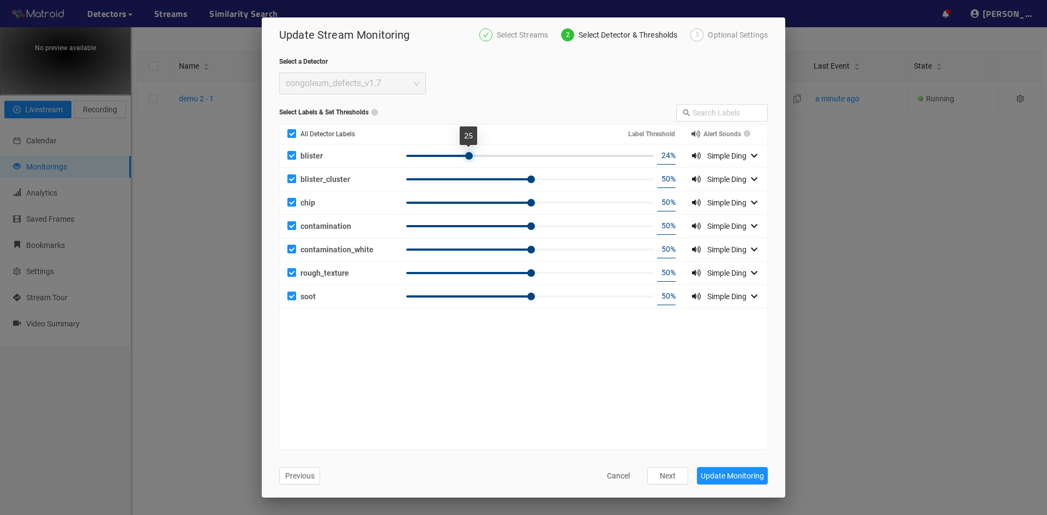
type input "23"
drag, startPoint x: 532, startPoint y: 157, endPoint x: 465, endPoint y: 159, distance: 67.1
click at [465, 159] on div at bounding box center [463, 156] width 8 height 8
click at [720, 475] on span "Update Monitoring" at bounding box center [731, 476] width 63 height 12
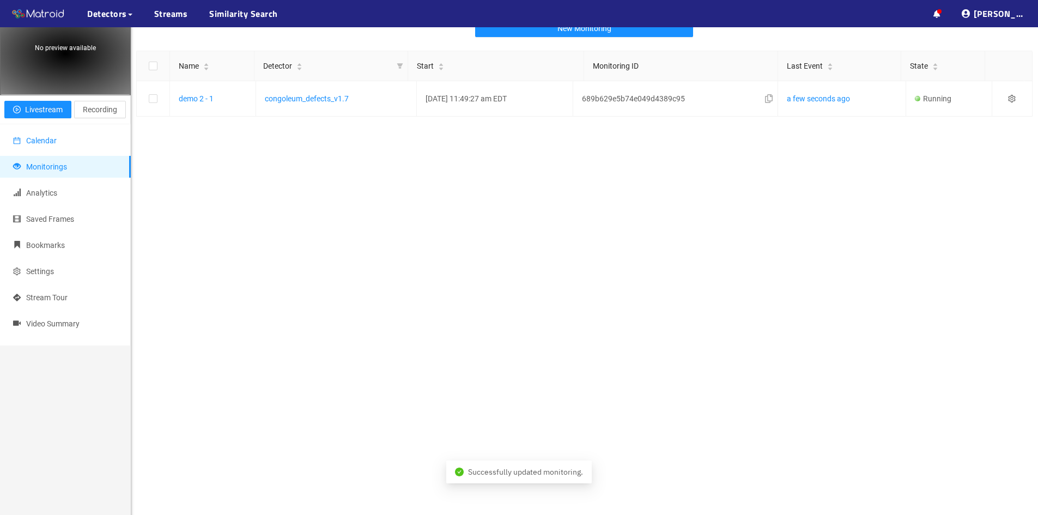
click at [37, 142] on span "Calendar" at bounding box center [41, 140] width 31 height 9
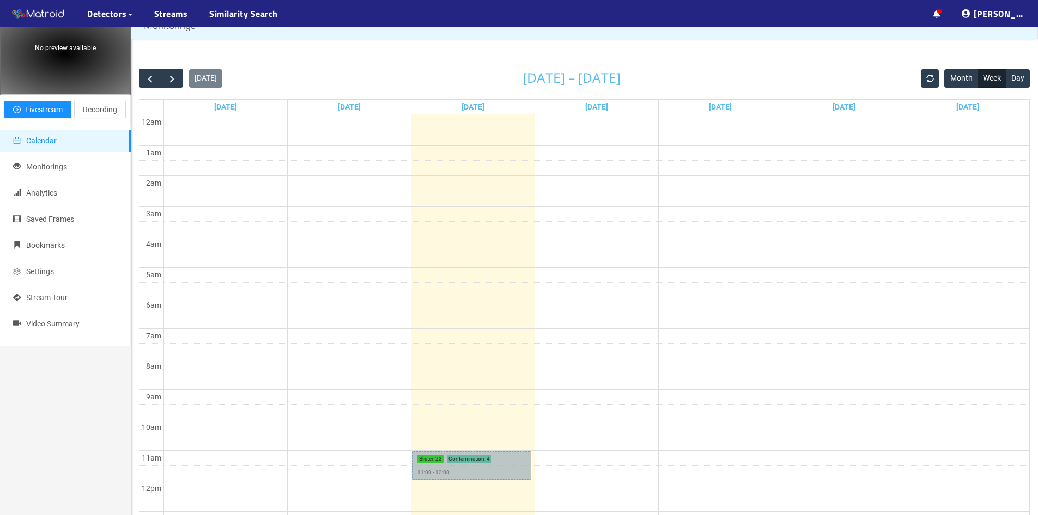
click at [450, 462] on link "Blister : 23 Contamination : 4 11:00 - 12:00" at bounding box center [472, 465] width 119 height 28
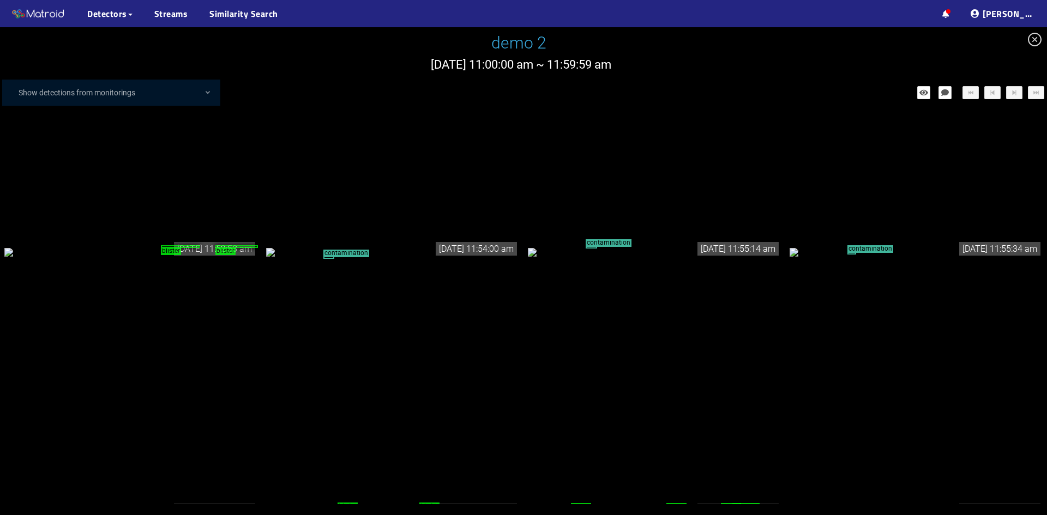
click at [156, 258] on div "blister blister" at bounding box center [130, 252] width 253 height 12
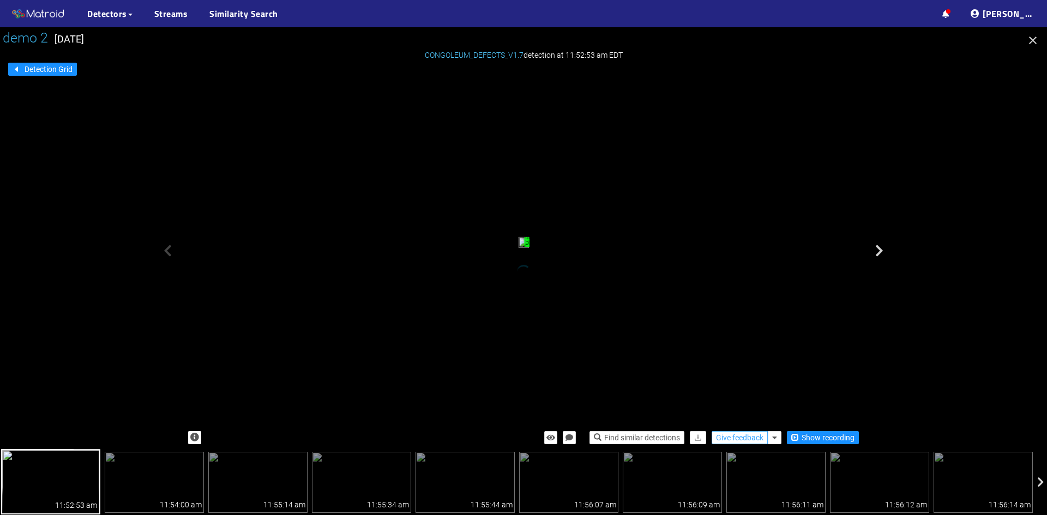
click at [725, 437] on span "Give feedback" at bounding box center [739, 438] width 47 height 12
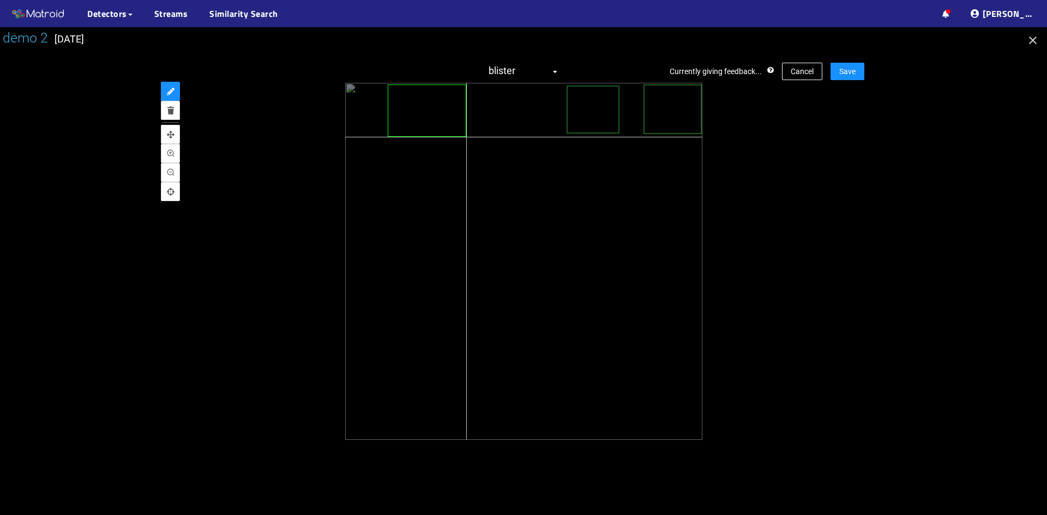
click at [466, 137] on div at bounding box center [523, 261] width 357 height 357
click at [846, 69] on span "Save" at bounding box center [847, 71] width 16 height 12
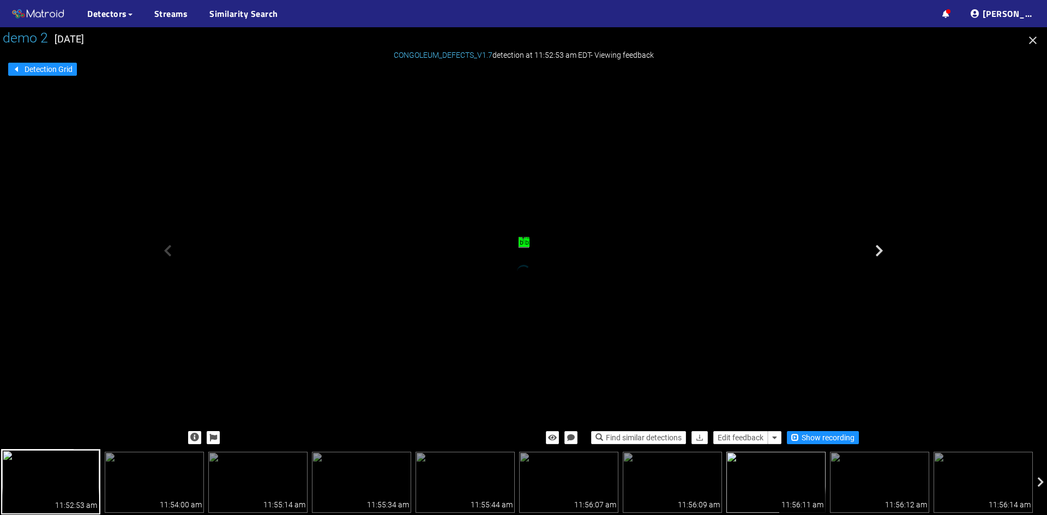
click at [764, 480] on img at bounding box center [775, 482] width 99 height 61
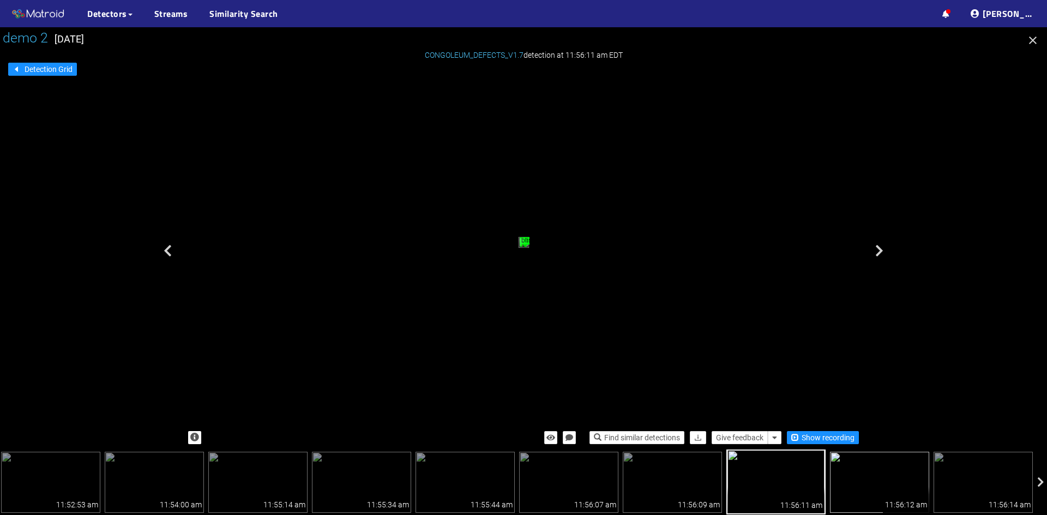
click at [874, 479] on img at bounding box center [879, 482] width 99 height 61
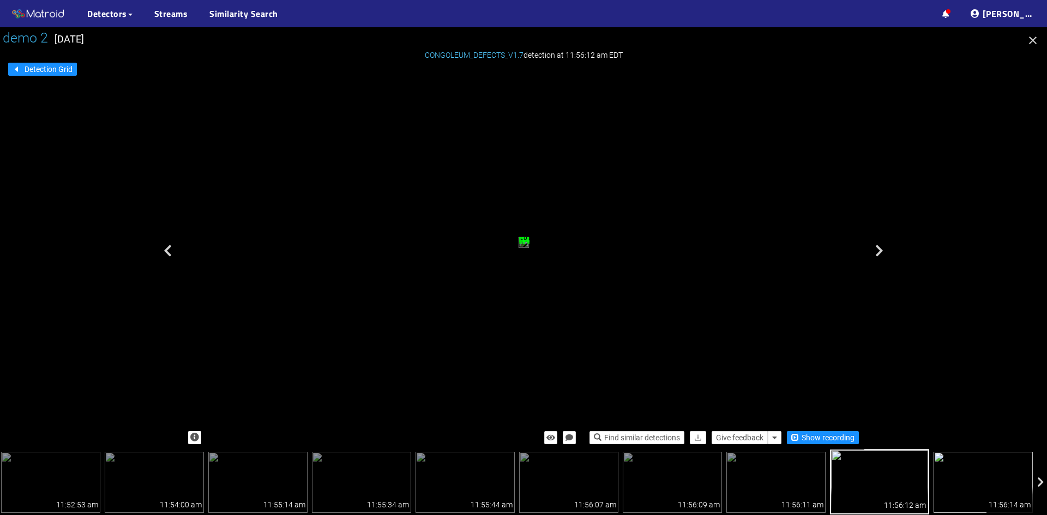
click at [965, 473] on img at bounding box center [982, 482] width 99 height 61
click at [1034, 33] on button "button" at bounding box center [1032, 41] width 17 height 17
